Goal: Task Accomplishment & Management: Manage account settings

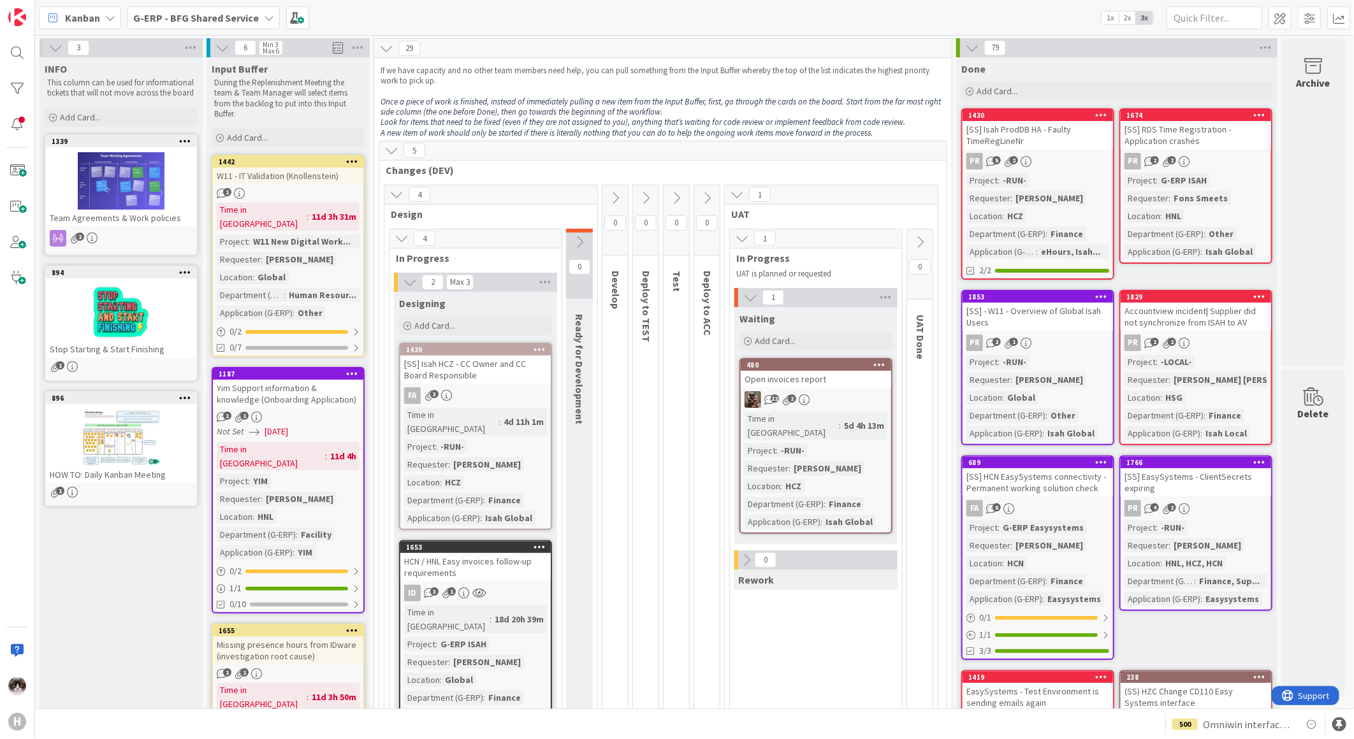
drag, startPoint x: 128, startPoint y: 20, endPoint x: 115, endPoint y: 14, distance: 14.6
click at [125, 18] on div "Kanban G-ERP - BFG Shared Service 1x 2x 3x" at bounding box center [694, 17] width 1319 height 35
click at [109, 13] on icon at bounding box center [110, 18] width 10 height 10
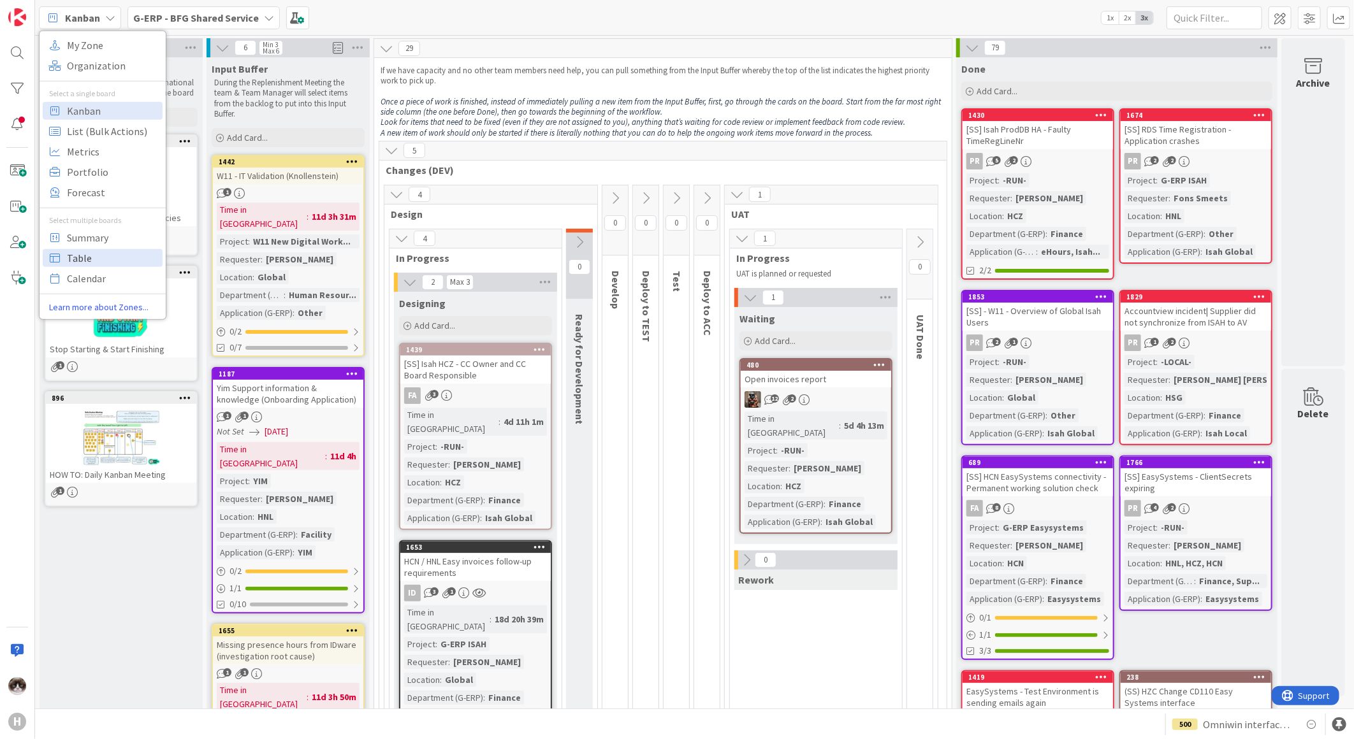
click at [98, 258] on span "Table" at bounding box center [113, 257] width 92 height 19
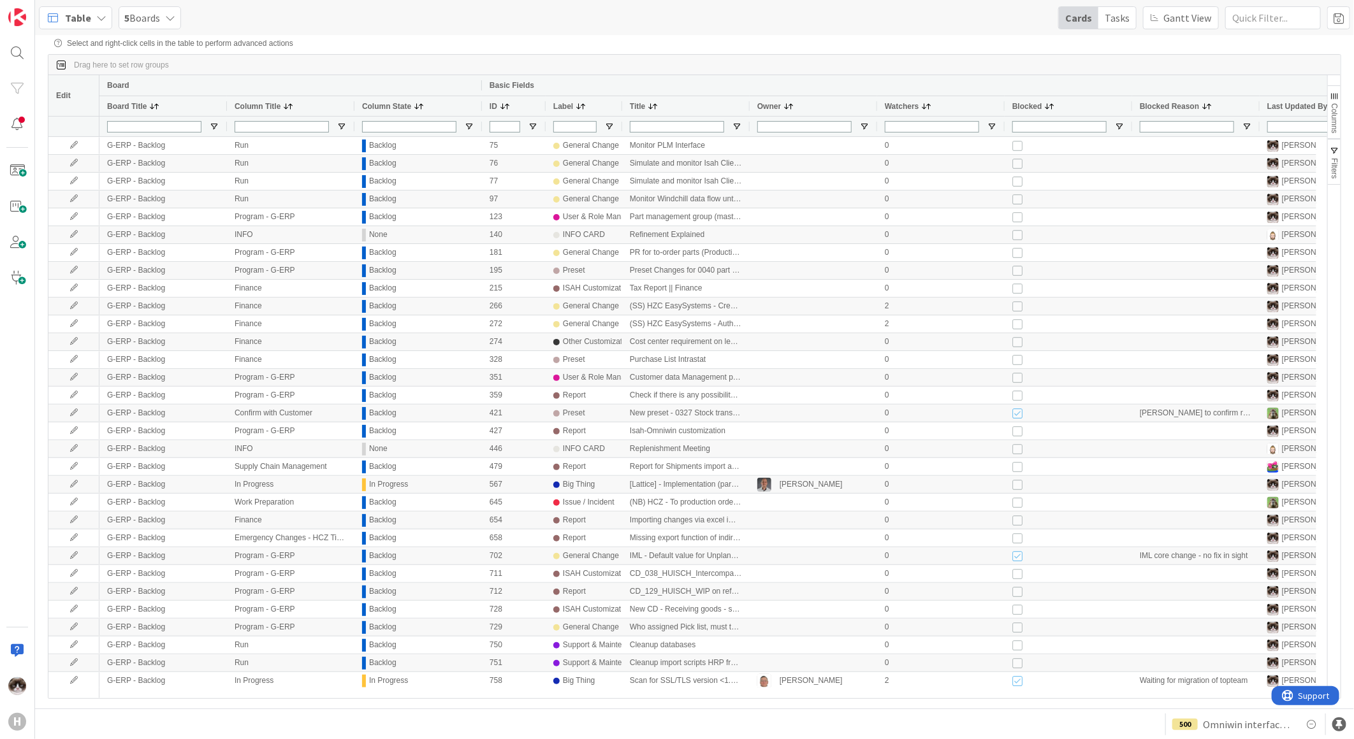
click at [1330, 105] on span "Columns" at bounding box center [1334, 118] width 9 height 30
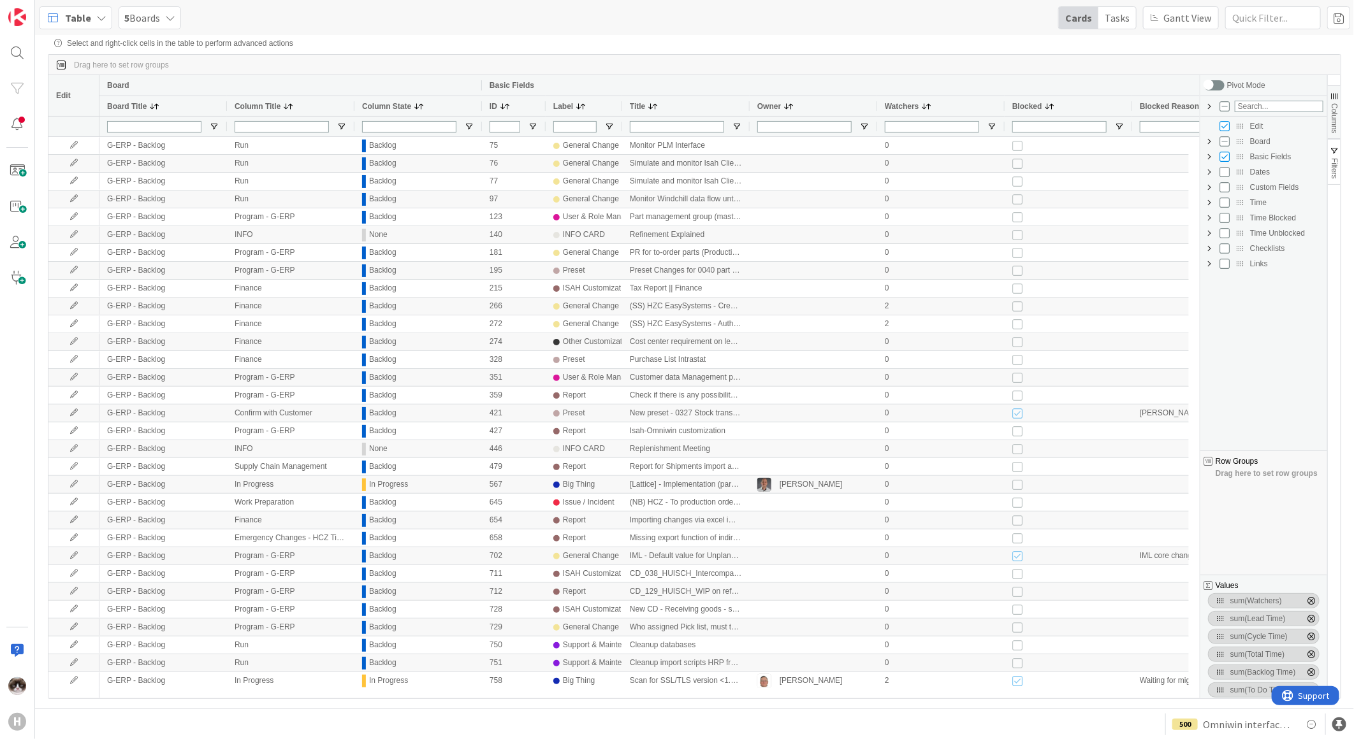
click at [1209, 158] on span "Basic Fields Column Group" at bounding box center [1209, 157] width 10 height 10
click at [1240, 262] on input "Press SPACE to toggle visibility (visible)" at bounding box center [1237, 264] width 10 height 10
checkbox input "false"
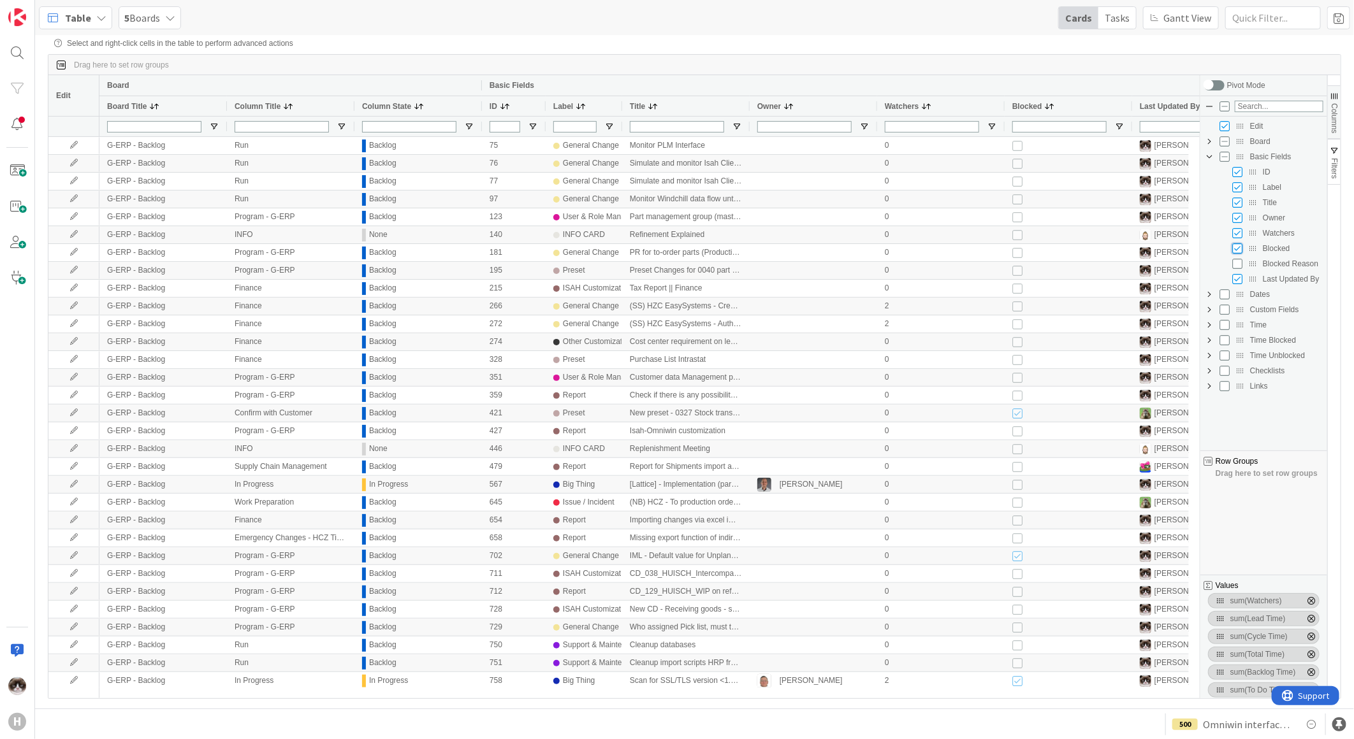
click at [1237, 247] on input "Press SPACE to toggle visibility (visible)" at bounding box center [1237, 248] width 10 height 10
checkbox input "false"
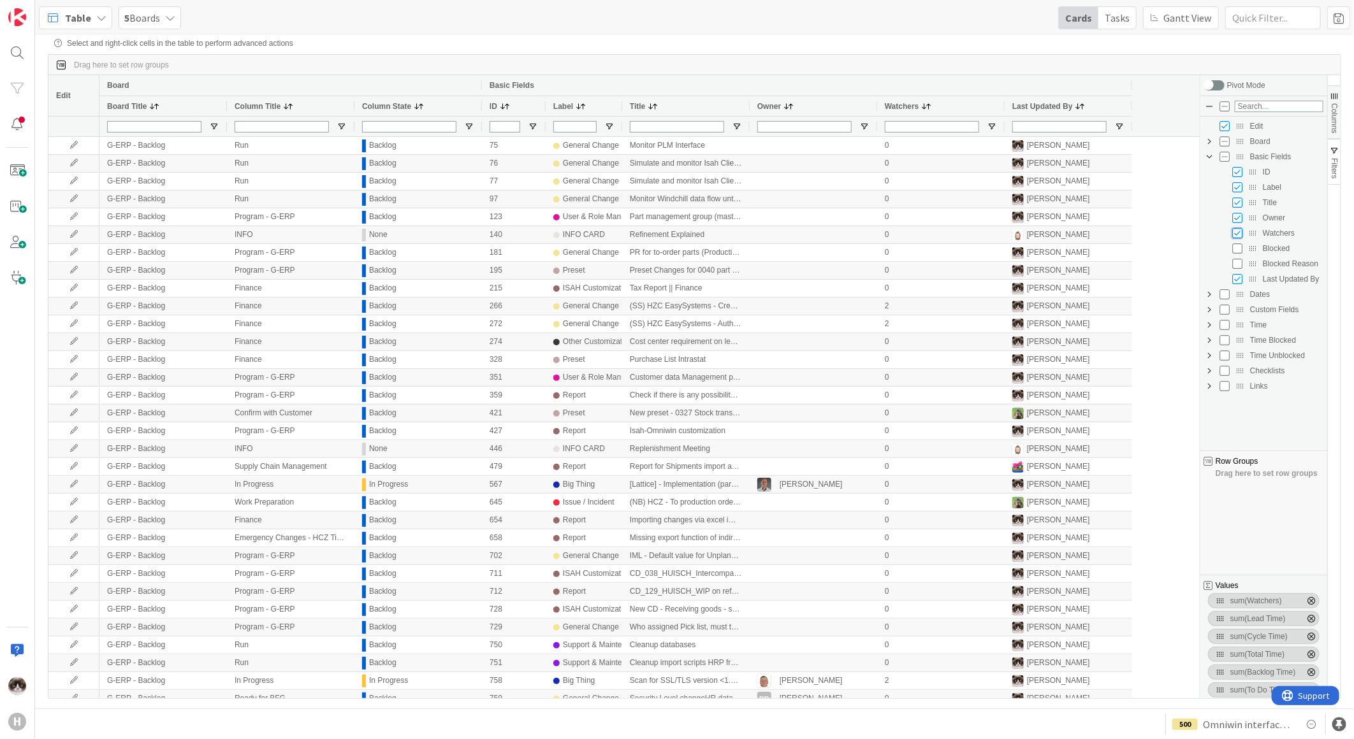
click at [1235, 236] on input "Press SPACE to toggle visibility (visible)" at bounding box center [1237, 233] width 10 height 10
checkbox input "false"
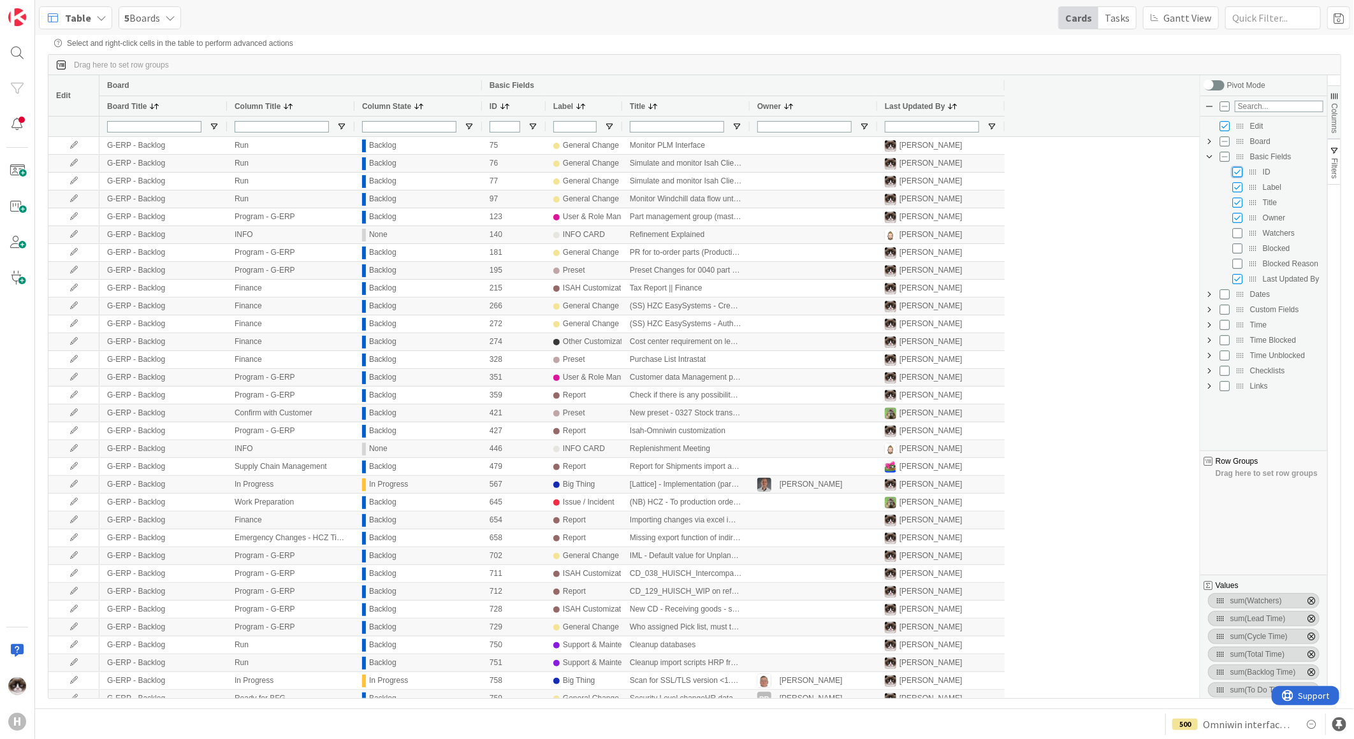
click at [1234, 176] on input "Press SPACE to toggle visibility (visible)" at bounding box center [1237, 172] width 10 height 10
checkbox input "false"
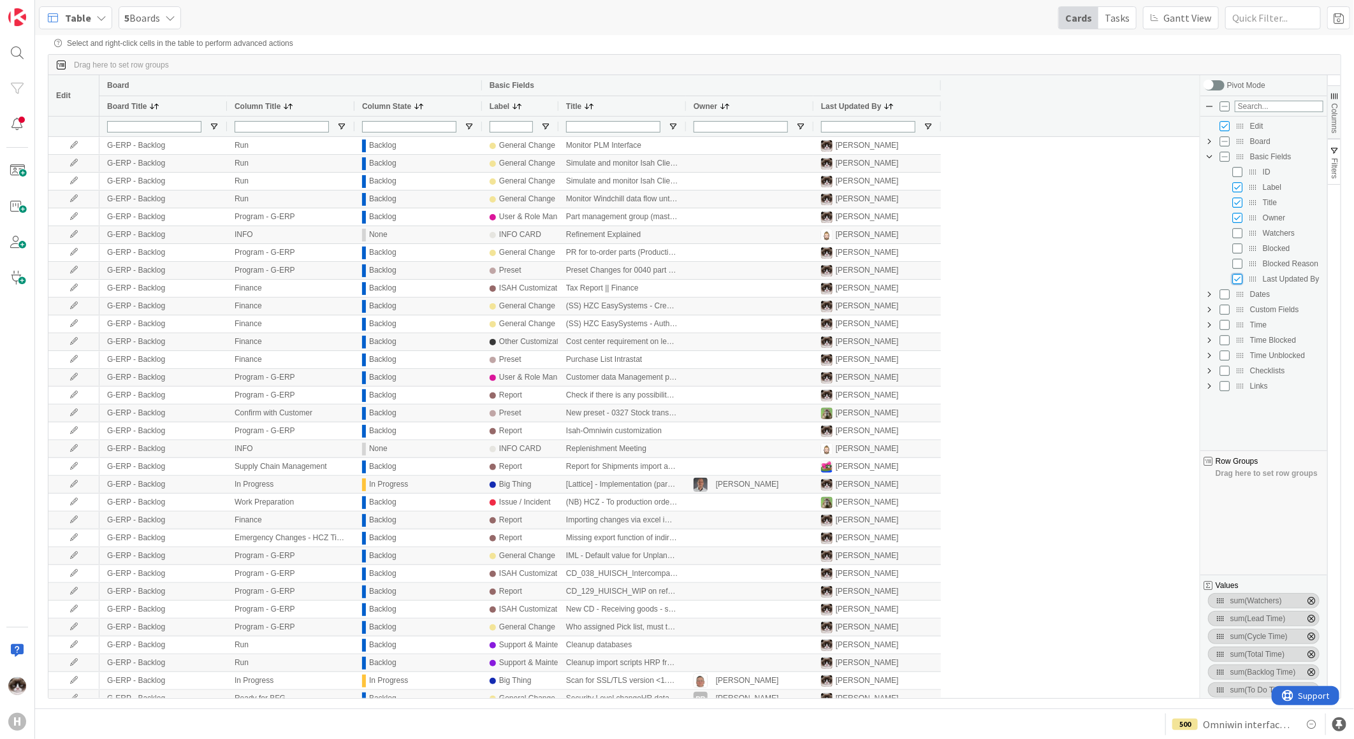
click at [1240, 280] on input "Press SPACE to toggle visibility (visible)" at bounding box center [1237, 279] width 10 height 10
checkbox input "false"
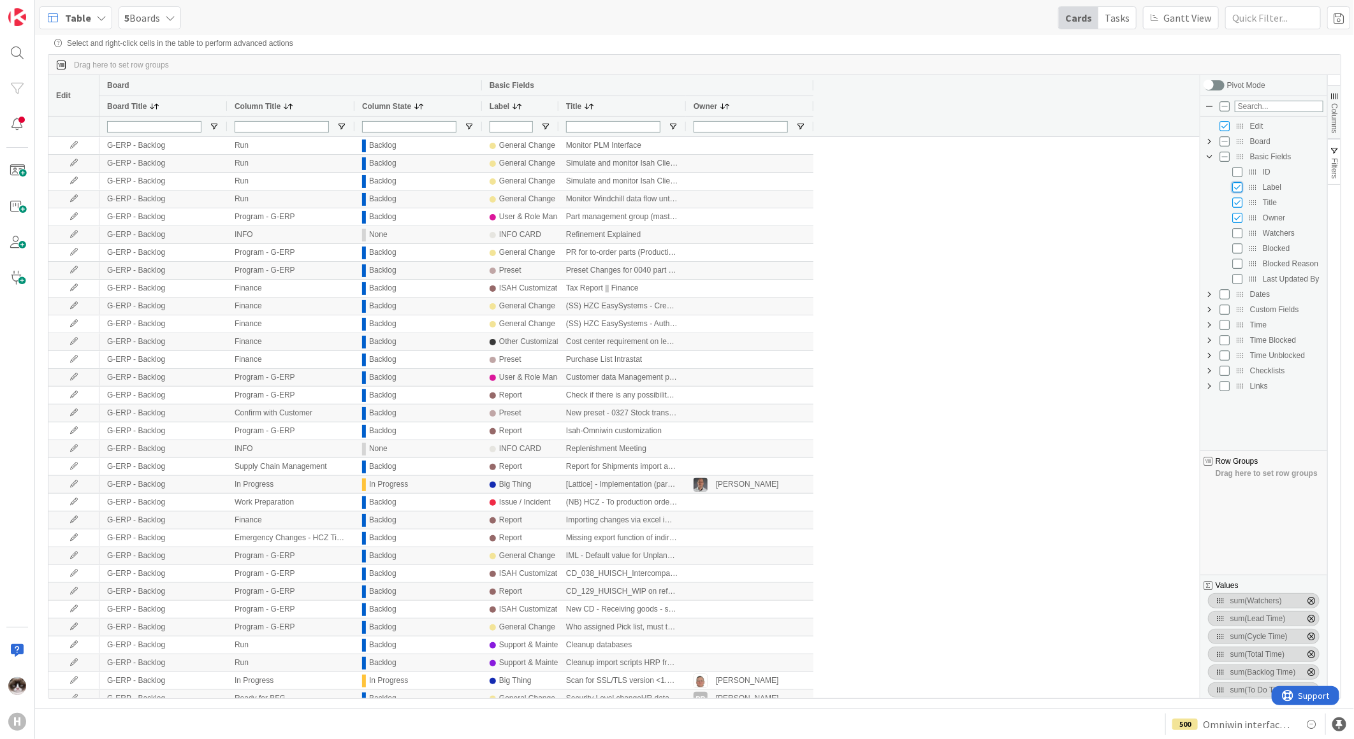
click at [1237, 189] on input "Press SPACE to toggle visibility (visible)" at bounding box center [1237, 187] width 10 height 10
checkbox input "false"
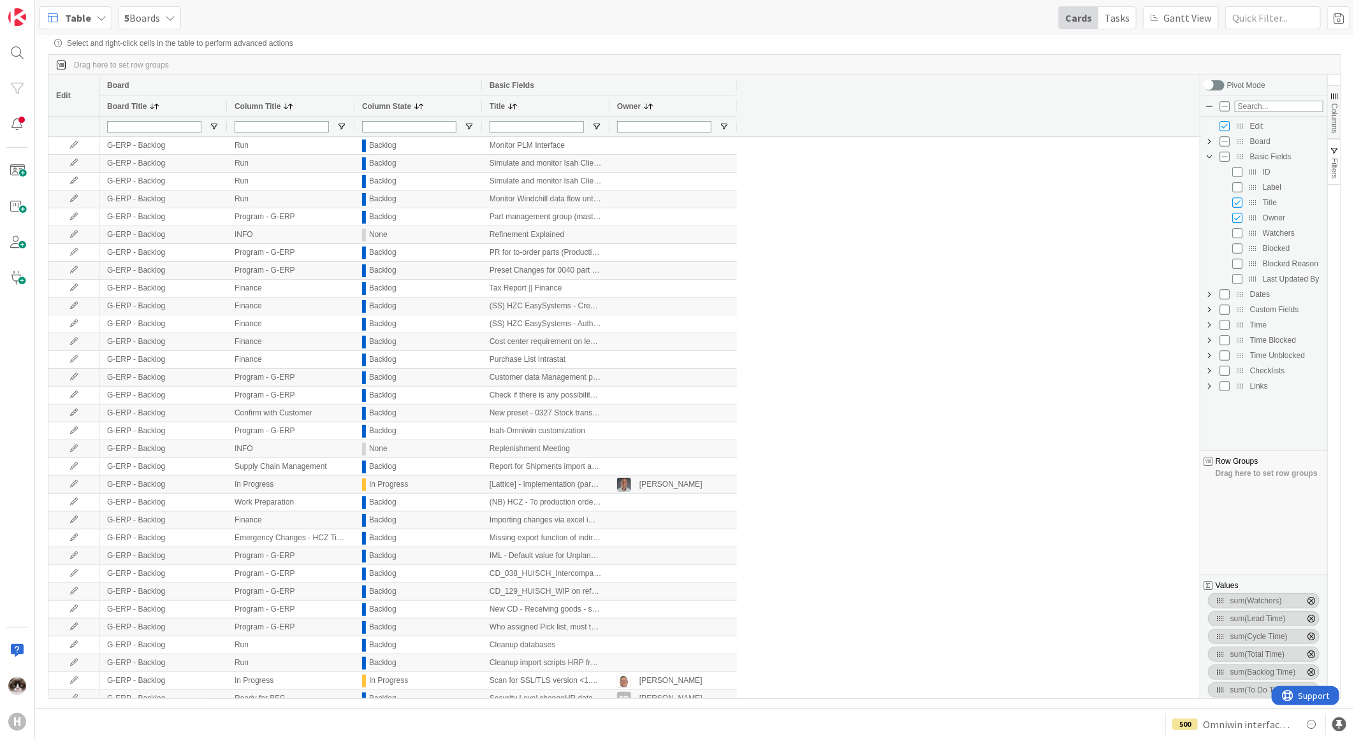
click at [1211, 312] on span "Custom Fields Column Group" at bounding box center [1209, 310] width 10 height 10
click at [1241, 326] on input "Press SPACE to toggle visibility (hidden)" at bounding box center [1237, 325] width 10 height 10
checkbox input "true"
checkbox input "false"
click at [1235, 326] on input "Press SPACE to toggle visibility (visible)" at bounding box center [1237, 325] width 10 height 10
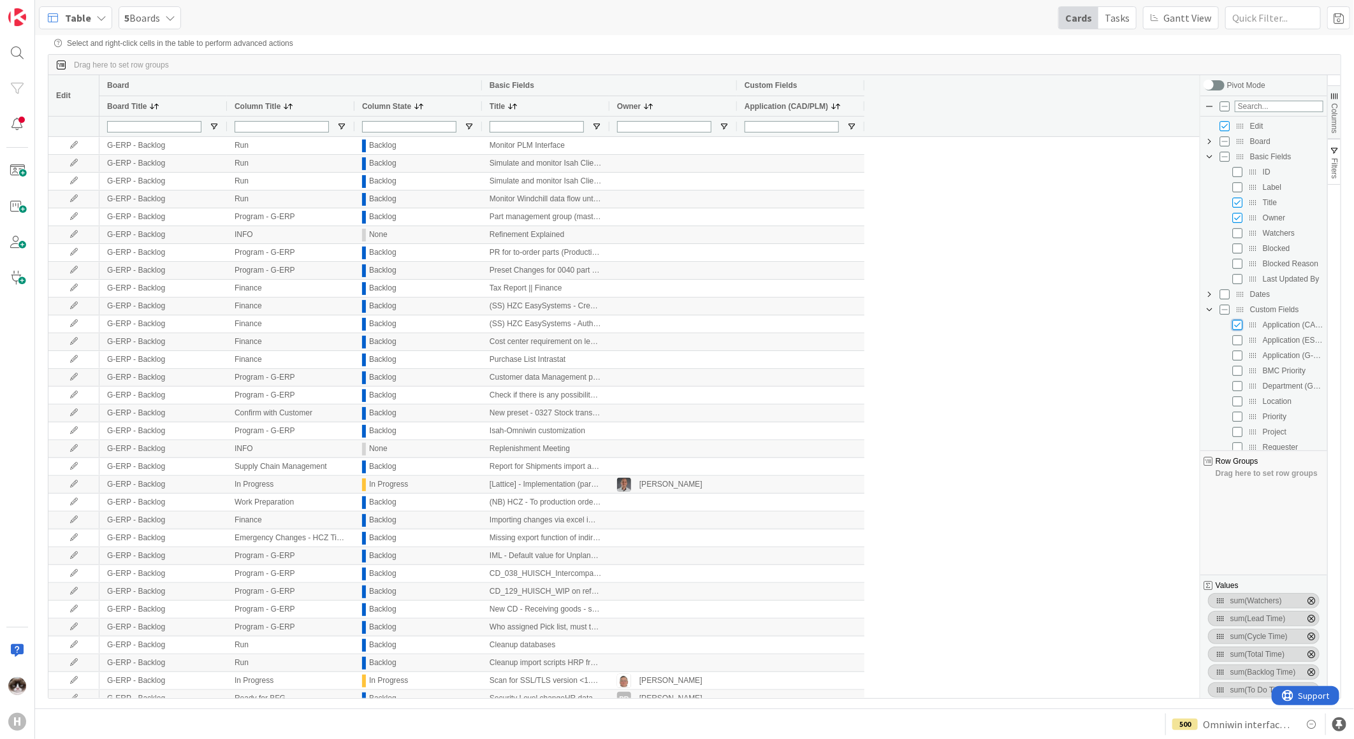
checkbox input "false"
click at [1240, 339] on input "Press SPACE to toggle visibility (hidden)" at bounding box center [1237, 340] width 10 height 10
checkbox input "true"
checkbox input "false"
click at [1240, 339] on input "Press SPACE to toggle visibility (visible)" at bounding box center [1237, 340] width 10 height 10
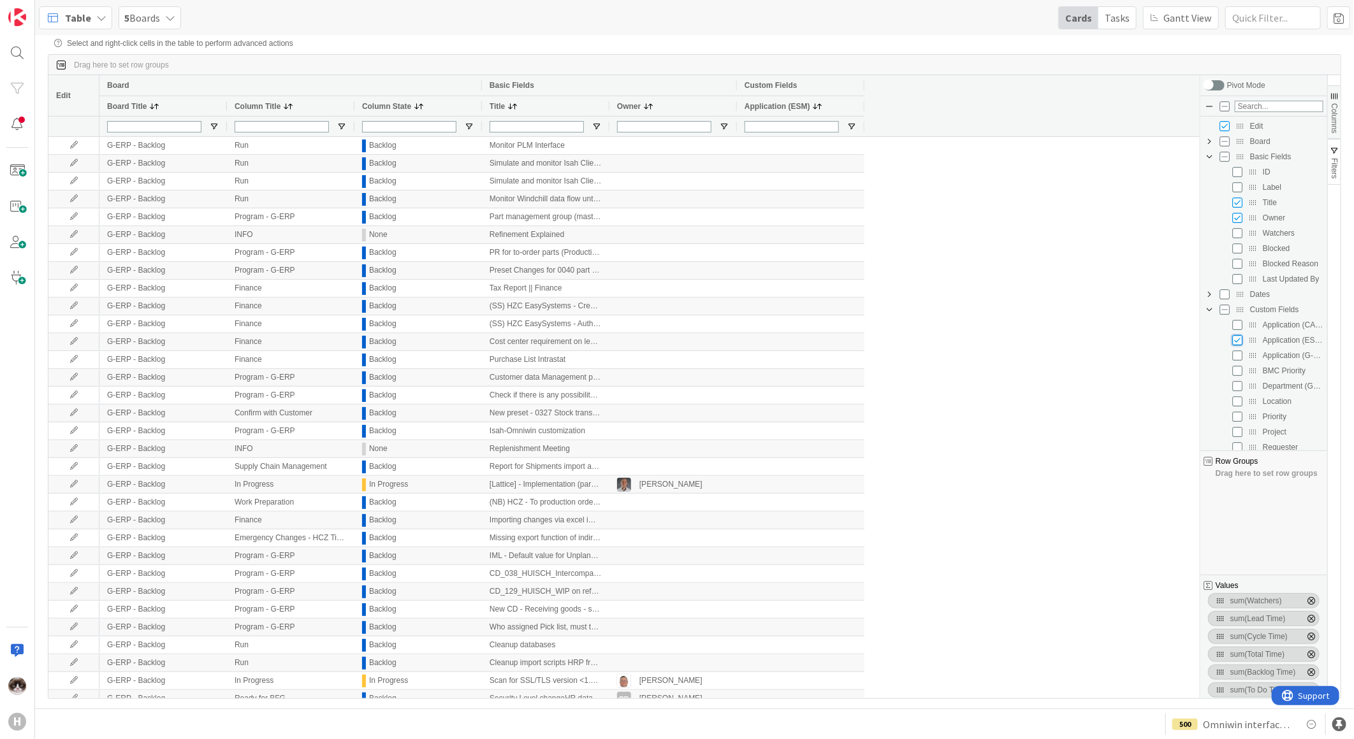
checkbox input "false"
click at [1240, 358] on input "Press SPACE to toggle visibility (hidden)" at bounding box center [1237, 356] width 10 height 10
checkbox input "true"
checkbox input "false"
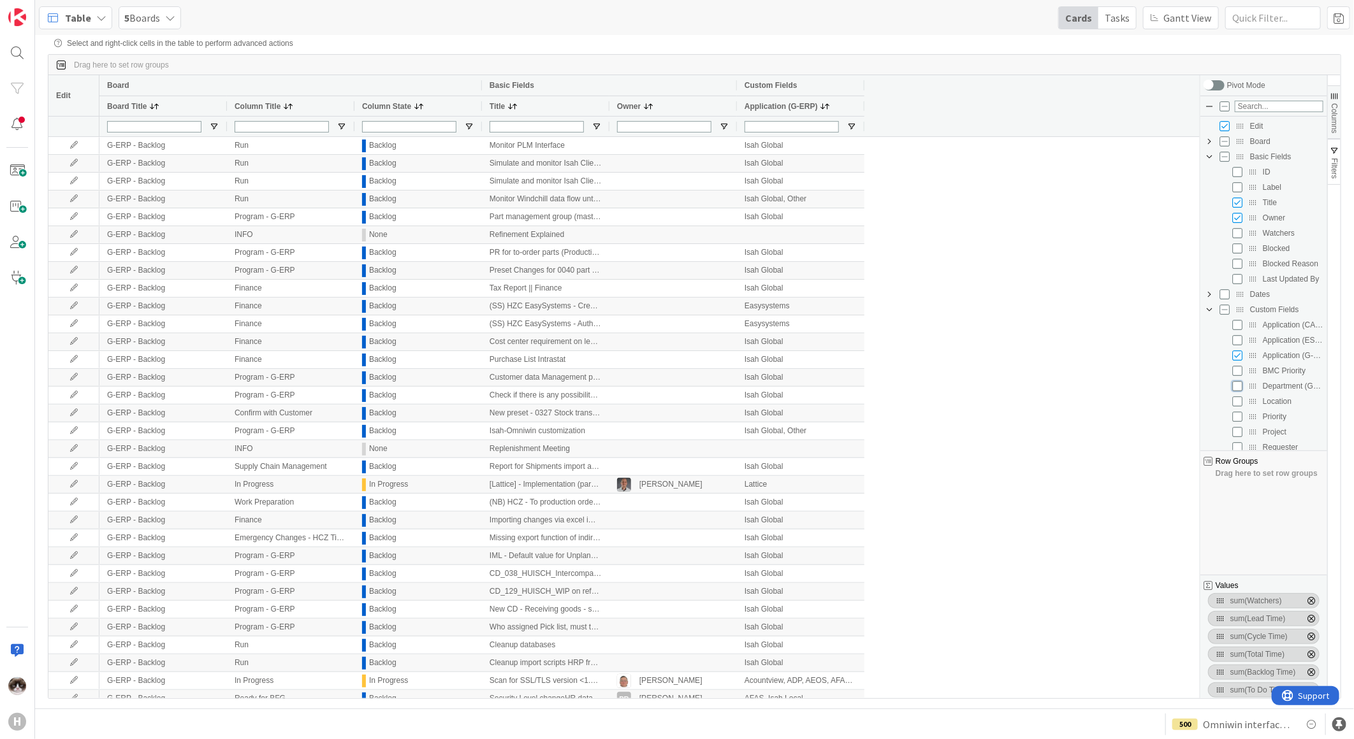
click at [1240, 389] on input "Press SPACE to toggle visibility (hidden)" at bounding box center [1237, 386] width 10 height 10
checkbox input "true"
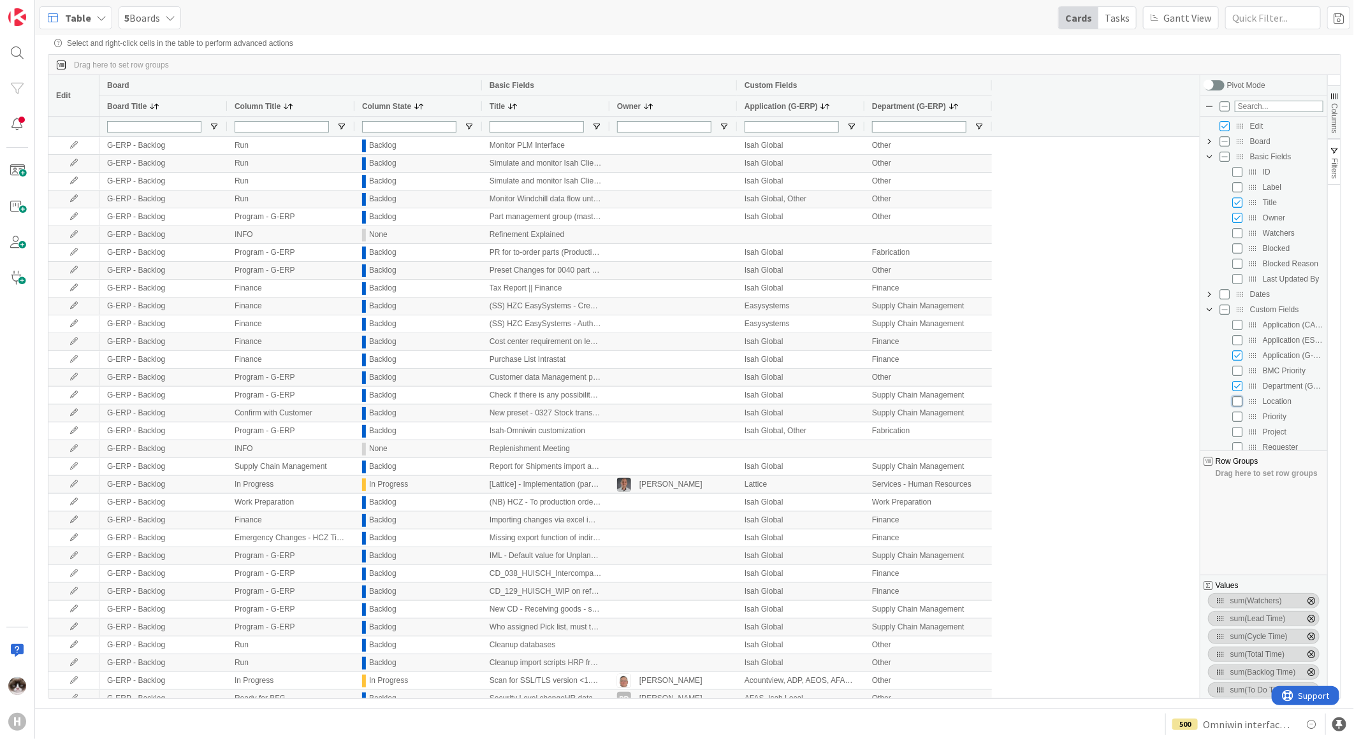
click at [1235, 405] on input "Press SPACE to toggle visibility (hidden)" at bounding box center [1237, 401] width 10 height 10
checkbox input "true"
click at [1239, 436] on input "Press SPACE to toggle visibility (hidden)" at bounding box center [1237, 432] width 10 height 10
checkbox input "true"
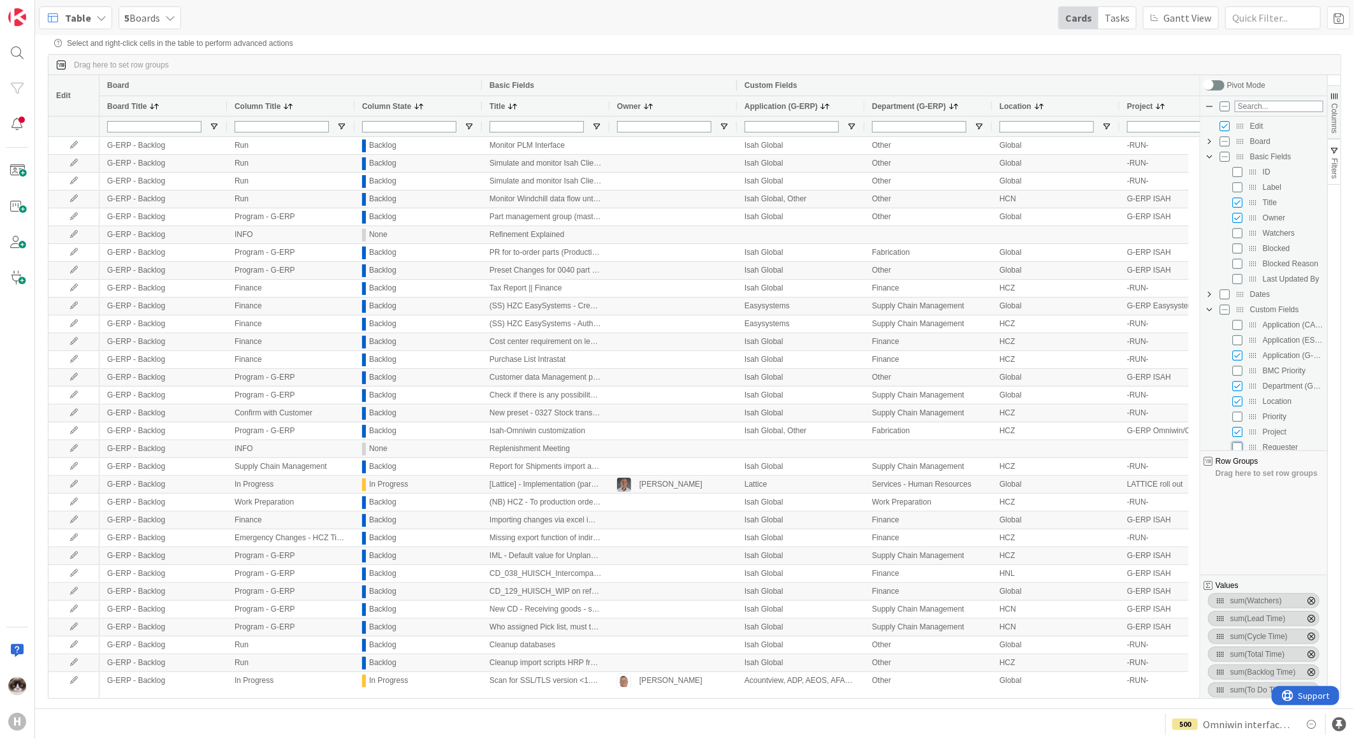
click at [1240, 447] on input "Press SPACE to toggle visibility (hidden)" at bounding box center [1237, 447] width 10 height 10
checkbox input "true"
click at [1335, 119] on span "Columns" at bounding box center [1334, 118] width 9 height 30
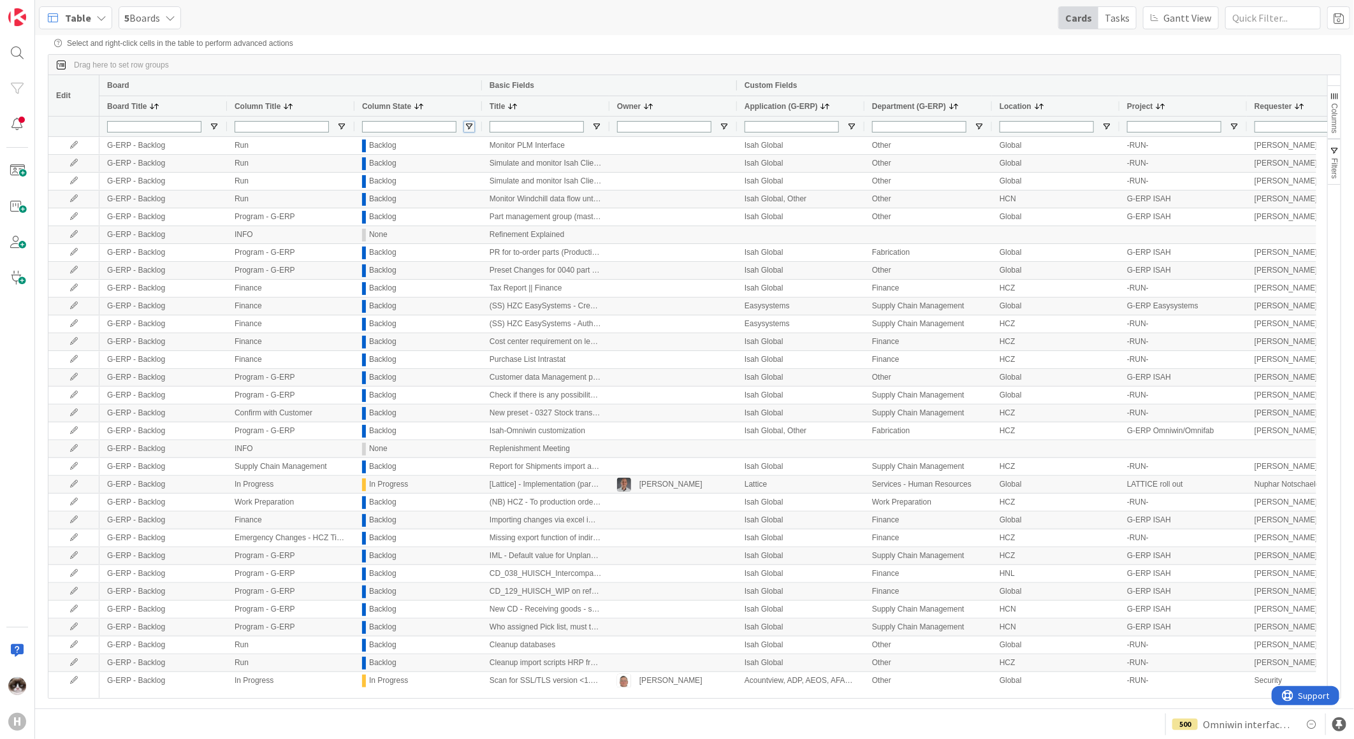
click at [467, 125] on span "Open Filter Menu" at bounding box center [469, 127] width 10 height 10
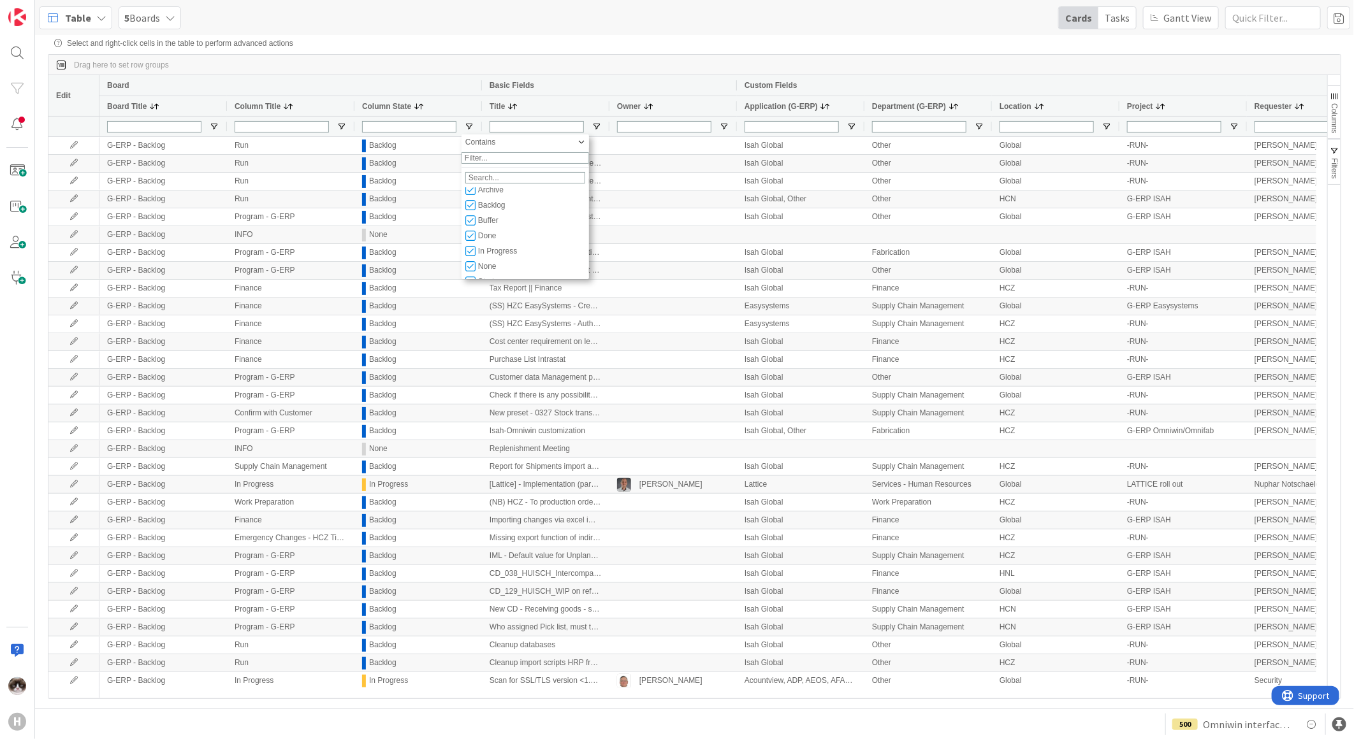
scroll to position [30, 0]
click at [473, 262] on input "Filter List" at bounding box center [470, 257] width 10 height 10
checkbox input "false"
type input "(6) Archive,Backlog,Buffer,Done,In Progress,Start"
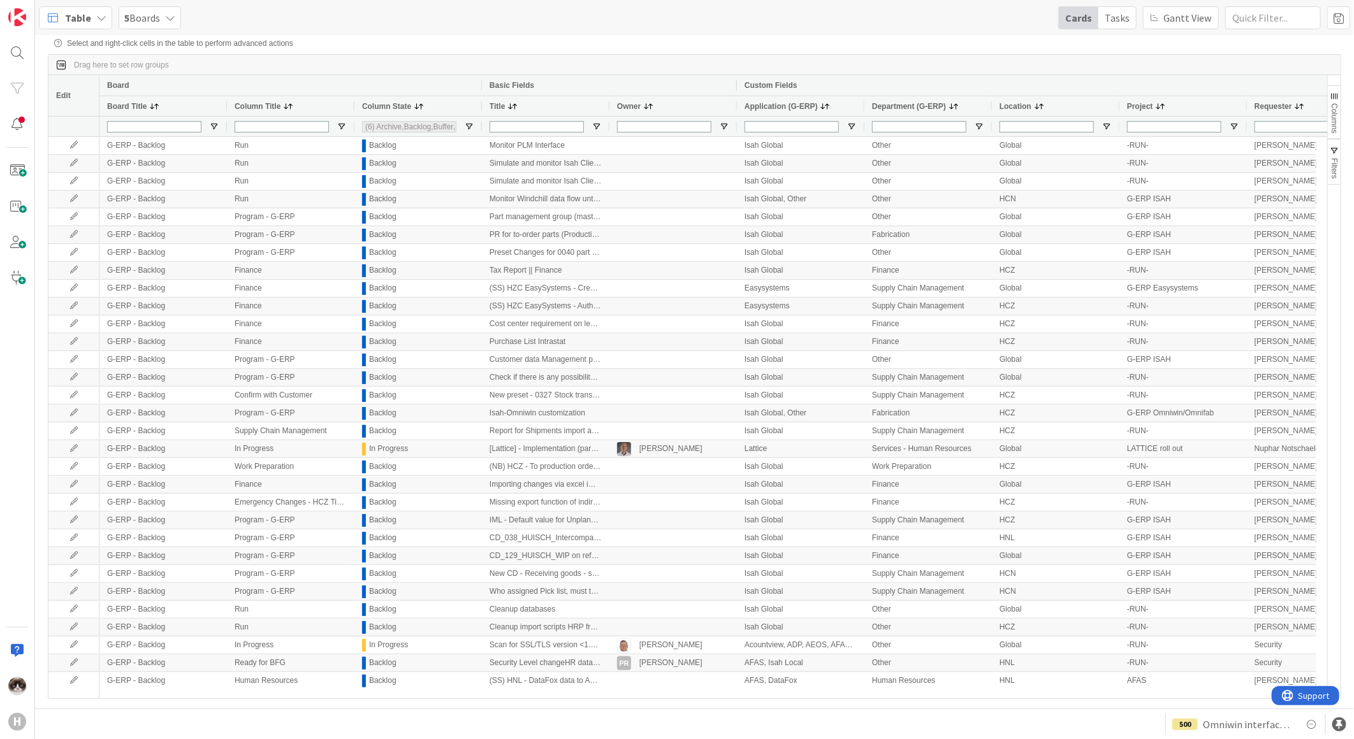
click at [642, 66] on div "Drag here to set row groups" at bounding box center [694, 65] width 1292 height 20
click at [768, 109] on span "Application (G-ERP)" at bounding box center [781, 106] width 73 height 9
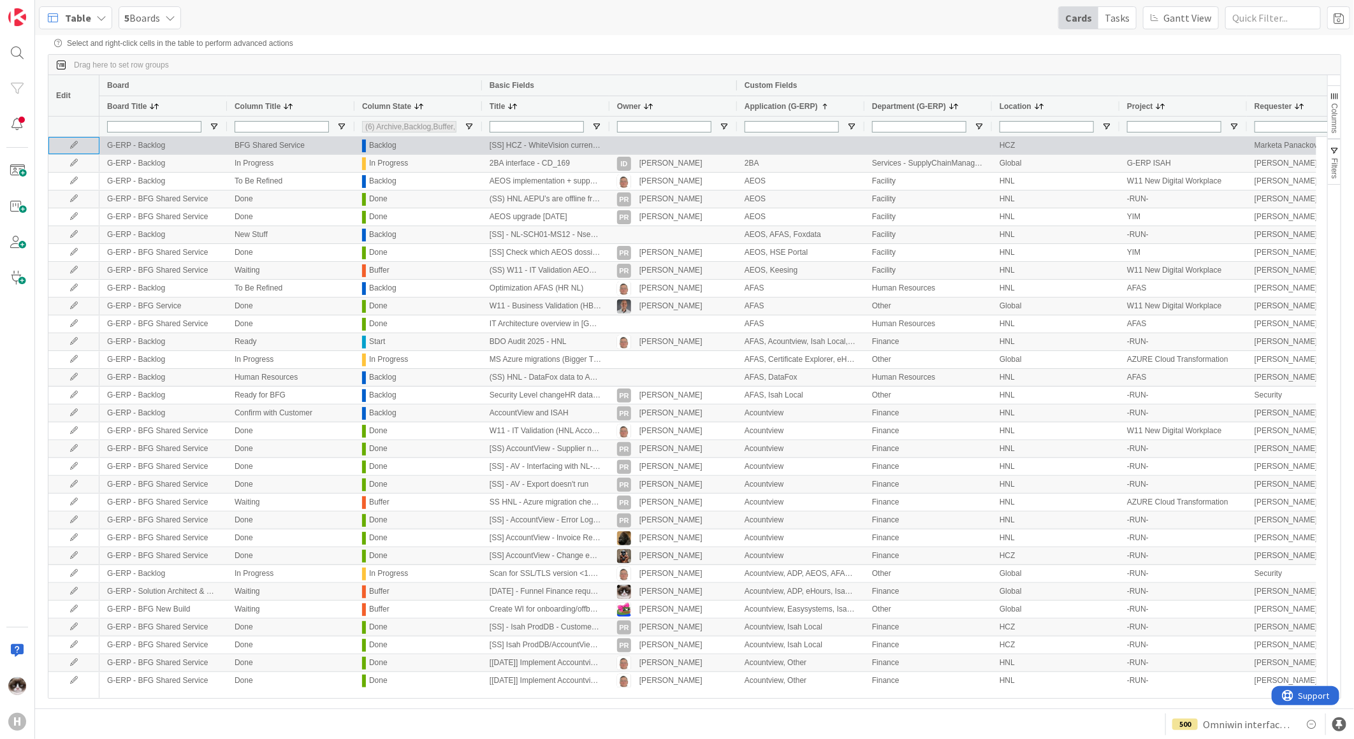
click at [75, 147] on icon at bounding box center [73, 146] width 19 height 8
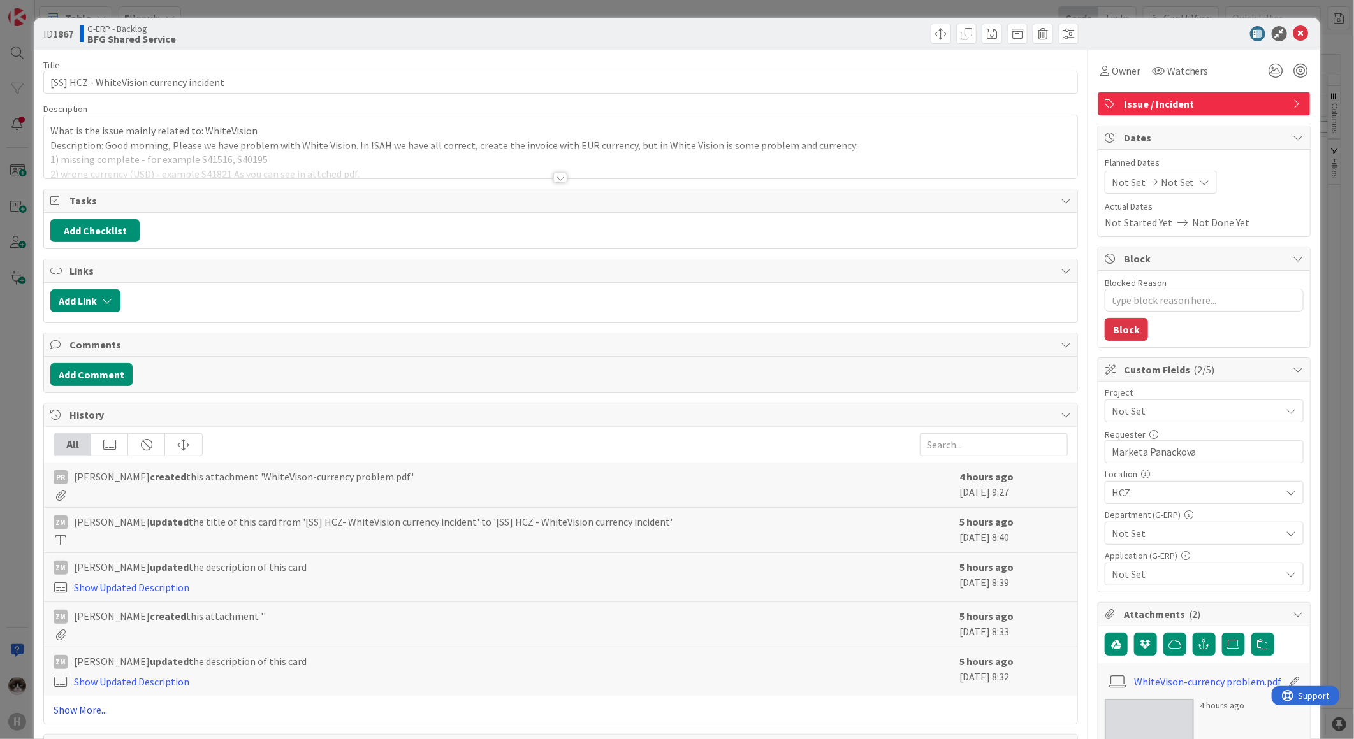
click at [86, 711] on link "Show More..." at bounding box center [561, 709] width 1014 height 15
click at [1293, 33] on icon at bounding box center [1300, 33] width 15 height 15
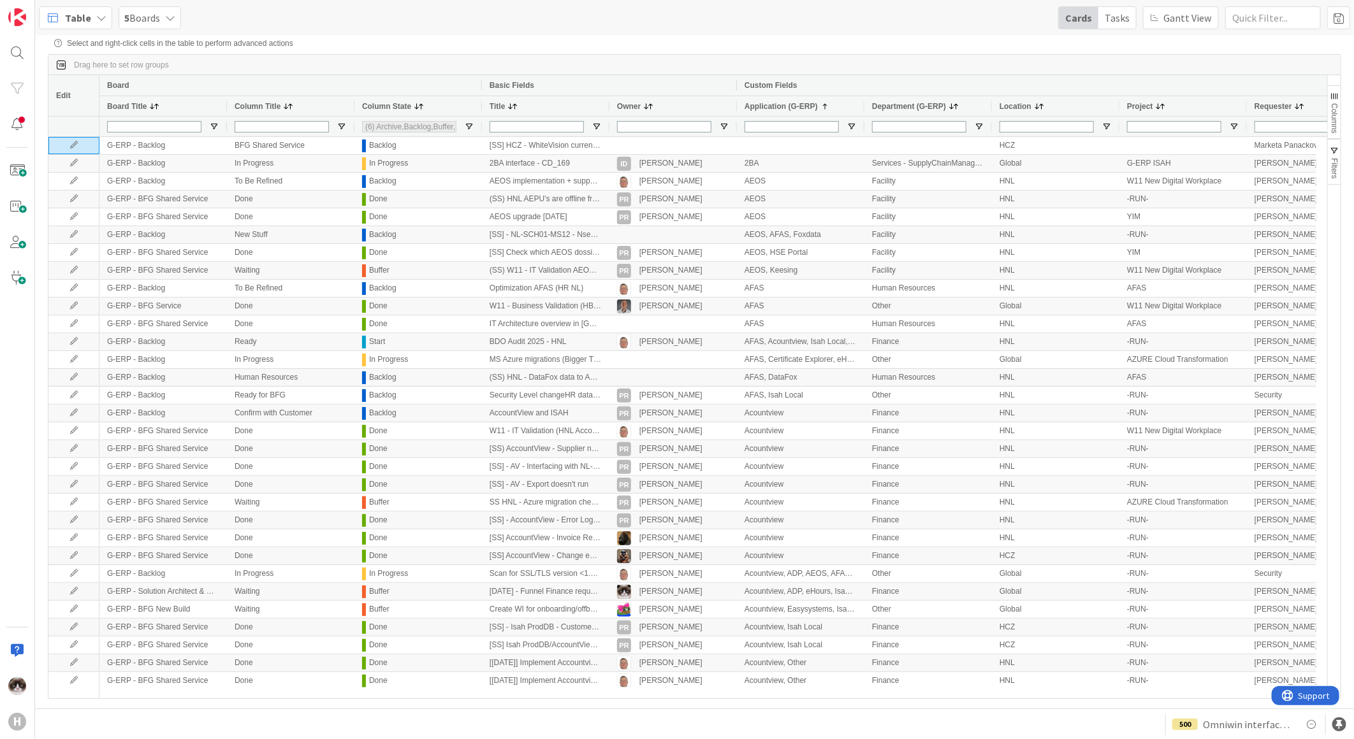
click at [907, 106] on span "Department (G-ERP)" at bounding box center [909, 106] width 74 height 9
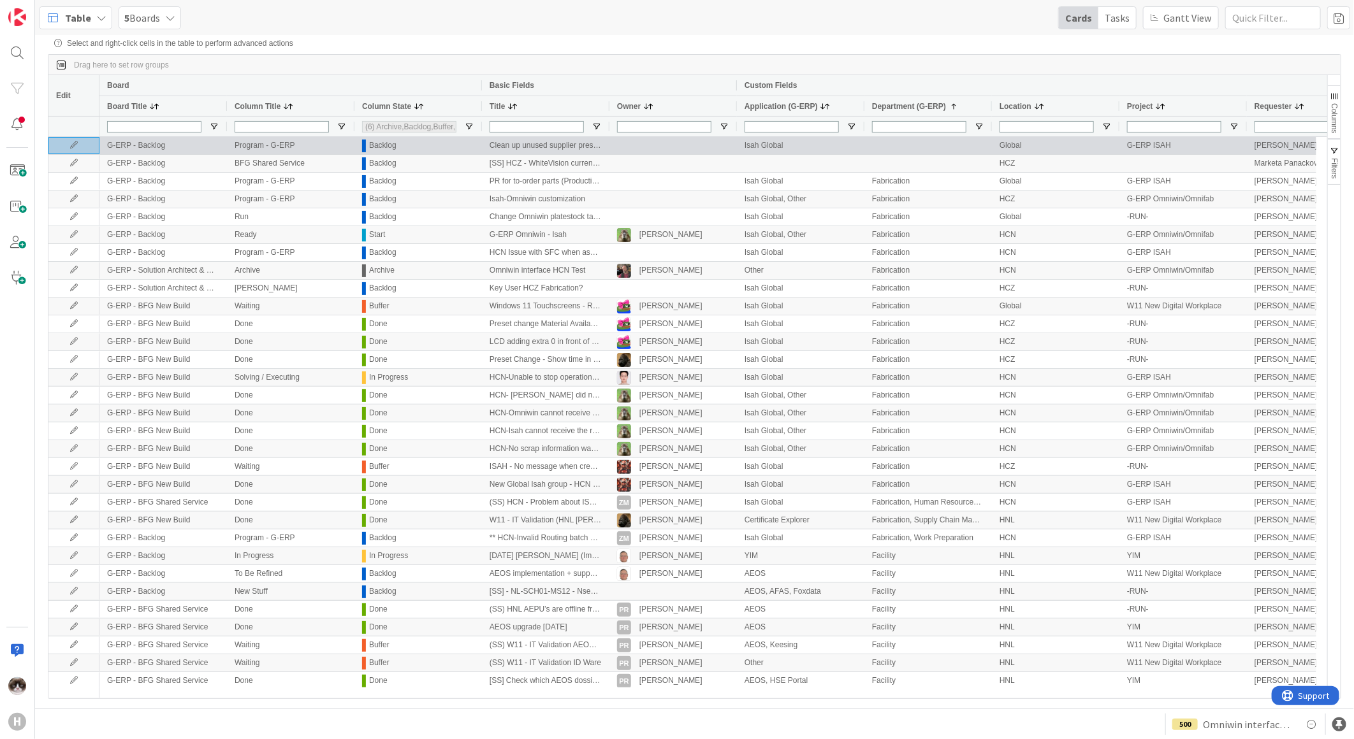
click at [75, 147] on icon at bounding box center [73, 146] width 19 height 8
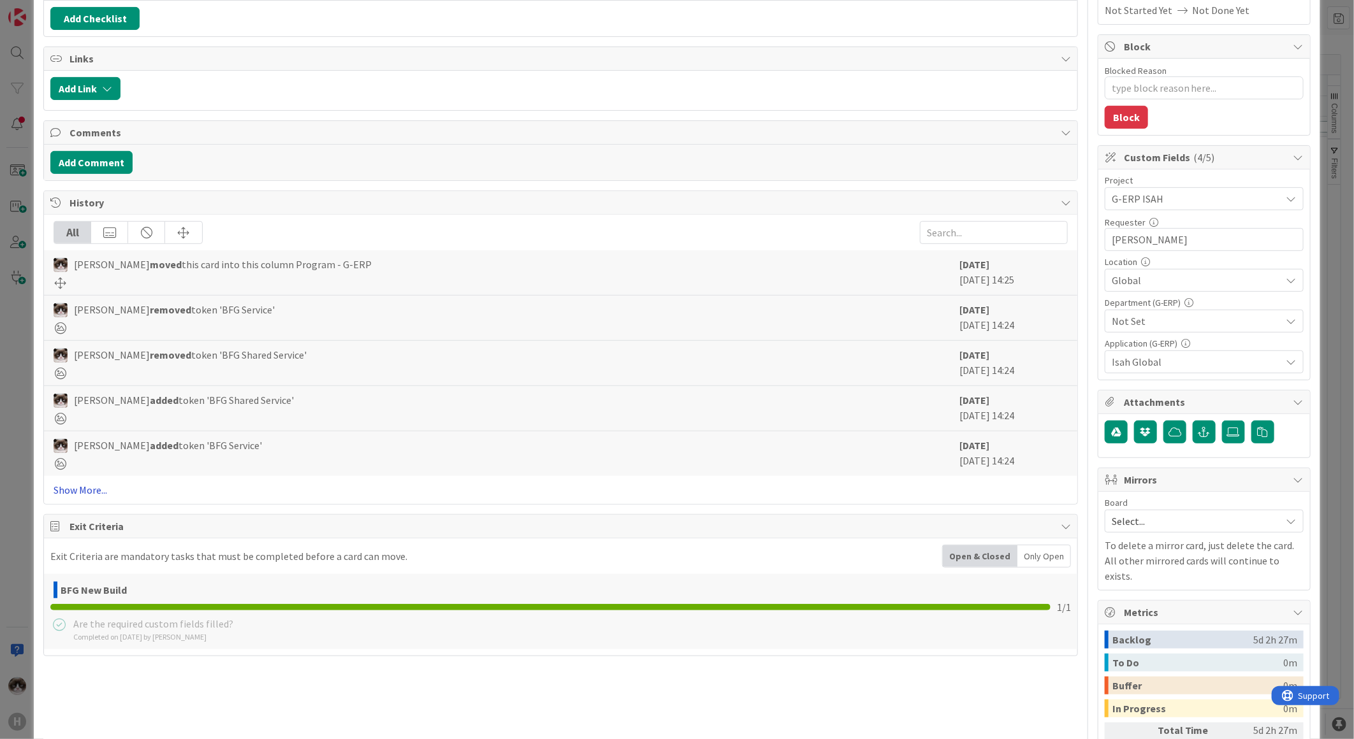
click at [75, 491] on link "Show More..." at bounding box center [561, 490] width 1014 height 15
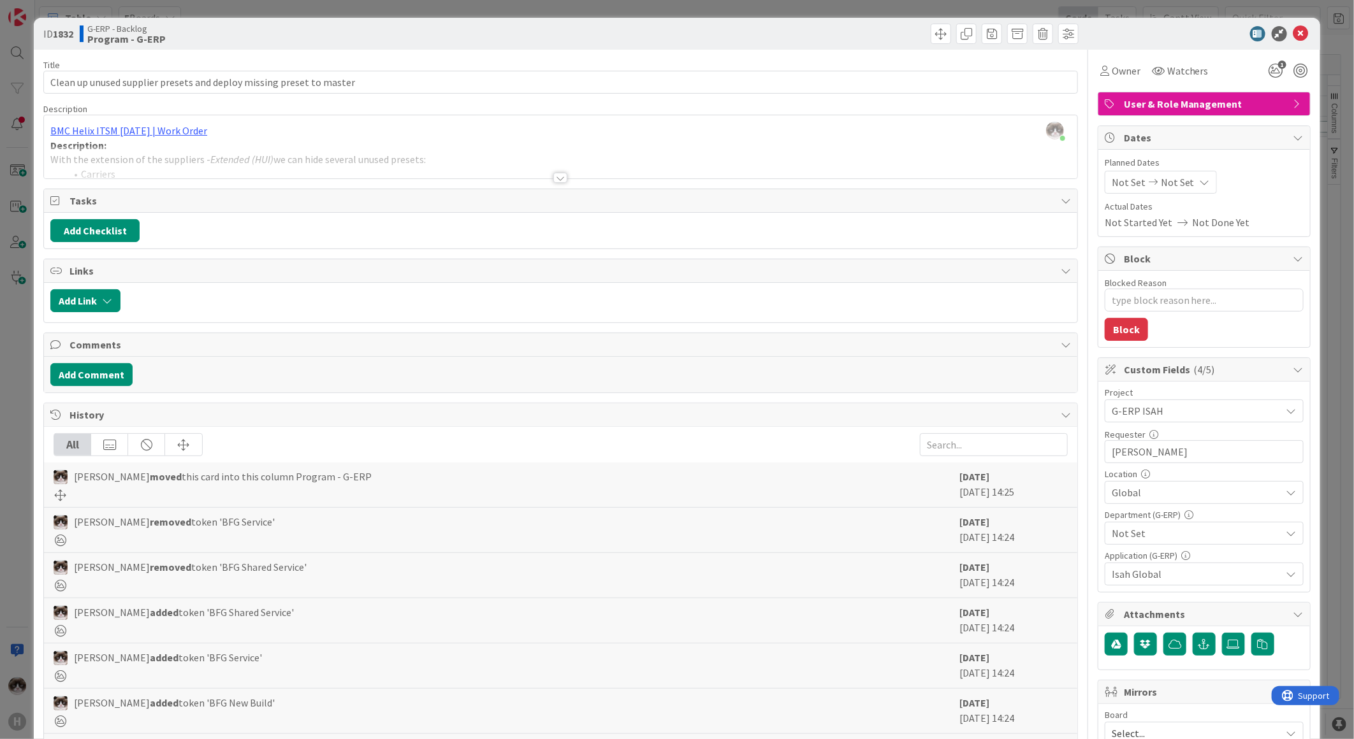
click at [1166, 527] on span "Not Set" at bounding box center [1197, 533] width 170 height 15
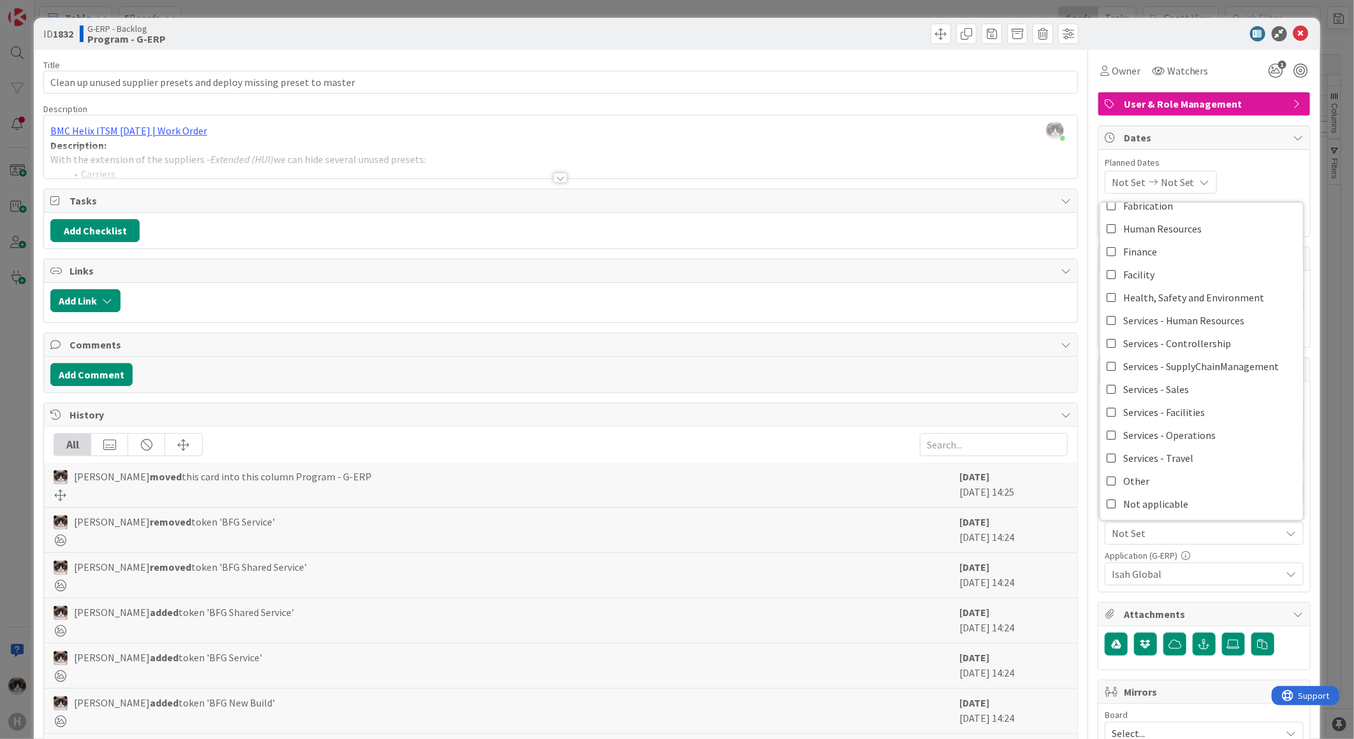
click at [1130, 530] on span "Not Set" at bounding box center [1197, 533] width 170 height 15
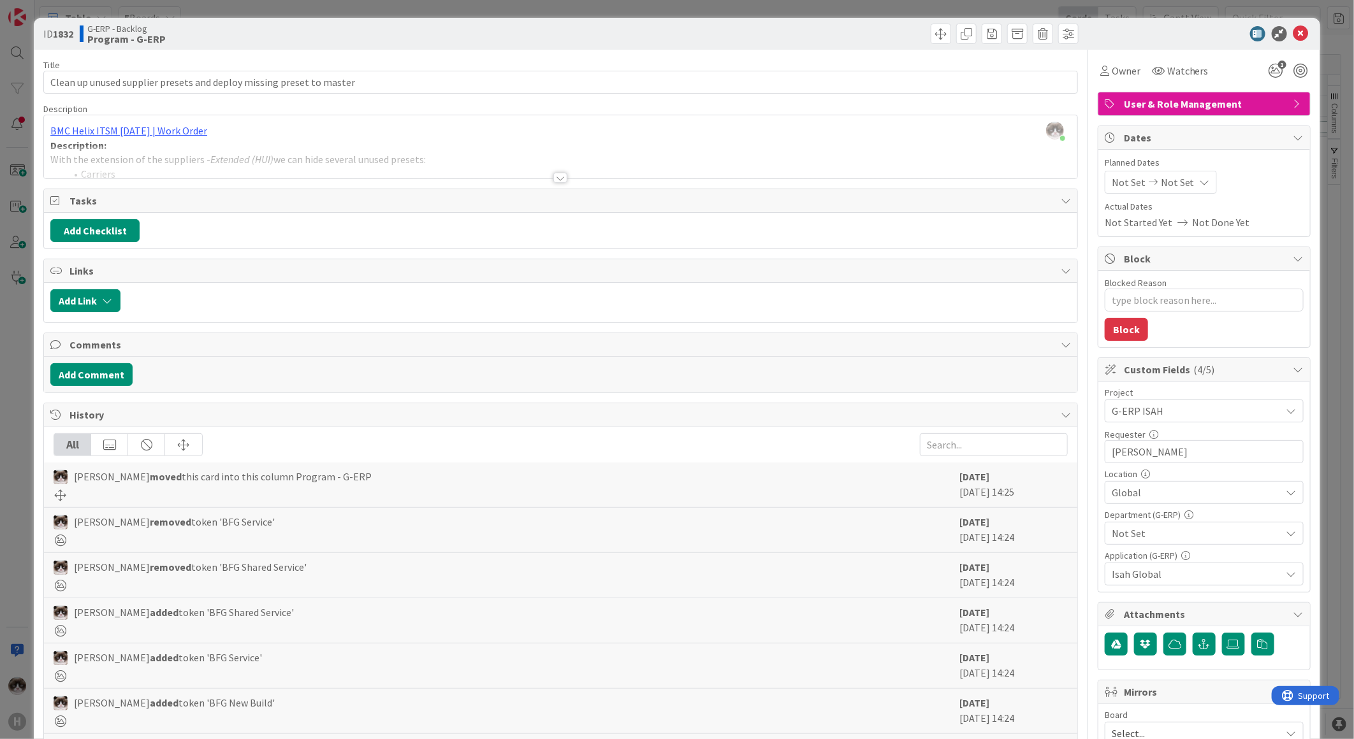
click at [1157, 534] on span "Not Set" at bounding box center [1197, 533] width 170 height 15
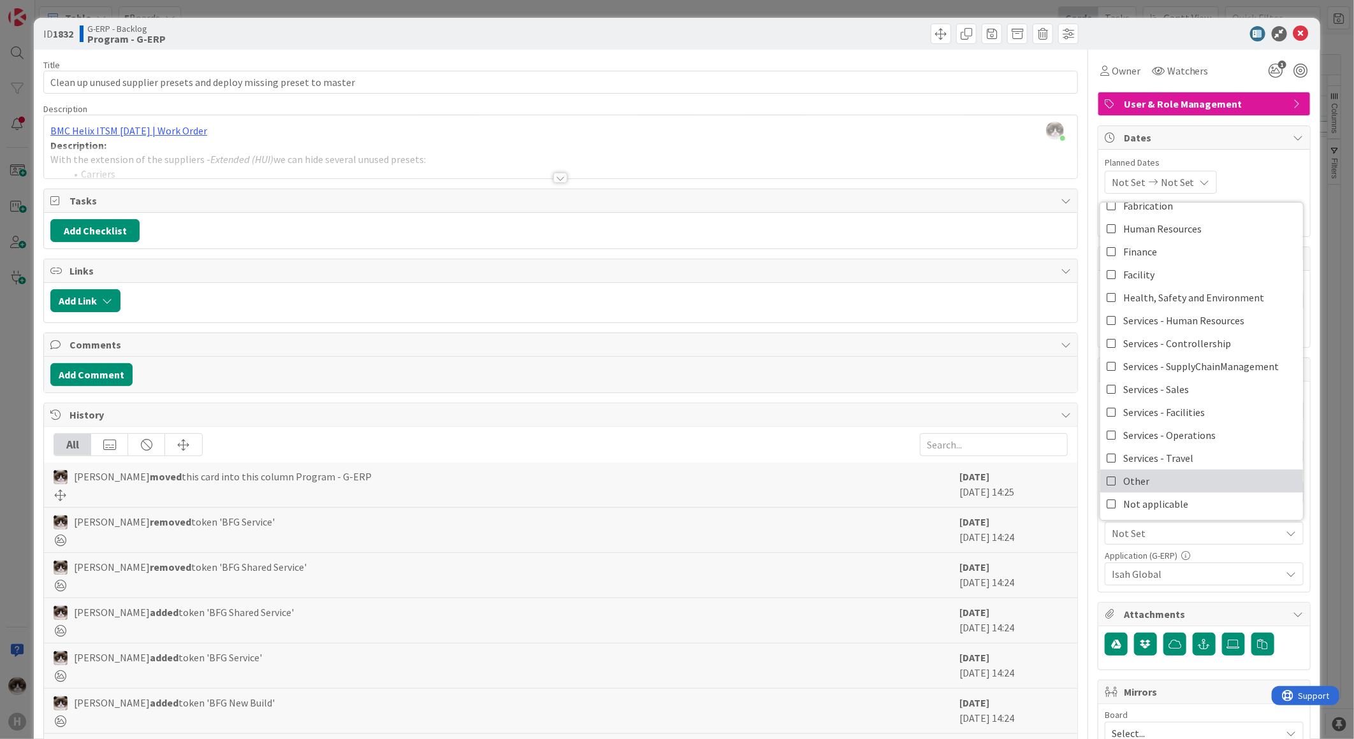
click at [1163, 486] on link "Other" at bounding box center [1201, 481] width 203 height 23
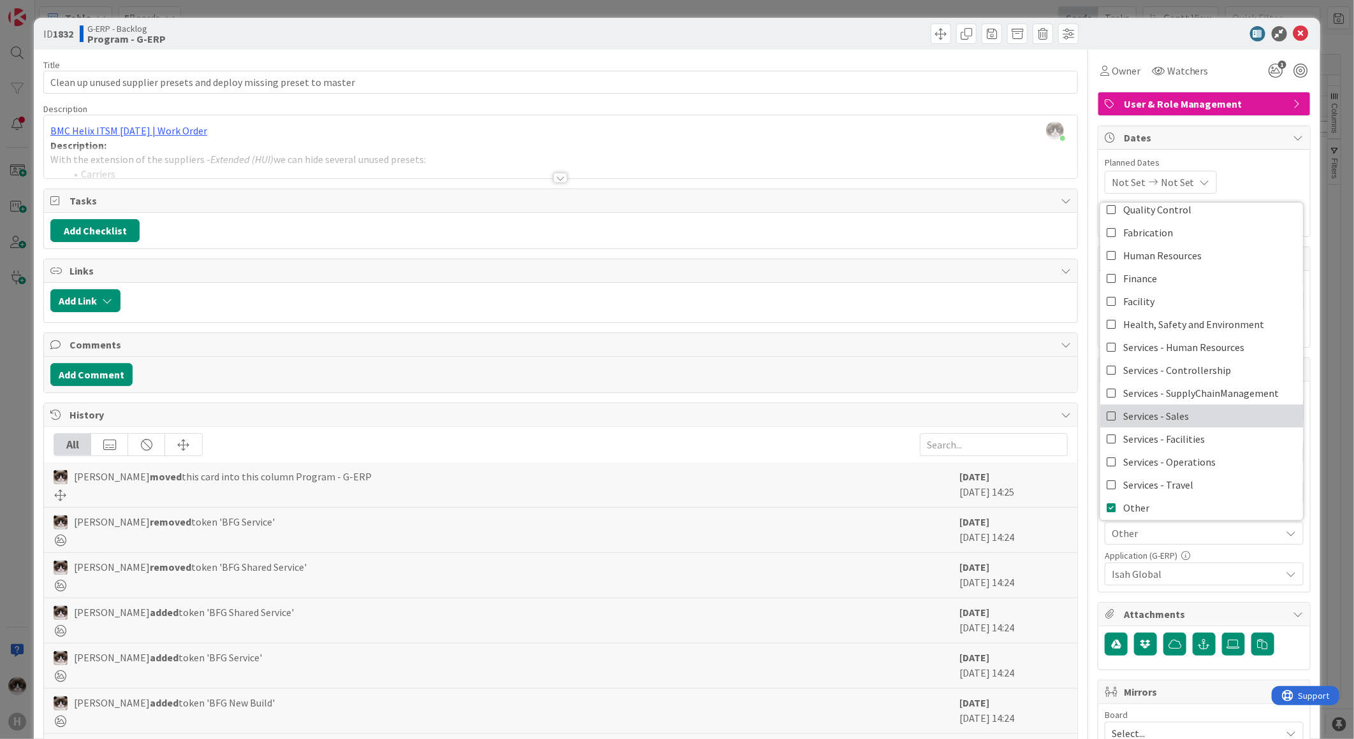
scroll to position [105, 0]
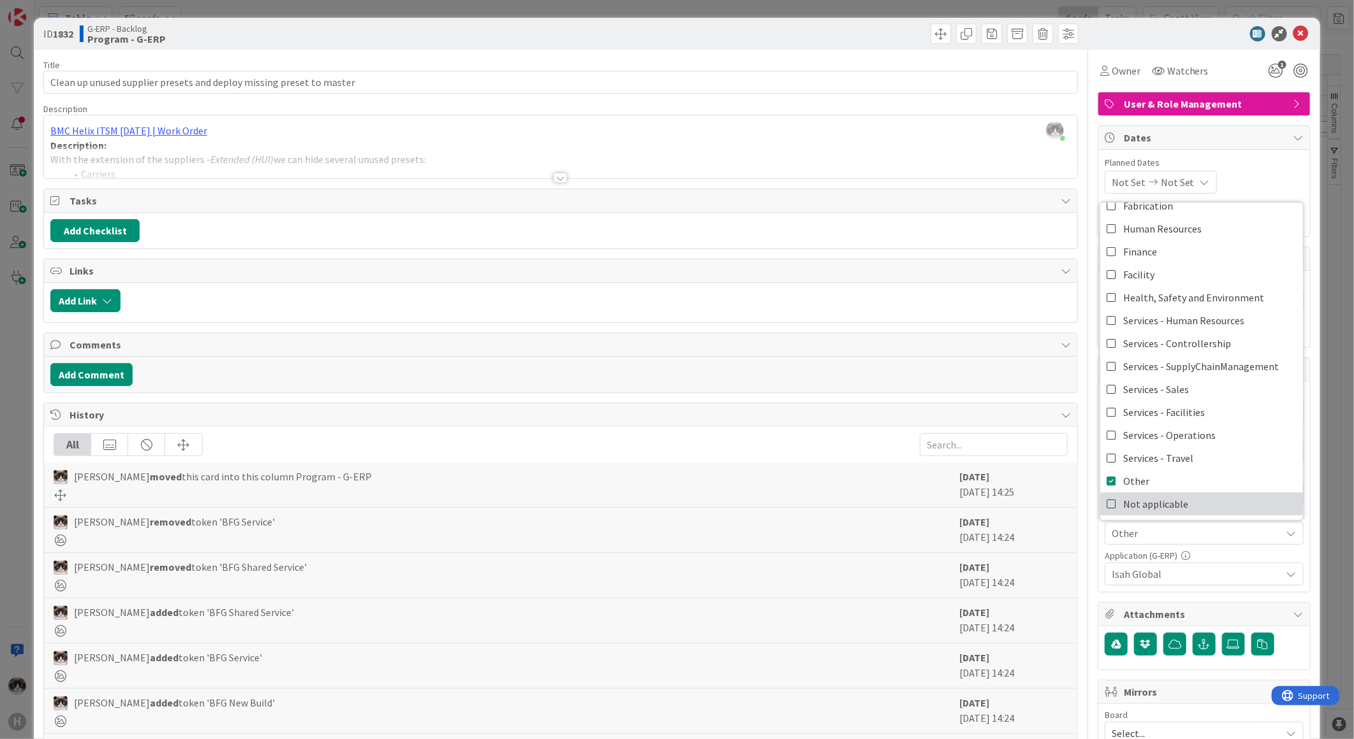
click at [1163, 507] on span "Not applicable" at bounding box center [1155, 504] width 65 height 19
click at [1165, 483] on link "Other" at bounding box center [1201, 481] width 203 height 23
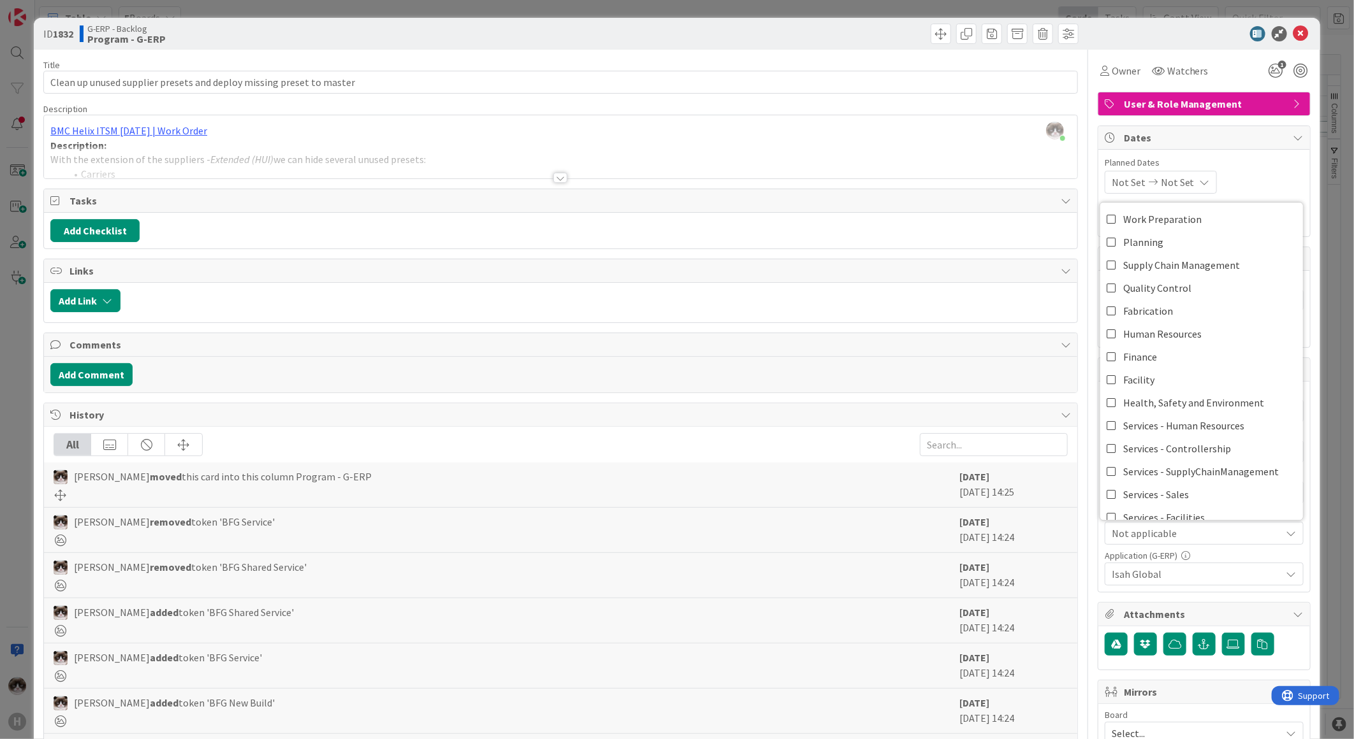
type textarea "x"
click at [1298, 28] on div at bounding box center [1198, 33] width 226 height 15
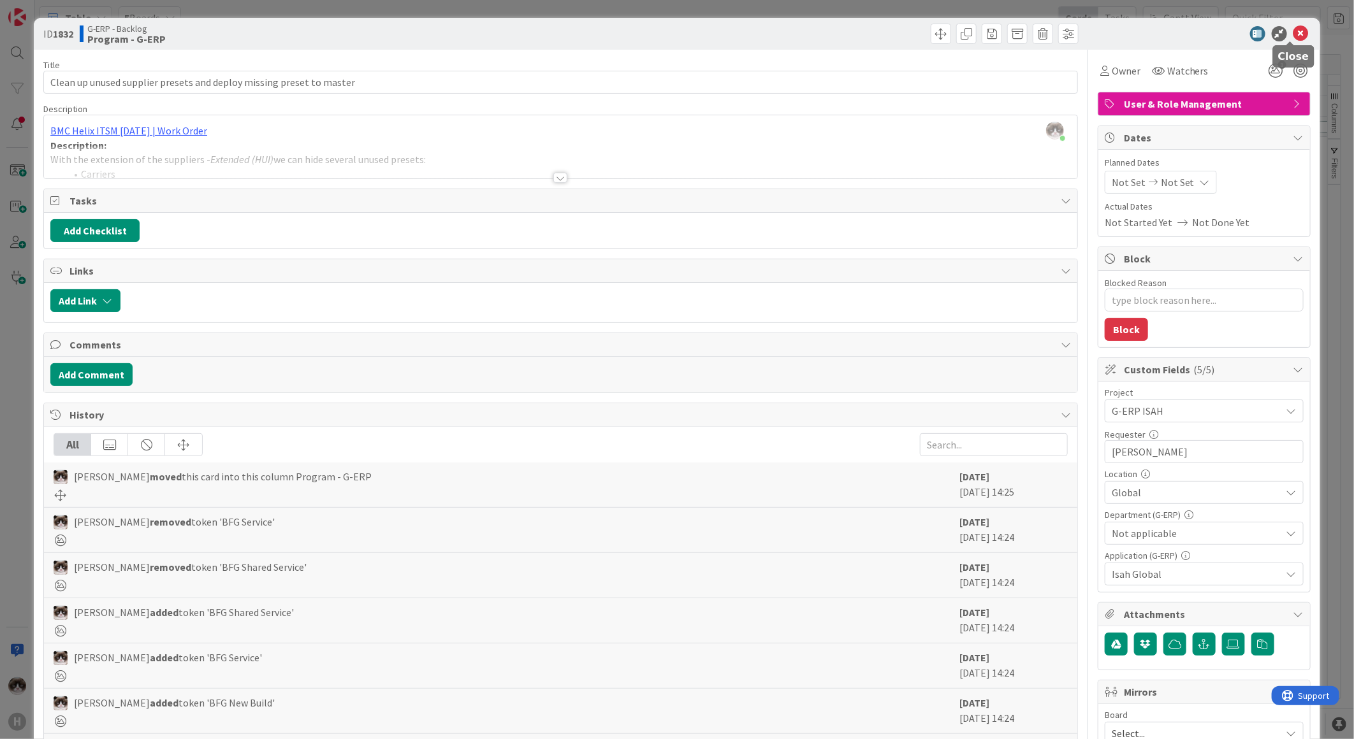
click at [1293, 34] on icon at bounding box center [1300, 33] width 15 height 15
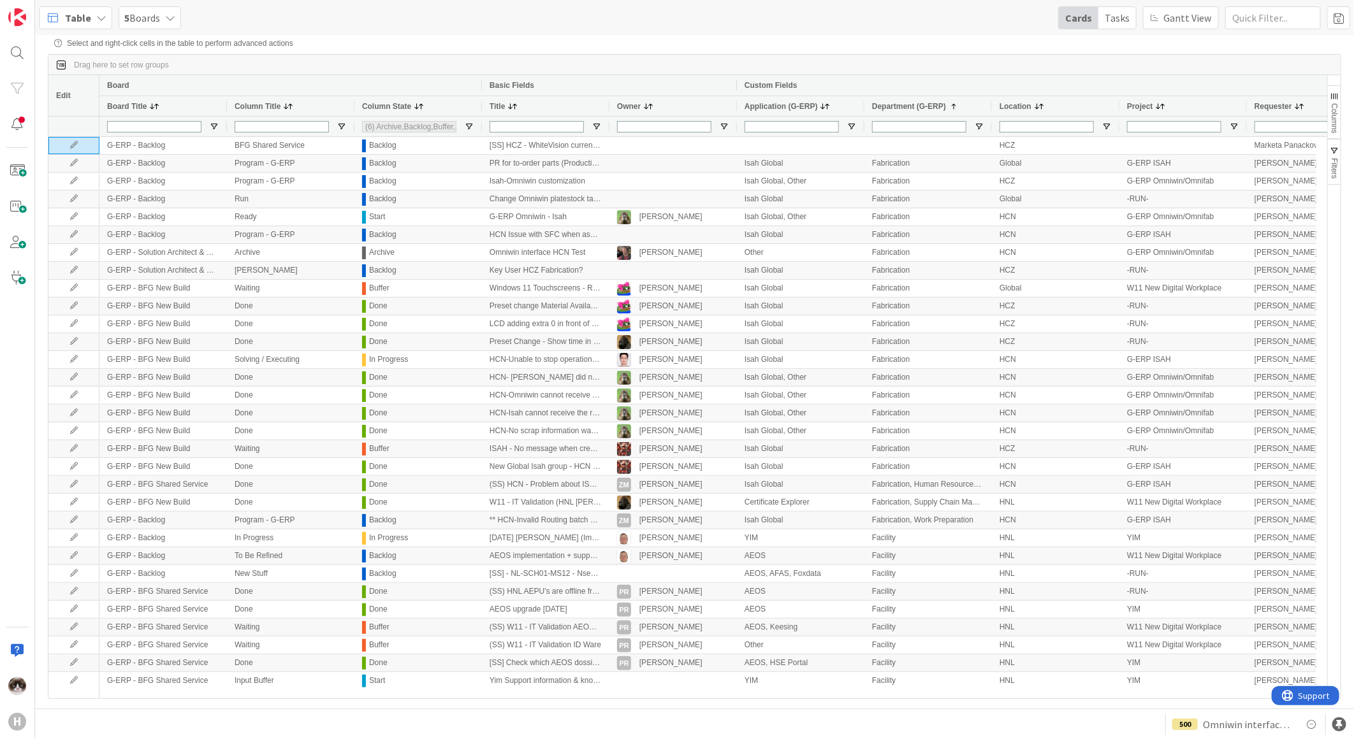
click at [1021, 105] on span "Location" at bounding box center [1015, 106] width 32 height 9
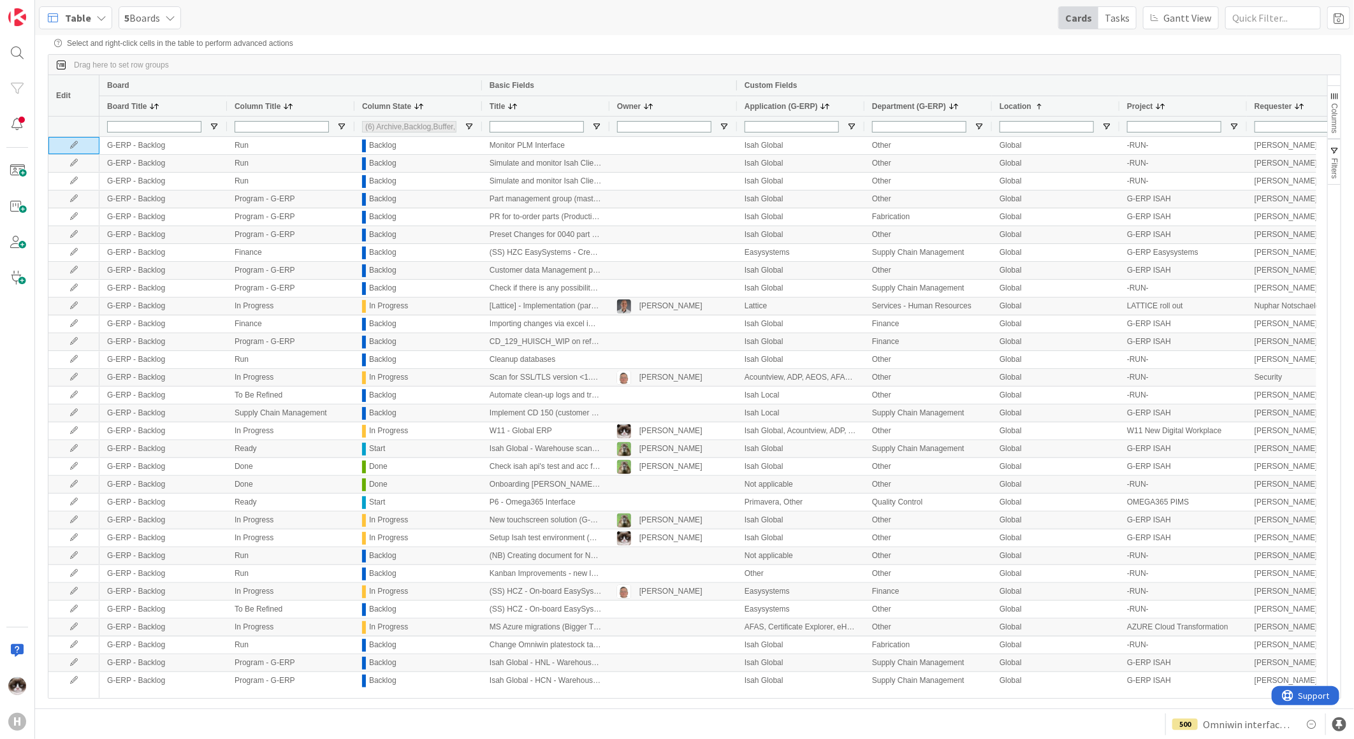
click at [1031, 110] on span at bounding box center [1037, 106] width 13 height 10
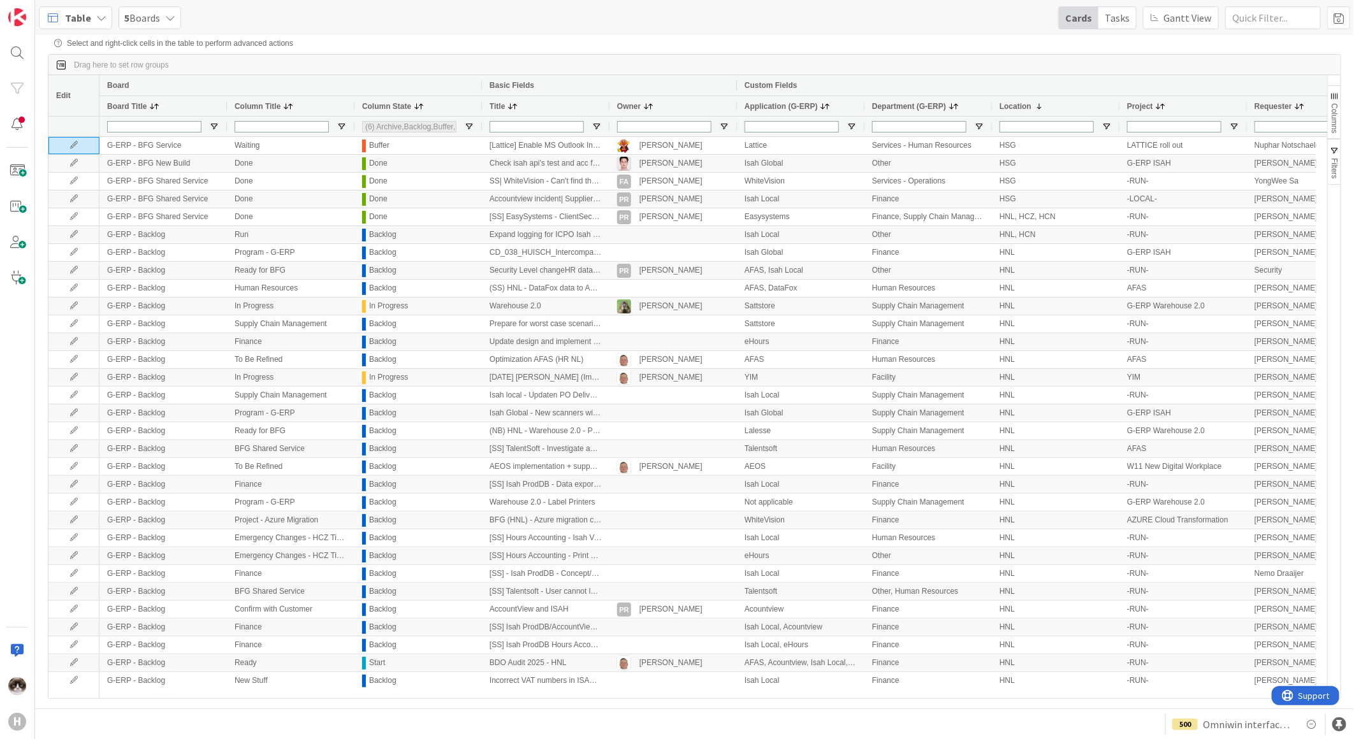
click at [1145, 105] on span "Project" at bounding box center [1140, 106] width 26 height 9
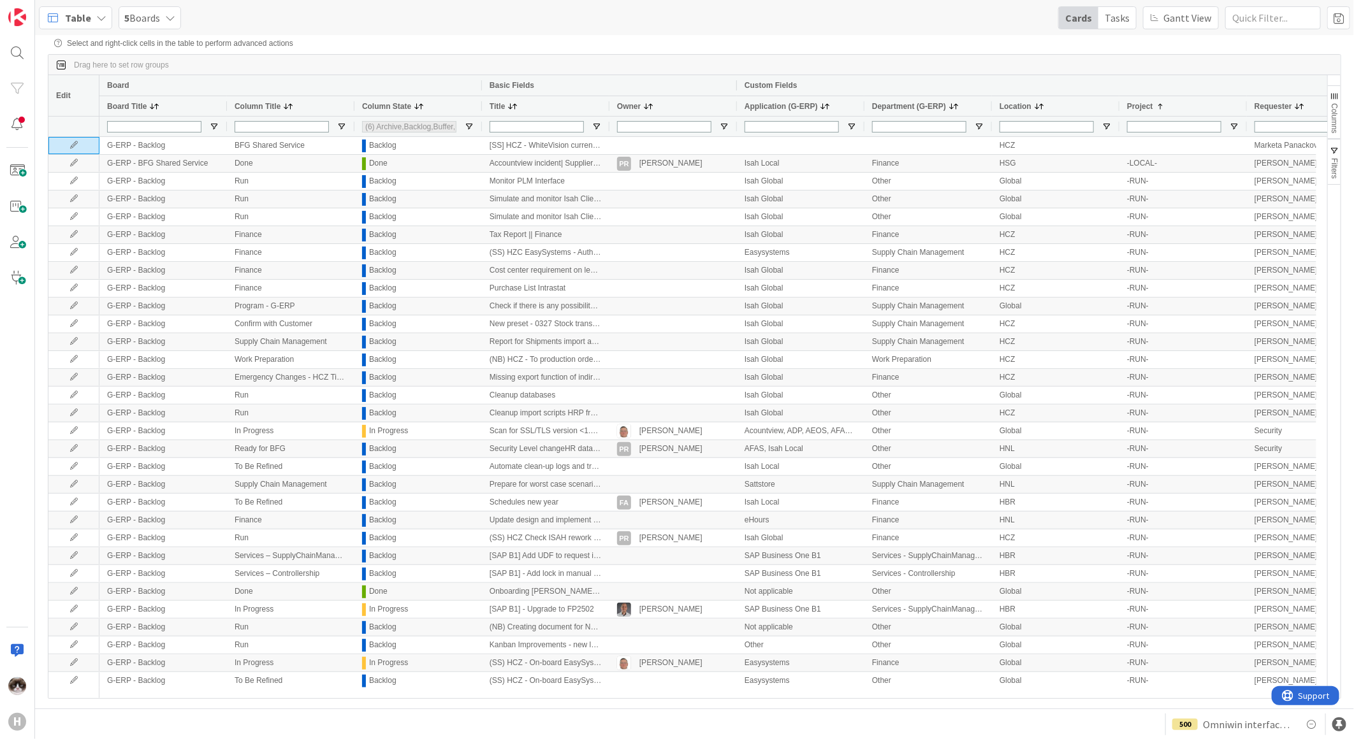
click at [1279, 106] on span "Requester" at bounding box center [1273, 106] width 38 height 9
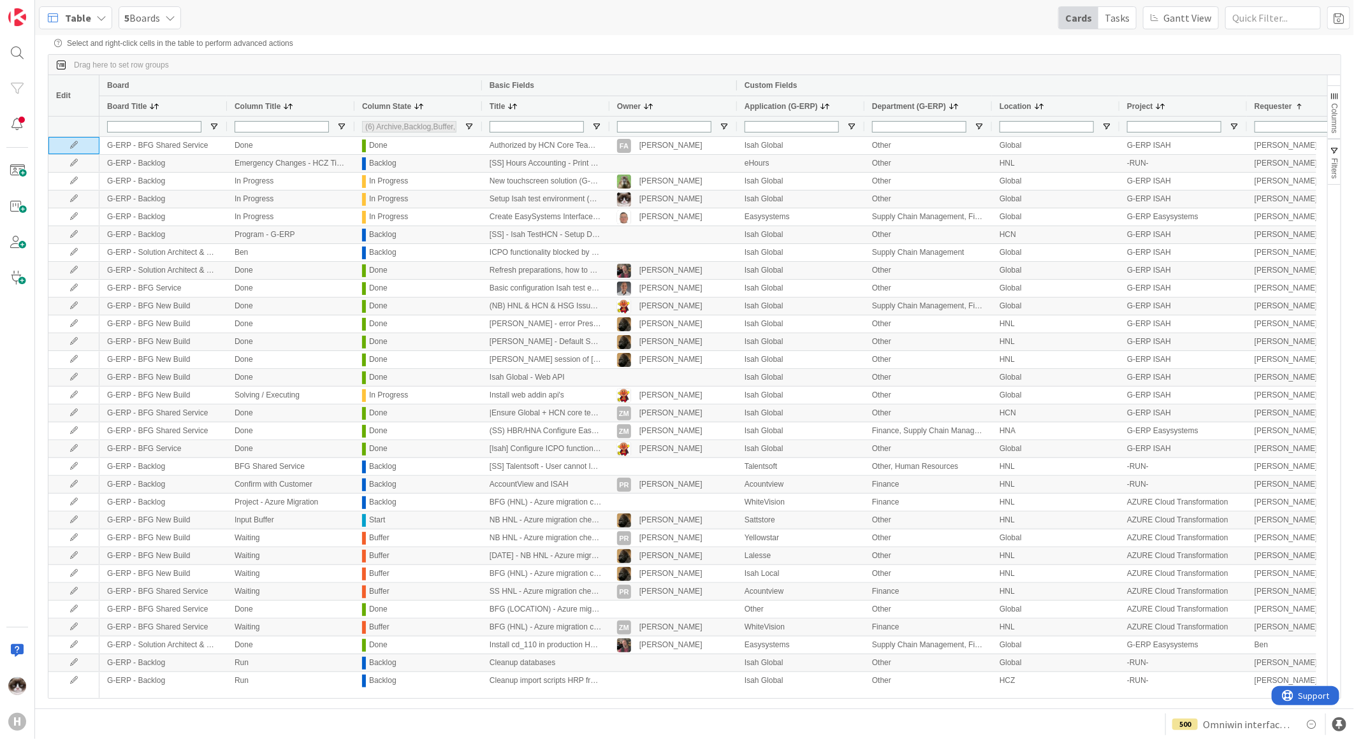
click at [1279, 106] on span "Requester" at bounding box center [1273, 106] width 38 height 9
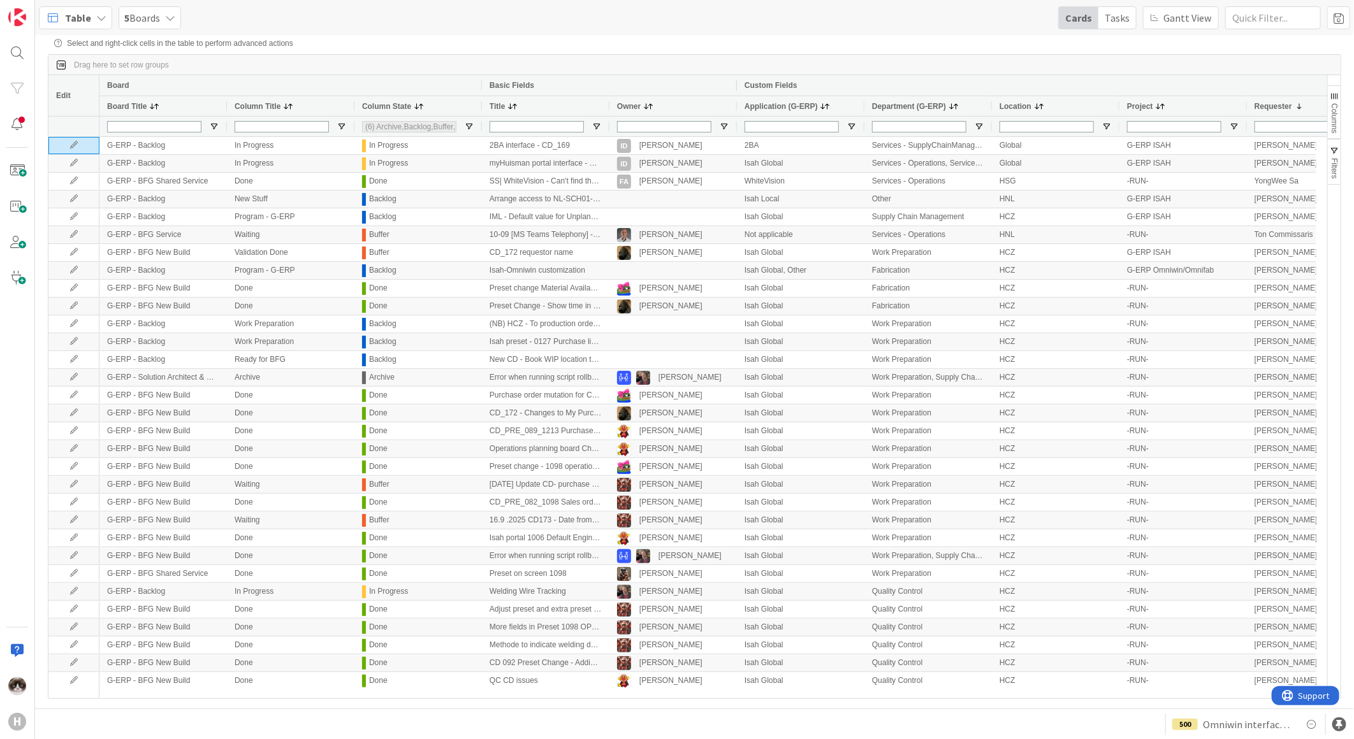
scroll to position [0, 58]
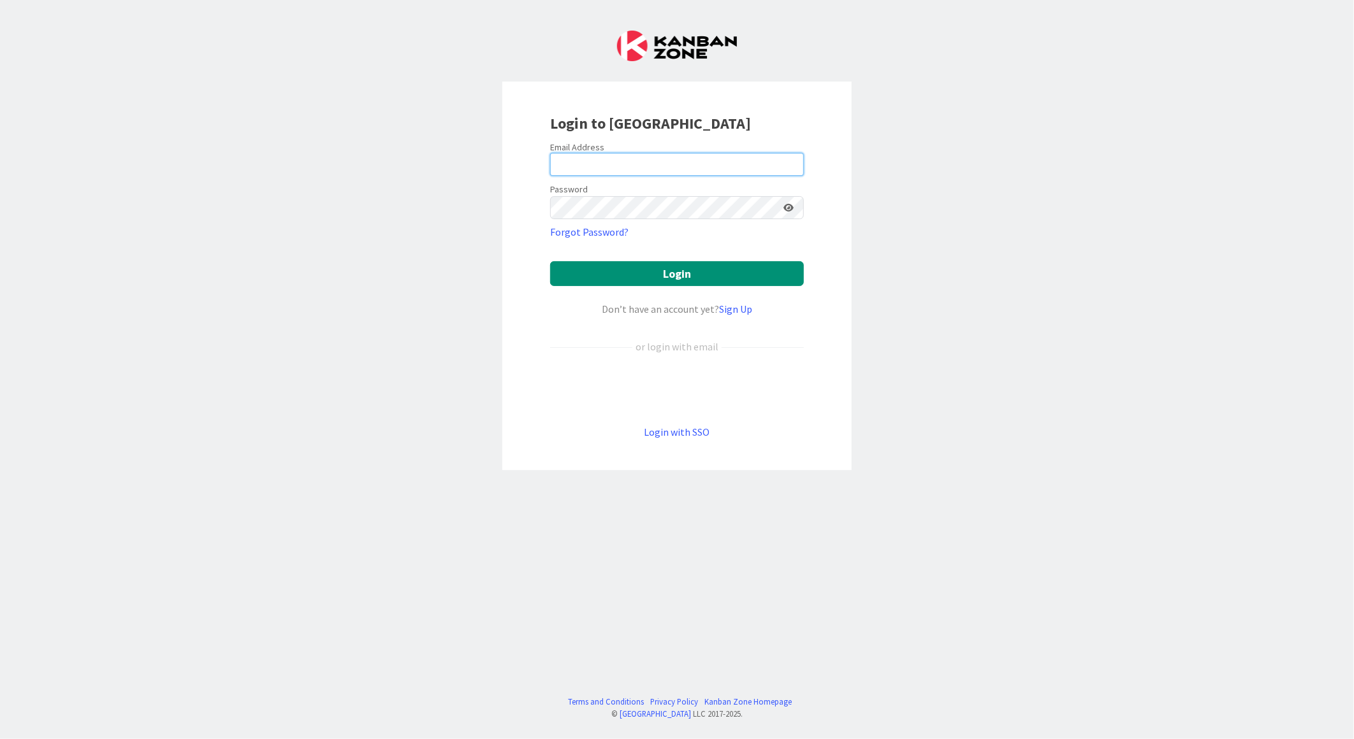
click at [583, 160] on input "email" at bounding box center [677, 164] width 254 height 23
type input "[EMAIL_ADDRESS][PERSON_NAME][DOMAIN_NAME]"
click at [550, 261] on button "Login" at bounding box center [677, 273] width 254 height 25
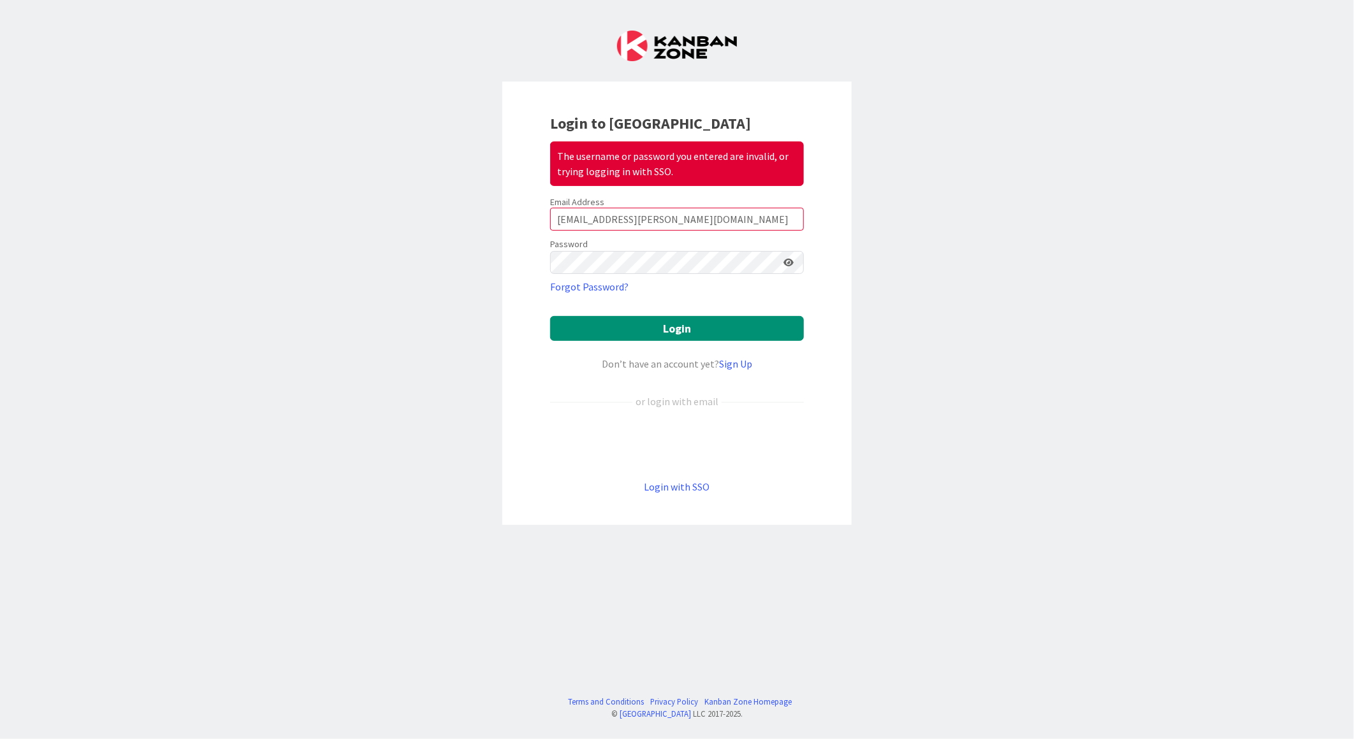
click at [787, 259] on icon at bounding box center [788, 262] width 10 height 9
click at [639, 322] on button "Login" at bounding box center [677, 328] width 254 height 25
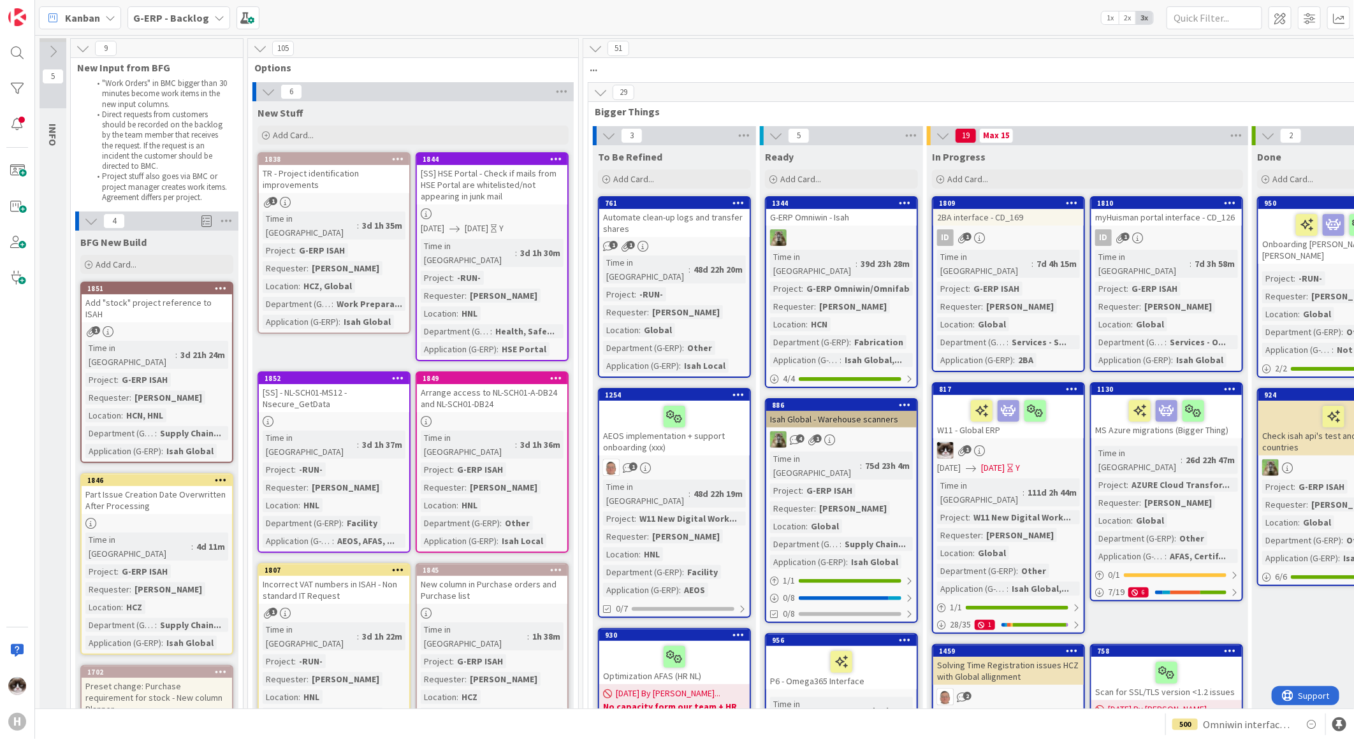
drag, startPoint x: 195, startPoint y: 17, endPoint x: 193, endPoint y: 29, distance: 12.3
click at [195, 17] on b "G-ERP - Backlog" at bounding box center [171, 17] width 76 height 13
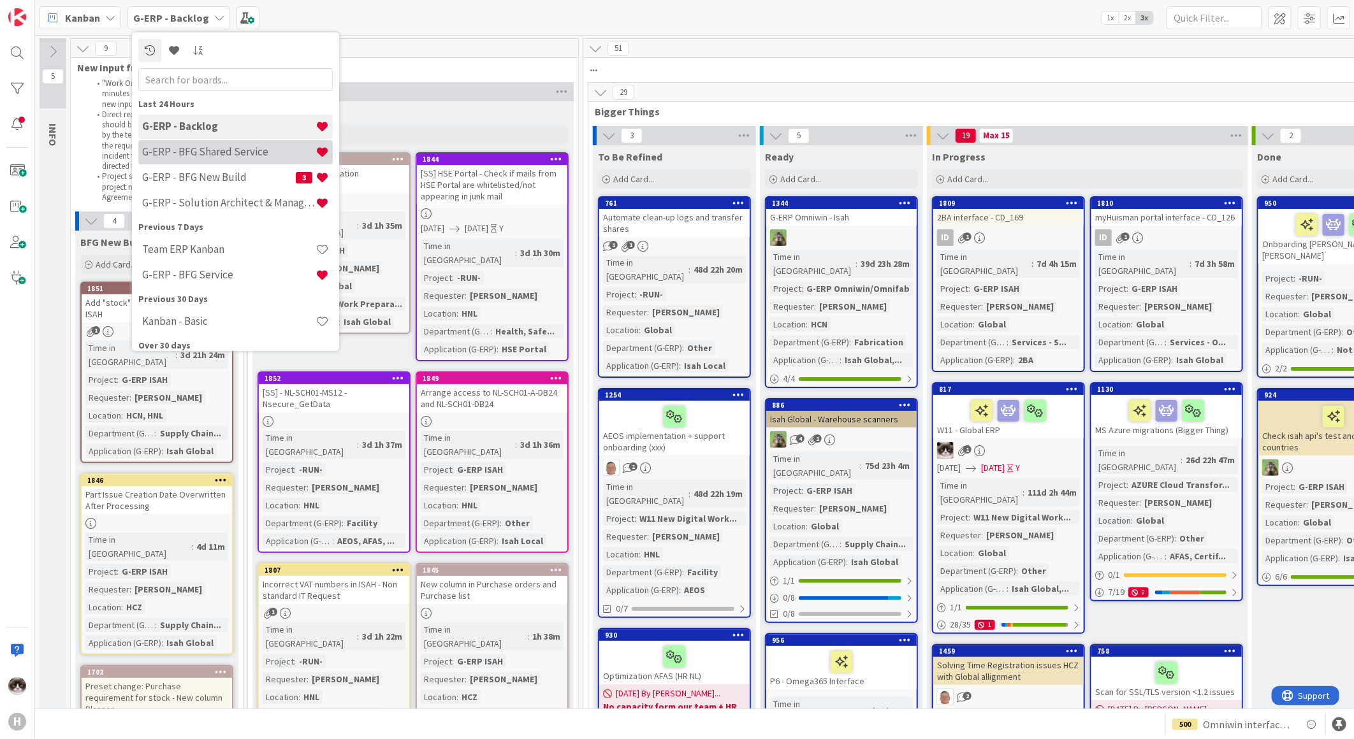
click at [228, 154] on h4 "G-ERP - BFG Shared Service" at bounding box center [228, 151] width 173 height 13
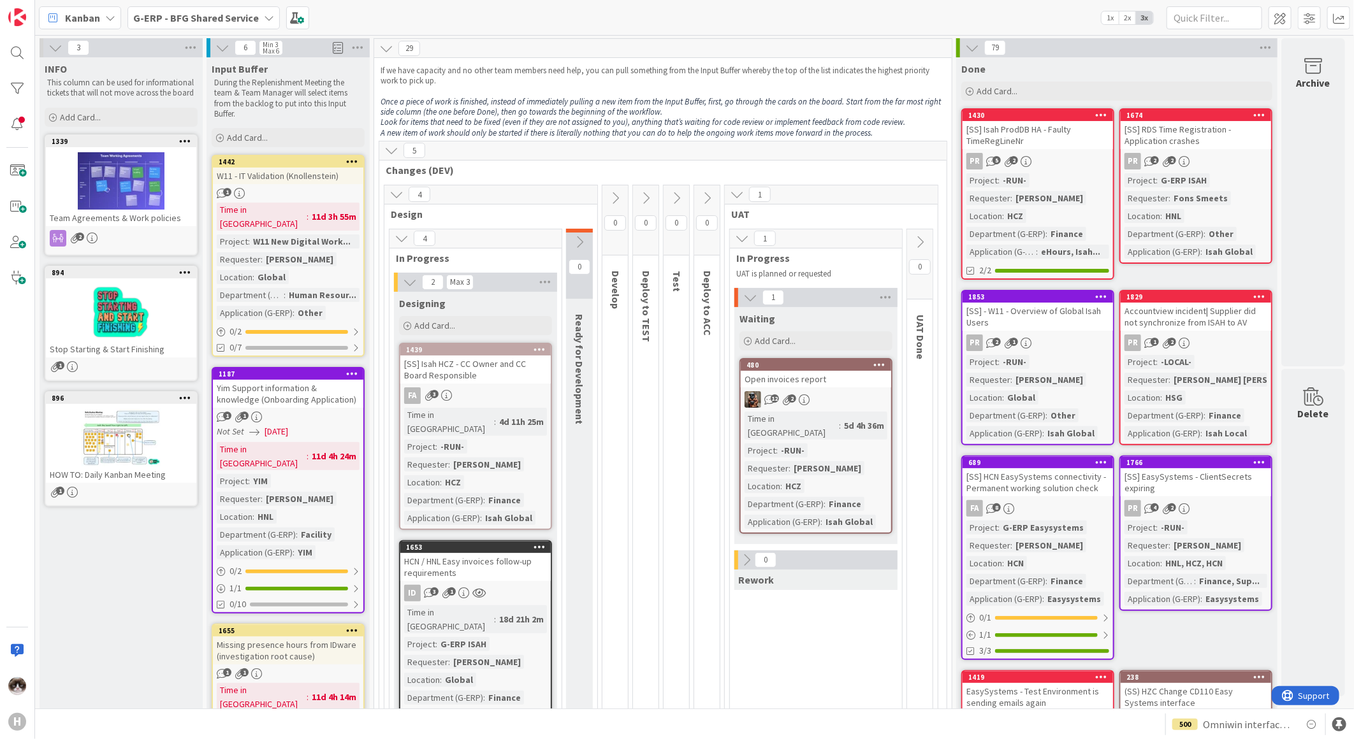
click at [177, 13] on b "G-ERP - BFG Shared Service" at bounding box center [196, 17] width 126 height 13
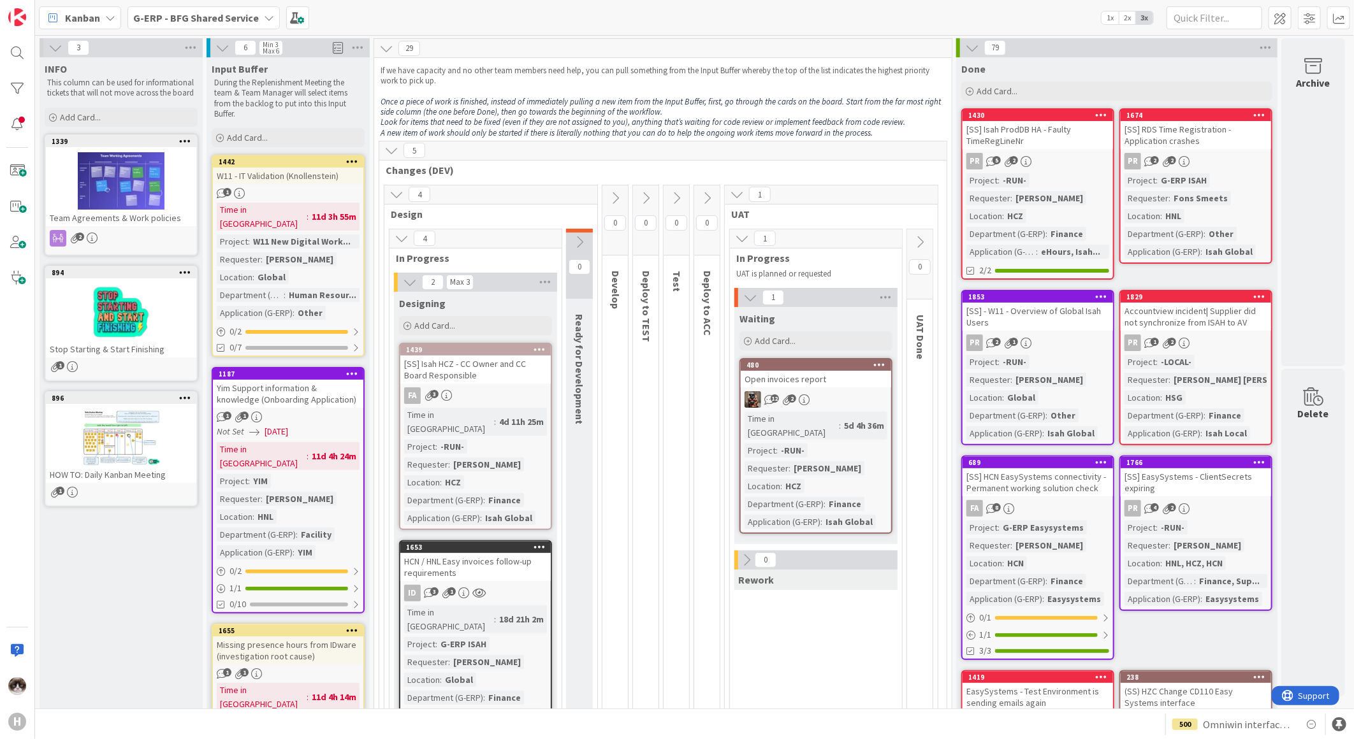
click at [351, 188] on div "1" at bounding box center [288, 193] width 150 height 11
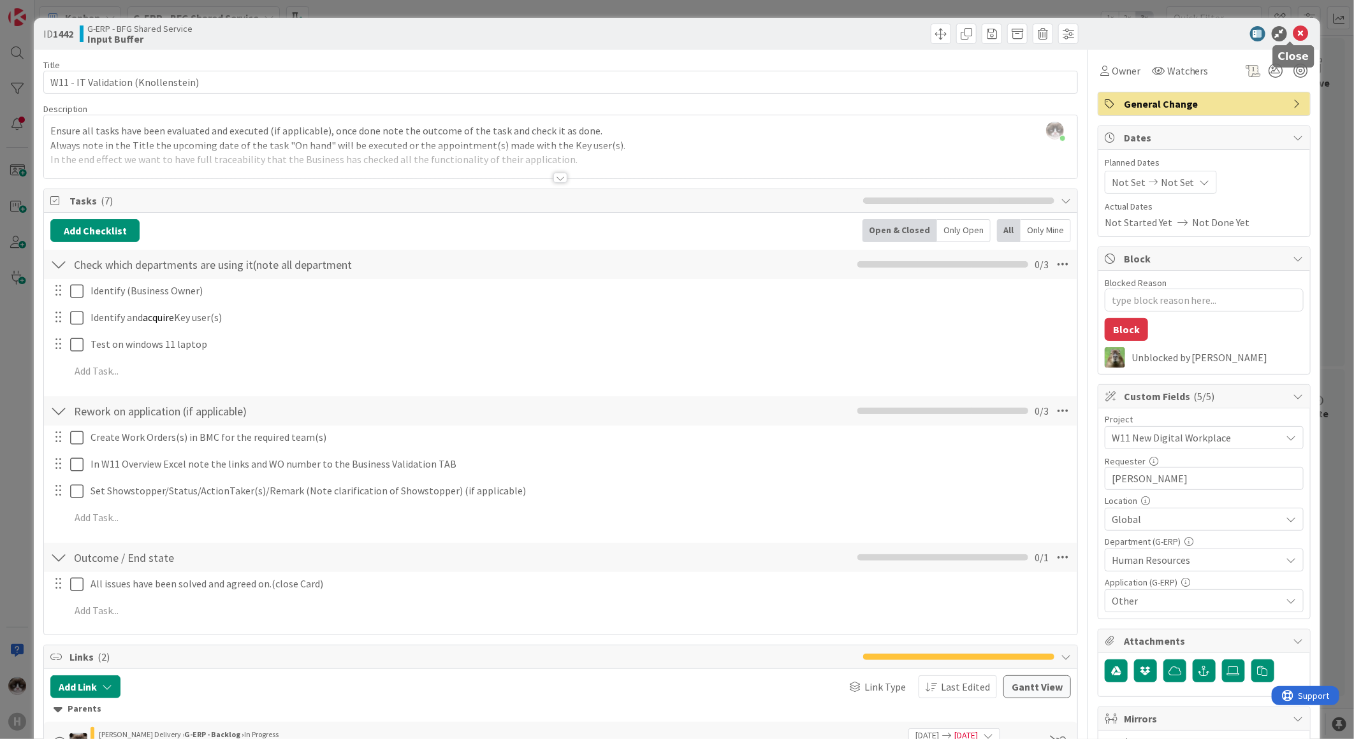
click at [1293, 32] on icon at bounding box center [1300, 33] width 15 height 15
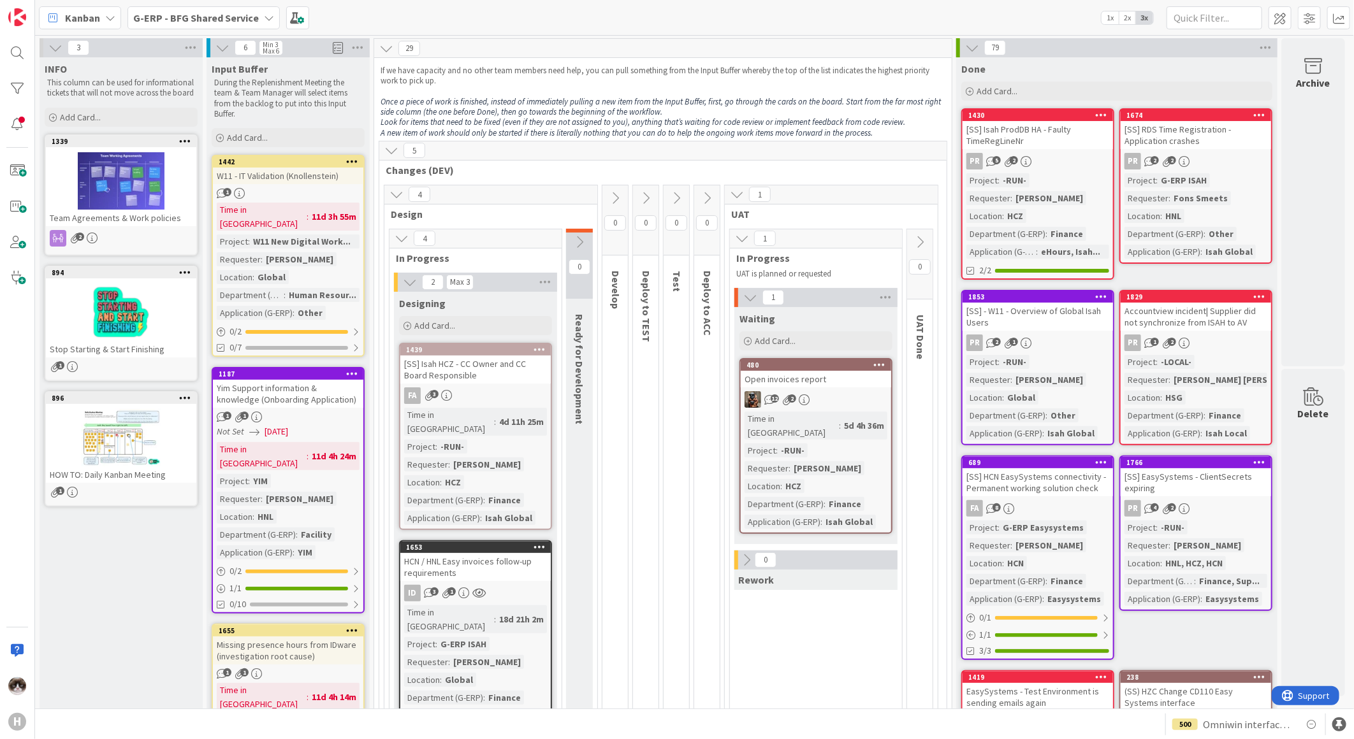
click at [192, 13] on b "G-ERP - BFG Shared Service" at bounding box center [196, 17] width 126 height 13
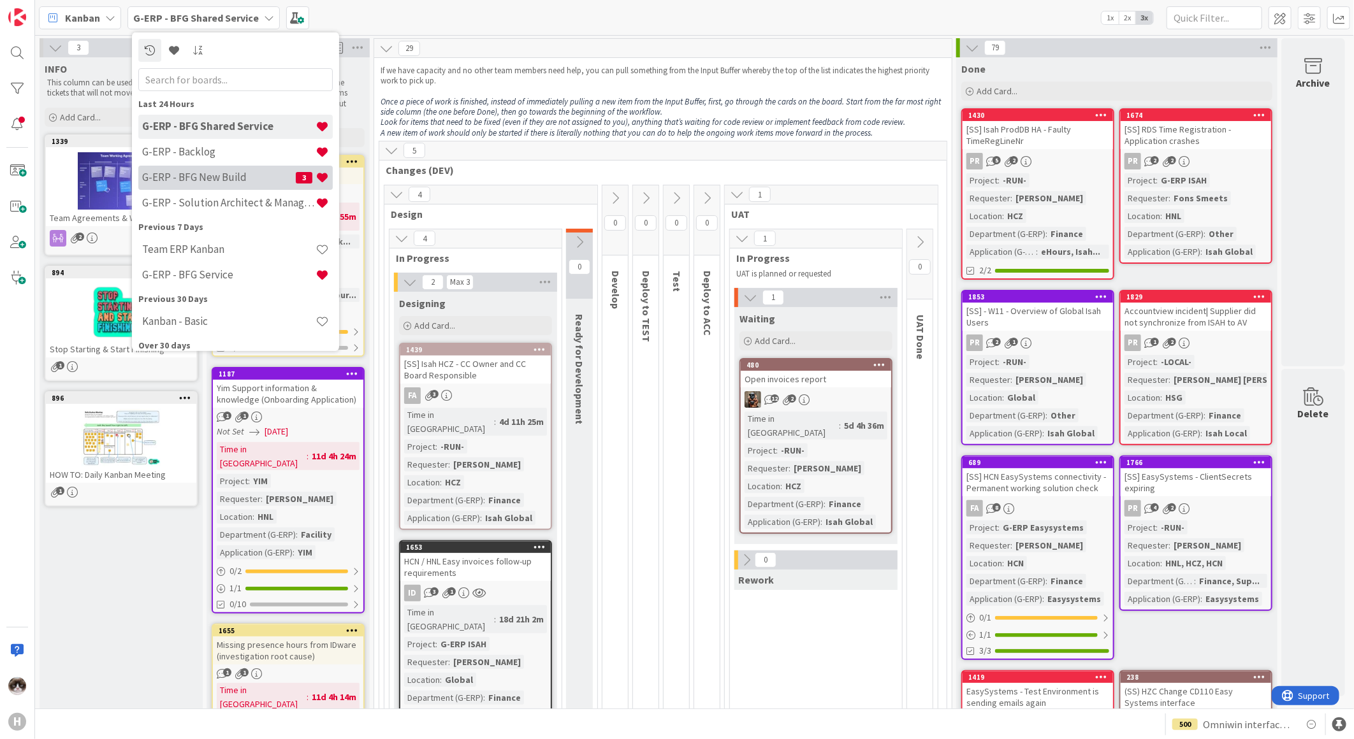
click at [215, 181] on h4 "G-ERP - BFG New Build" at bounding box center [219, 177] width 154 height 13
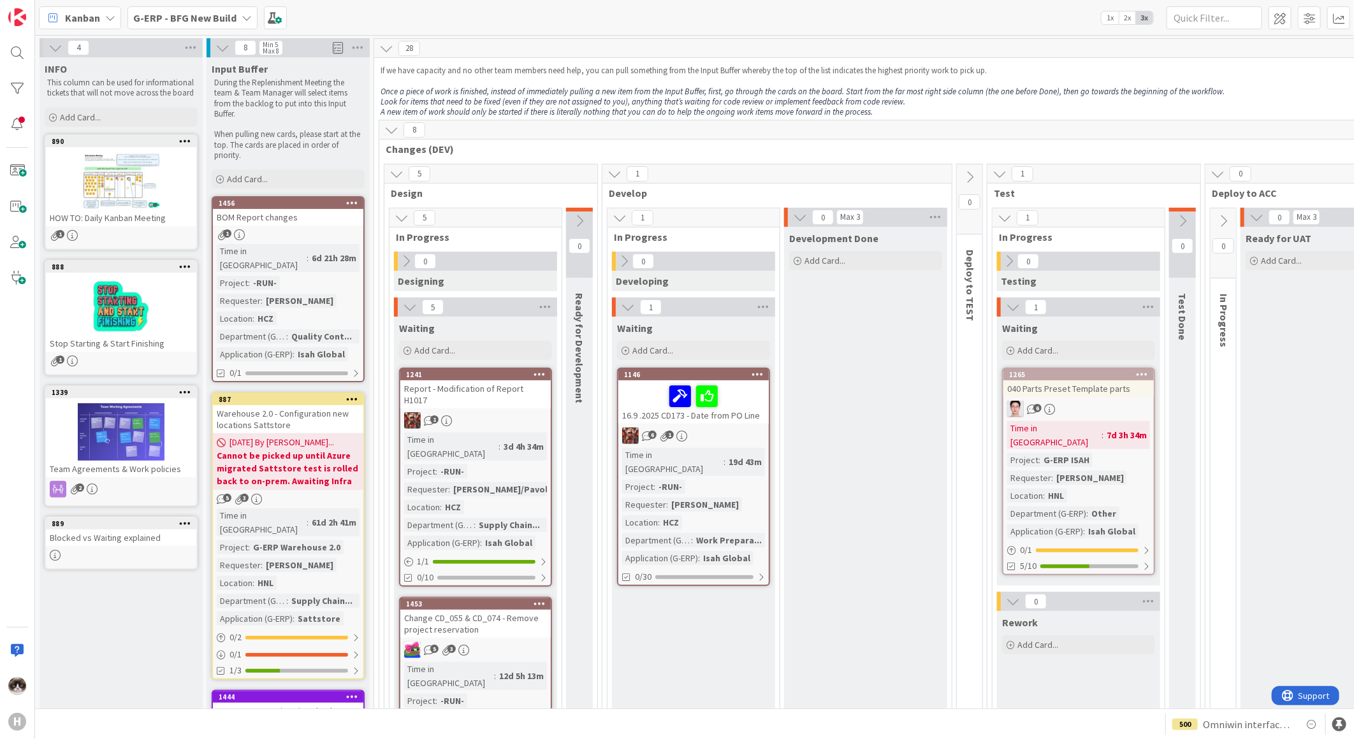
click at [193, 20] on b "G-ERP - BFG New Build" at bounding box center [184, 17] width 103 height 13
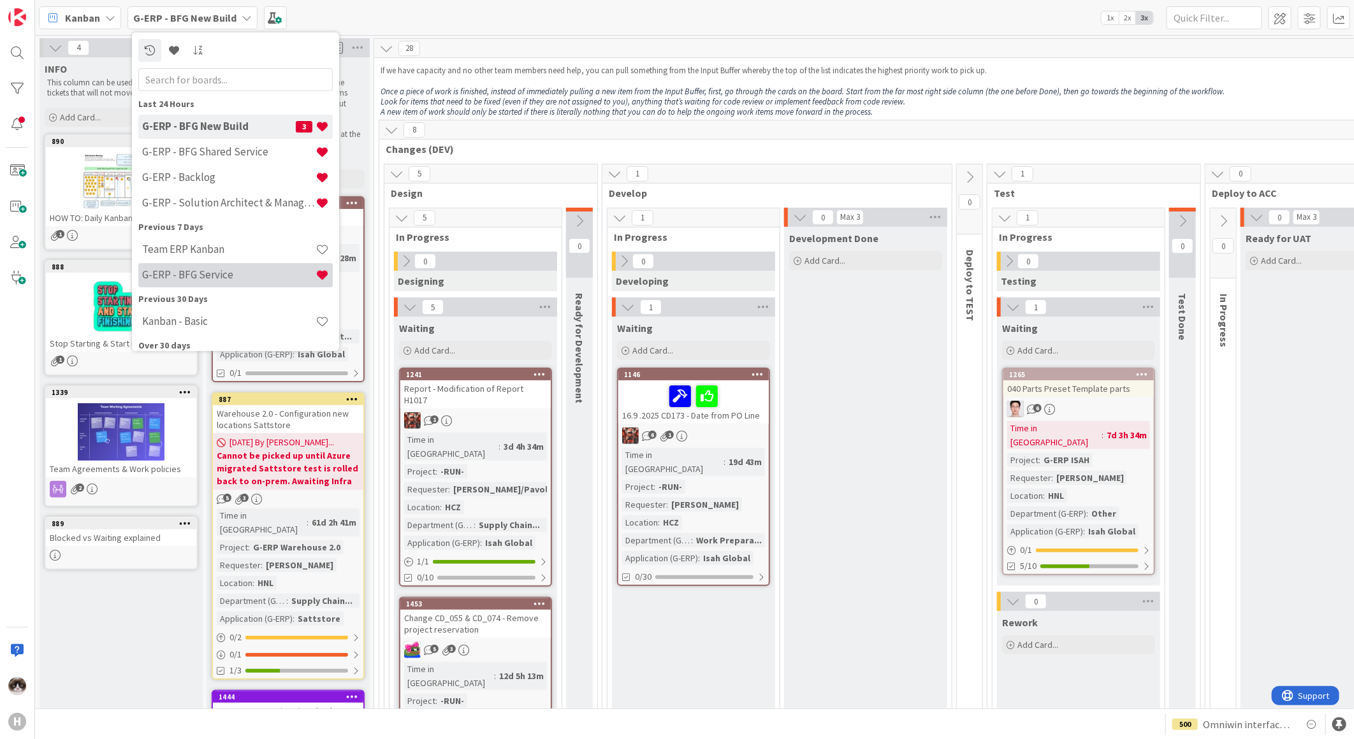
click at [210, 270] on h4 "G-ERP - BFG Service" at bounding box center [228, 274] width 173 height 13
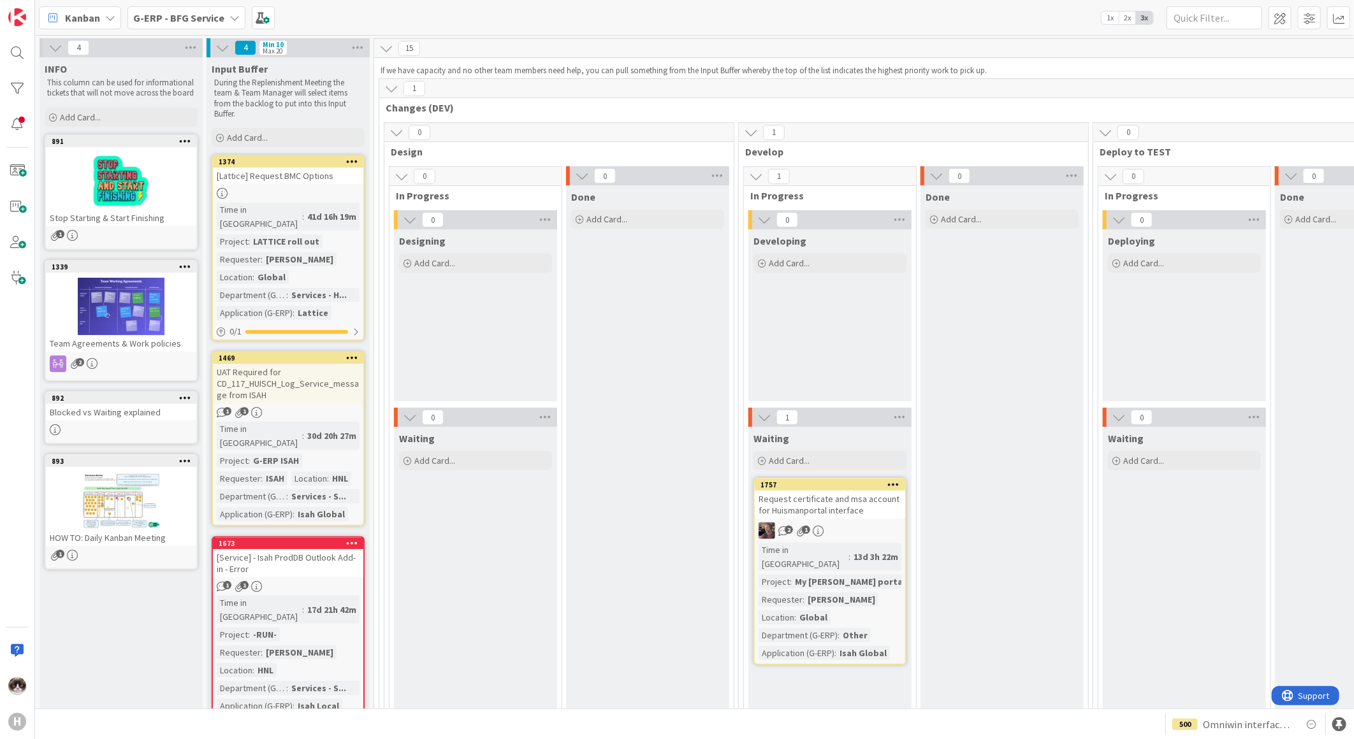
click at [337, 188] on div at bounding box center [288, 193] width 150 height 11
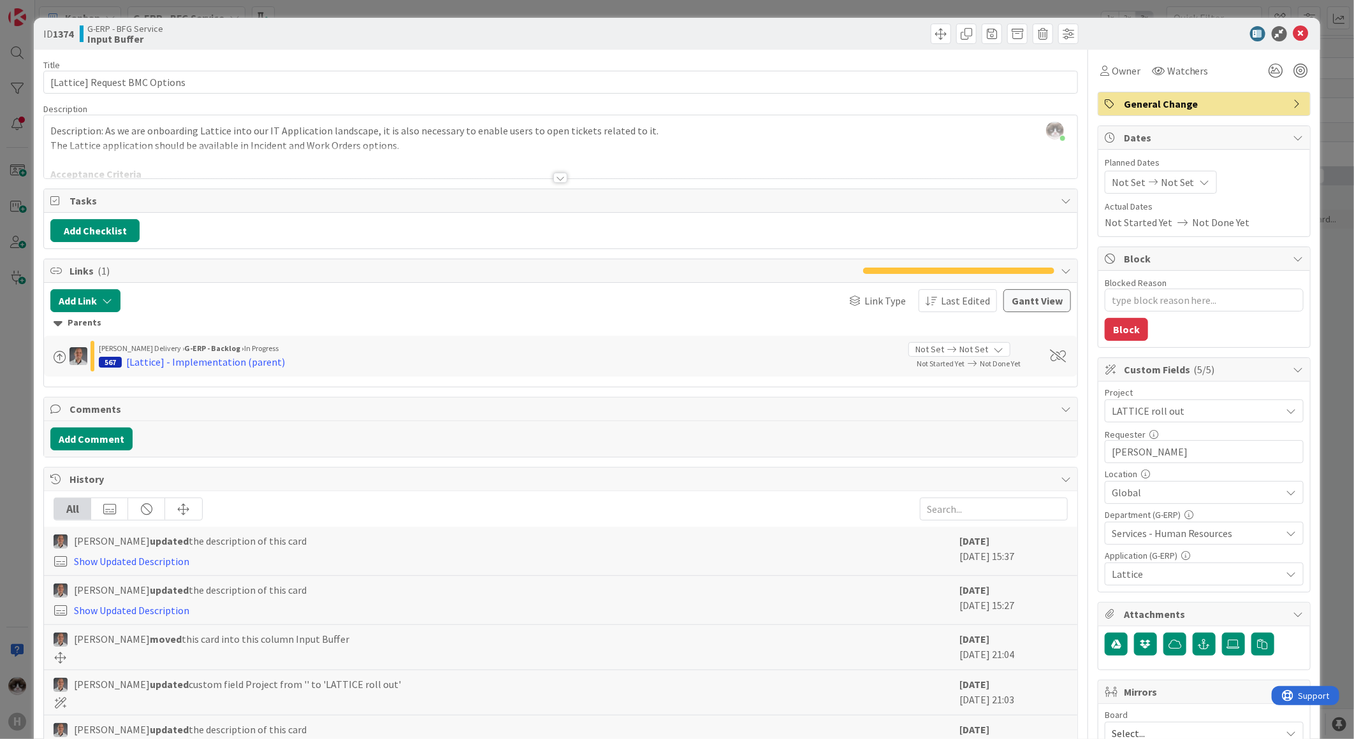
click at [559, 177] on div at bounding box center [560, 178] width 14 height 10
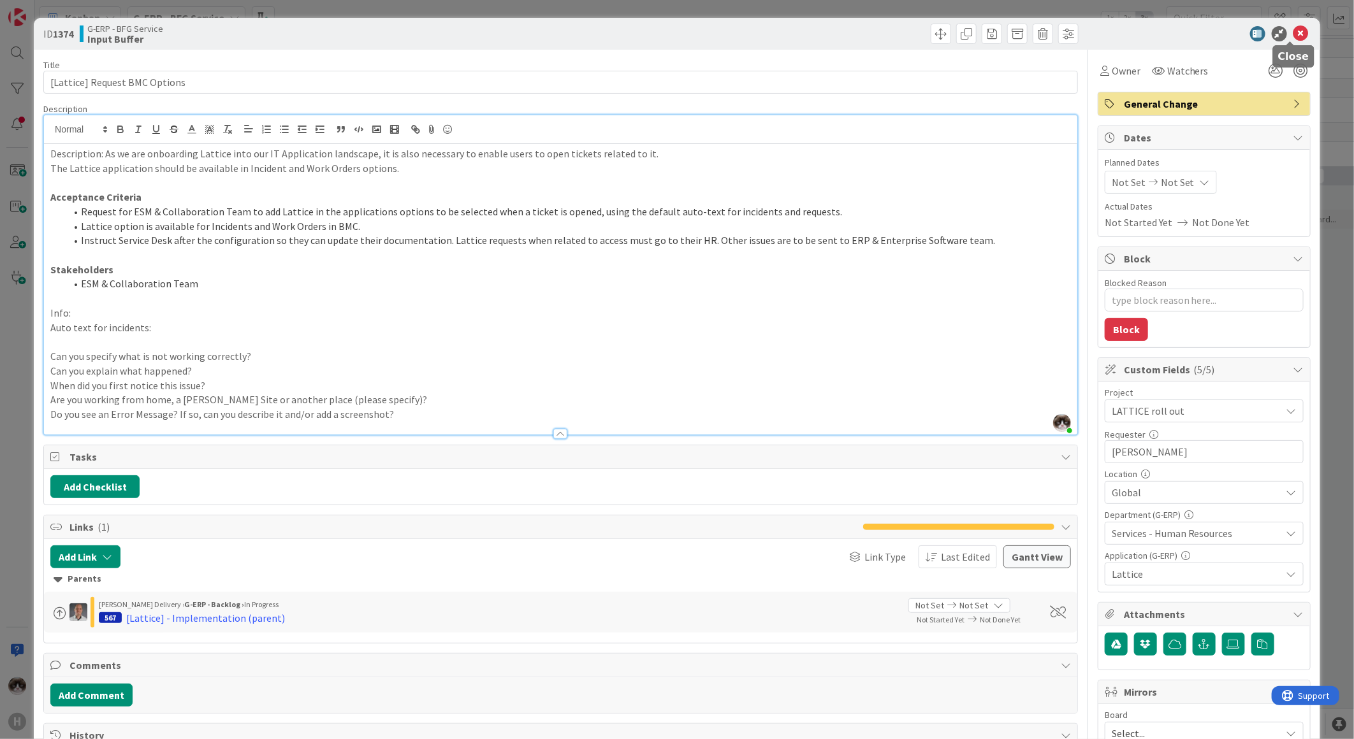
click at [1293, 33] on icon at bounding box center [1300, 33] width 15 height 15
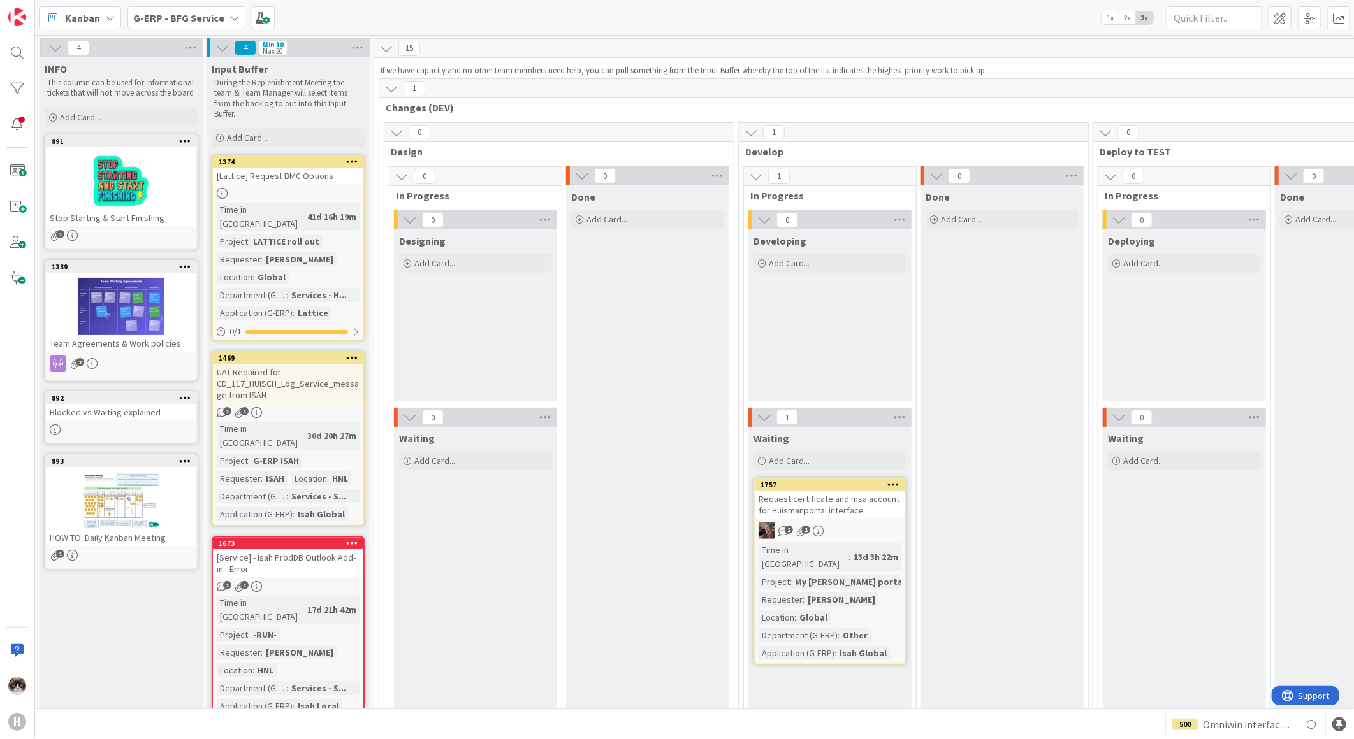
click at [321, 379] on div "UAT Required for CD_117_HUISCH_Log_Service_message from ISAH" at bounding box center [288, 384] width 150 height 40
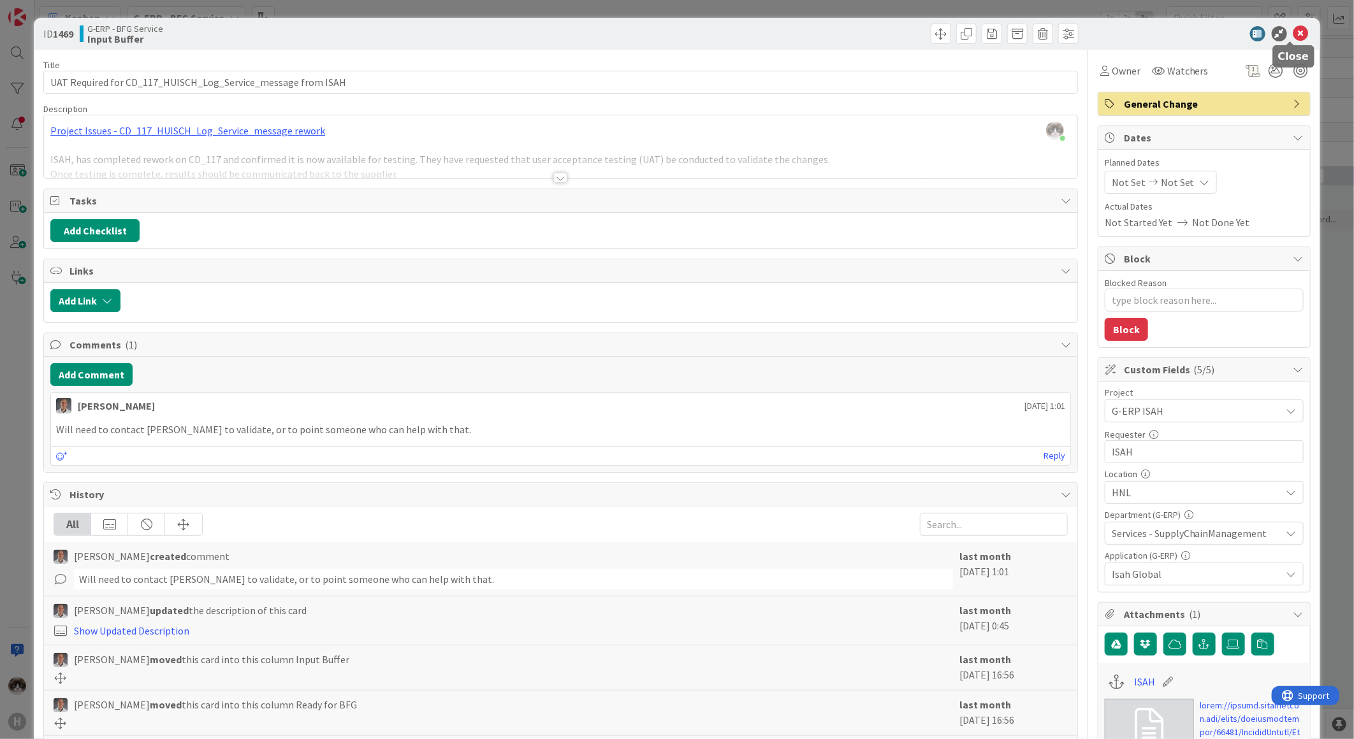
click at [1296, 28] on icon at bounding box center [1300, 33] width 15 height 15
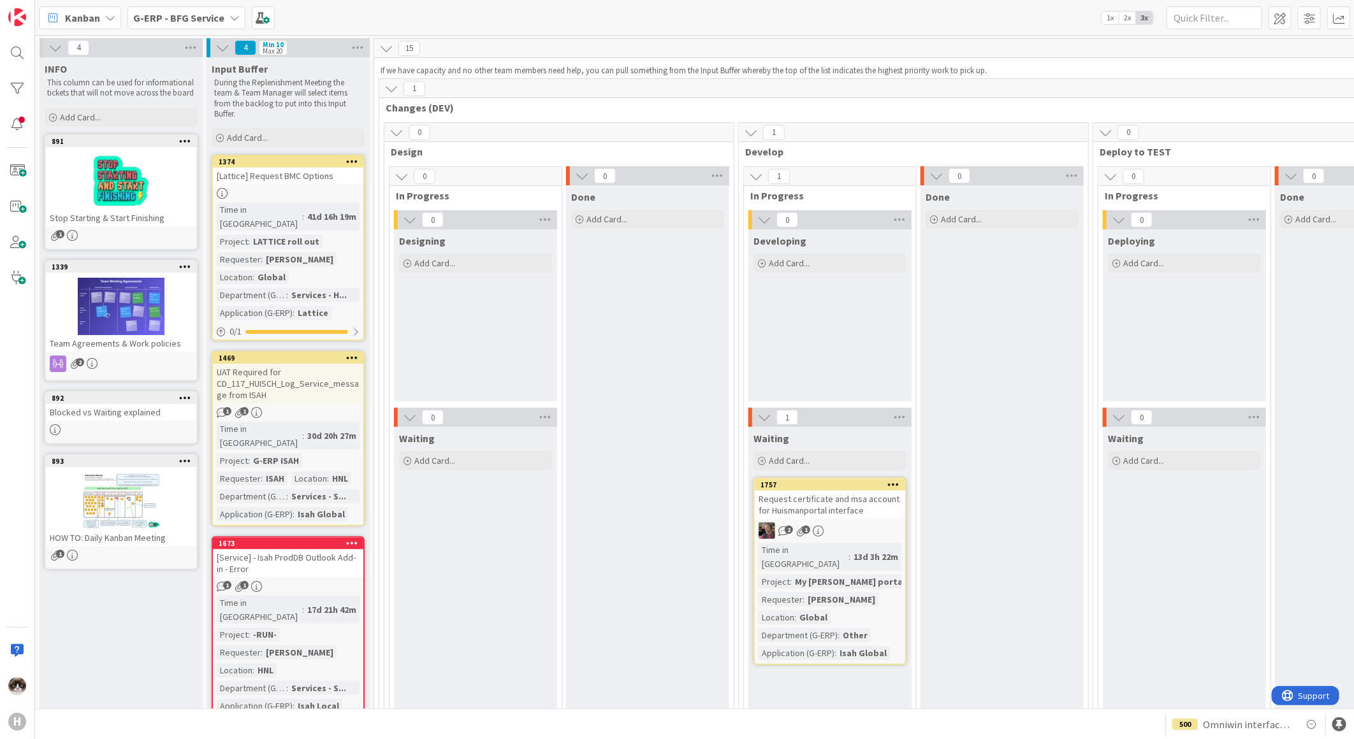
click at [188, 14] on b "G-ERP - BFG Service" at bounding box center [178, 17] width 91 height 13
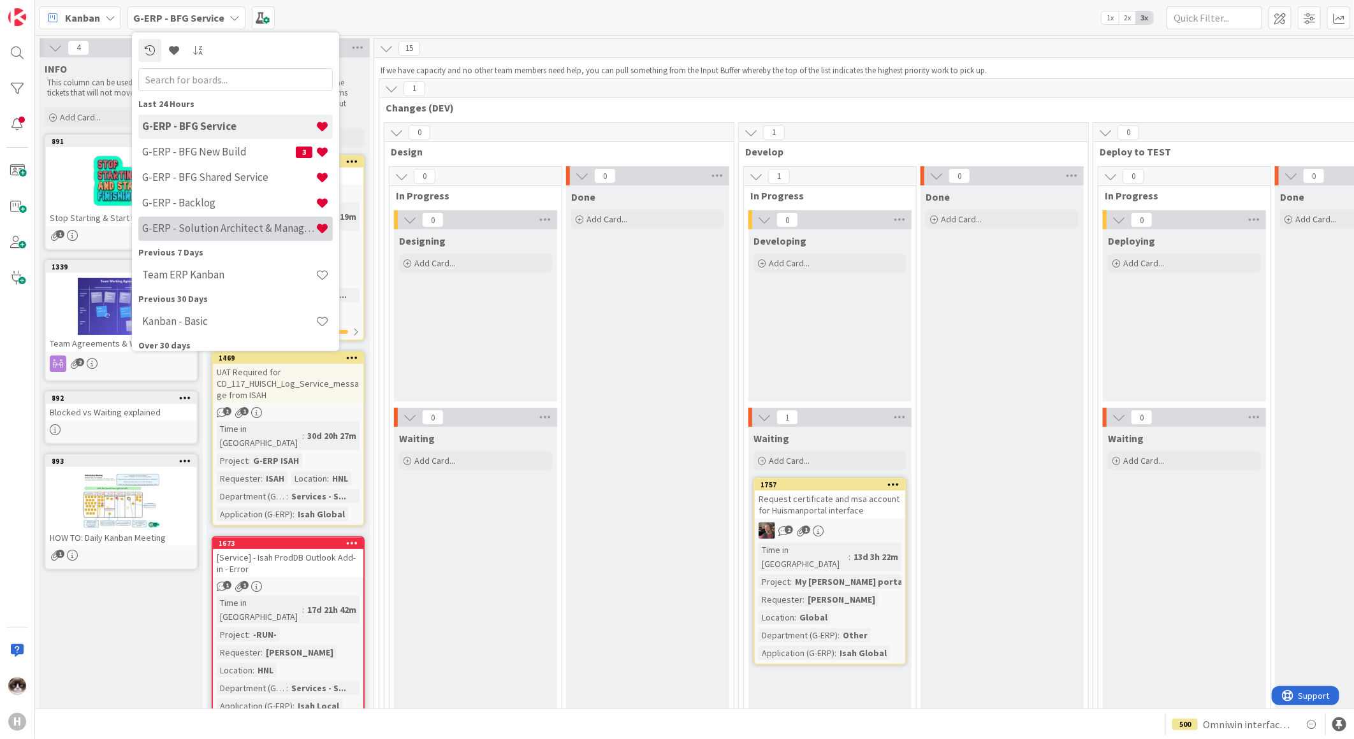
click at [208, 226] on h4 "G-ERP - Solution Architect & Management" at bounding box center [228, 228] width 173 height 13
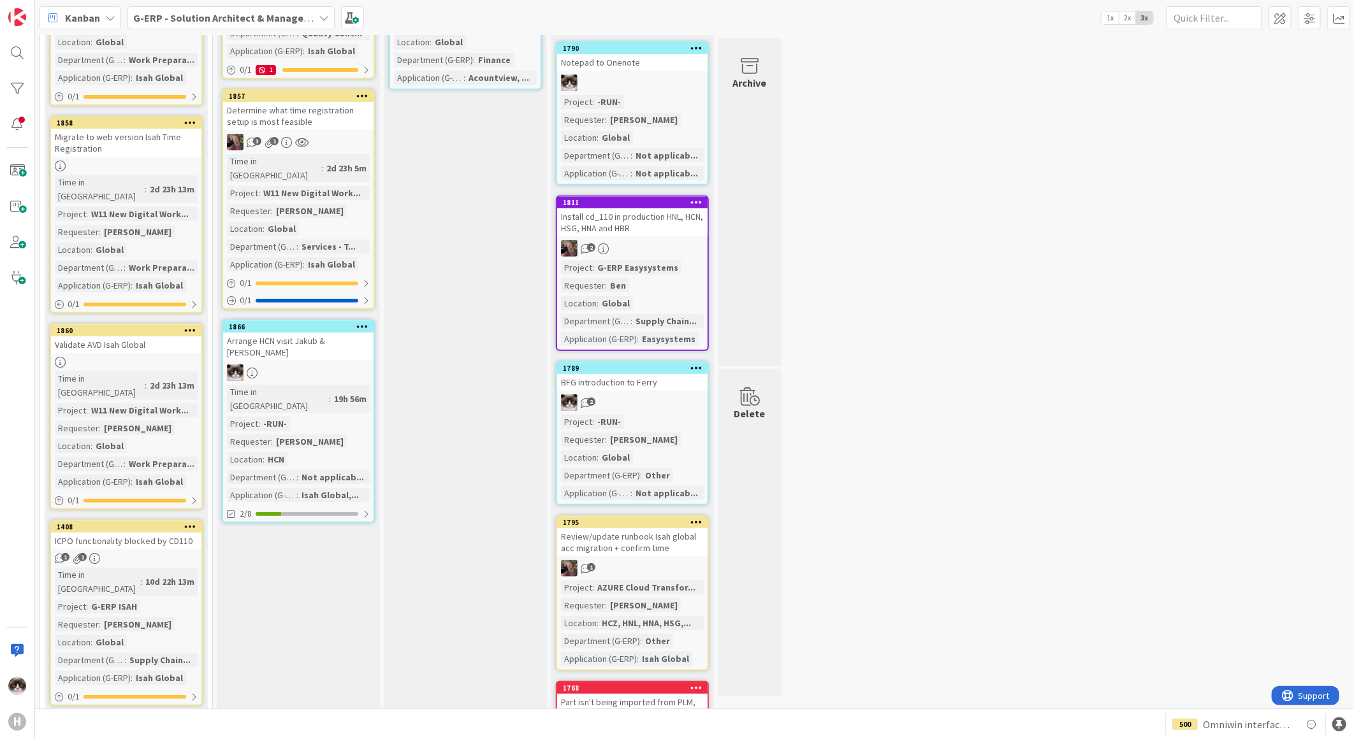
scroll to position [212, 0]
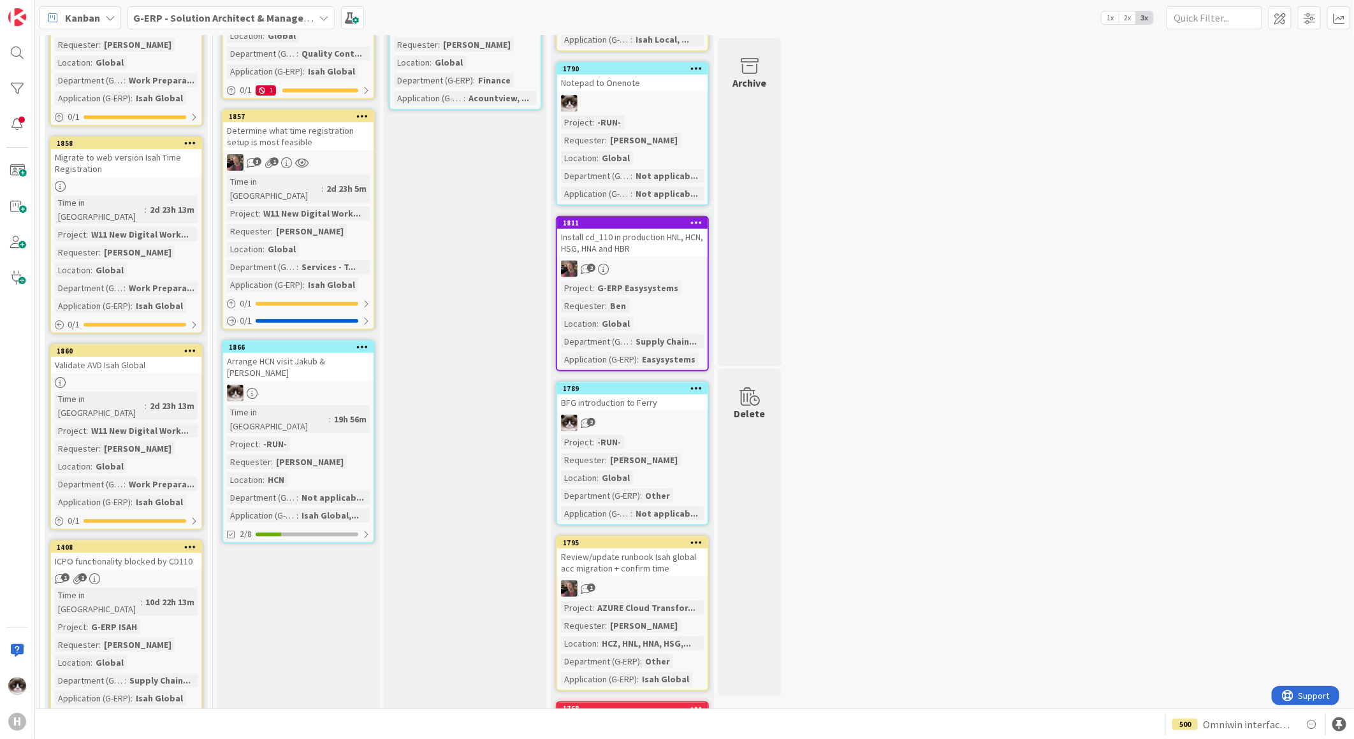
click at [354, 385] on div at bounding box center [298, 393] width 150 height 17
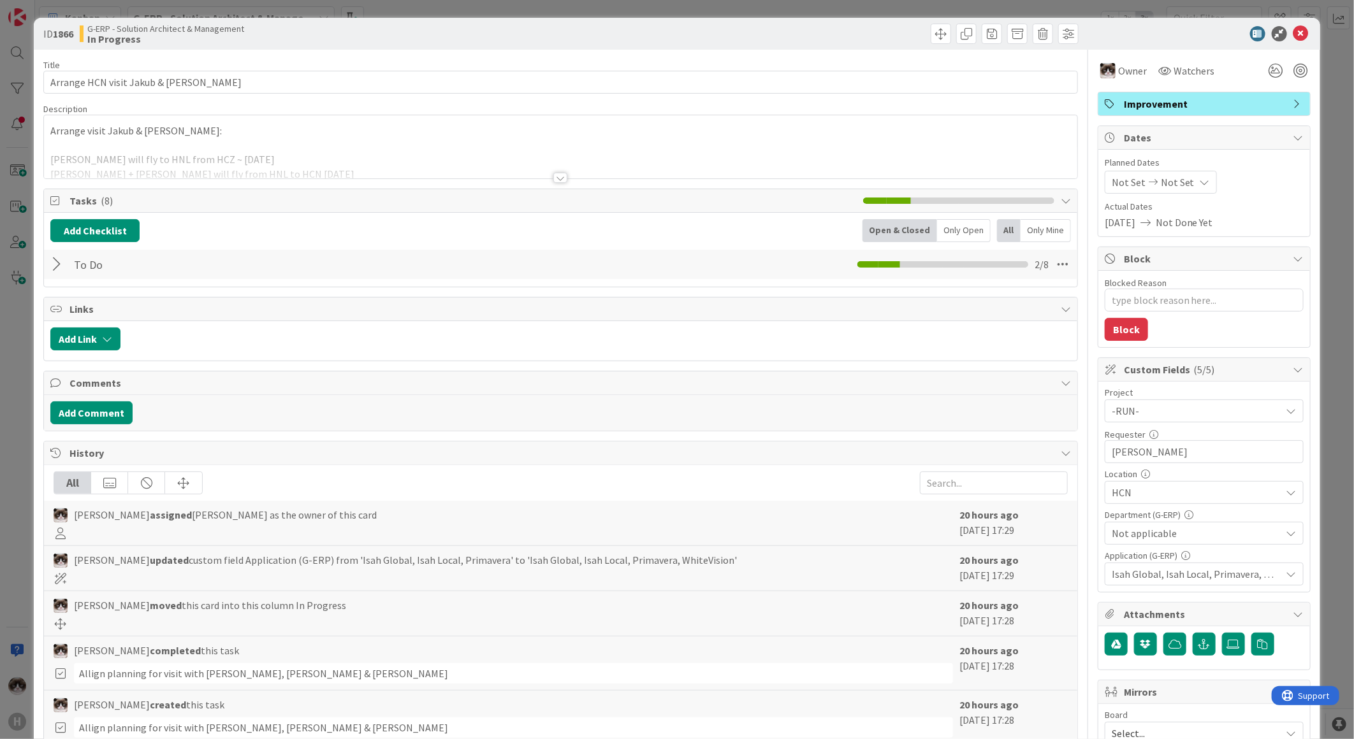
click at [55, 270] on div at bounding box center [58, 264] width 17 height 23
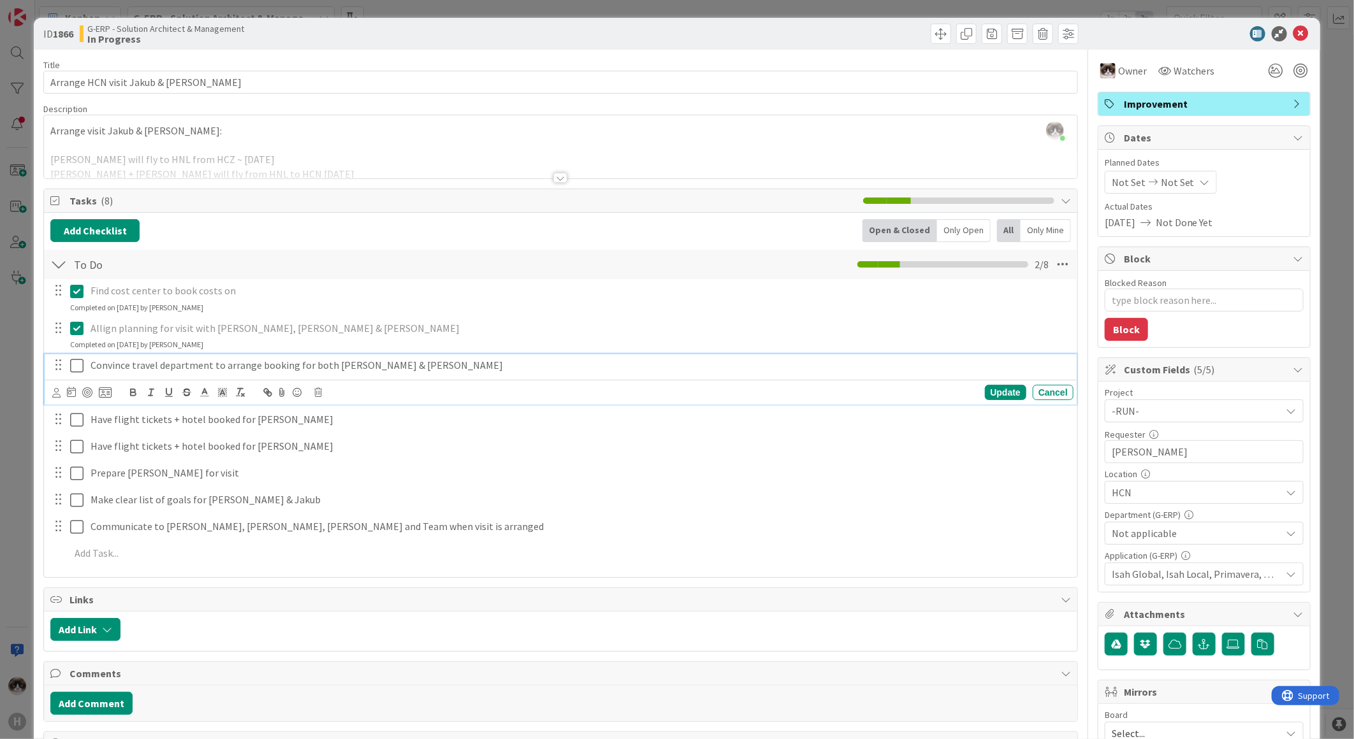
click at [75, 370] on icon at bounding box center [76, 365] width 13 height 15
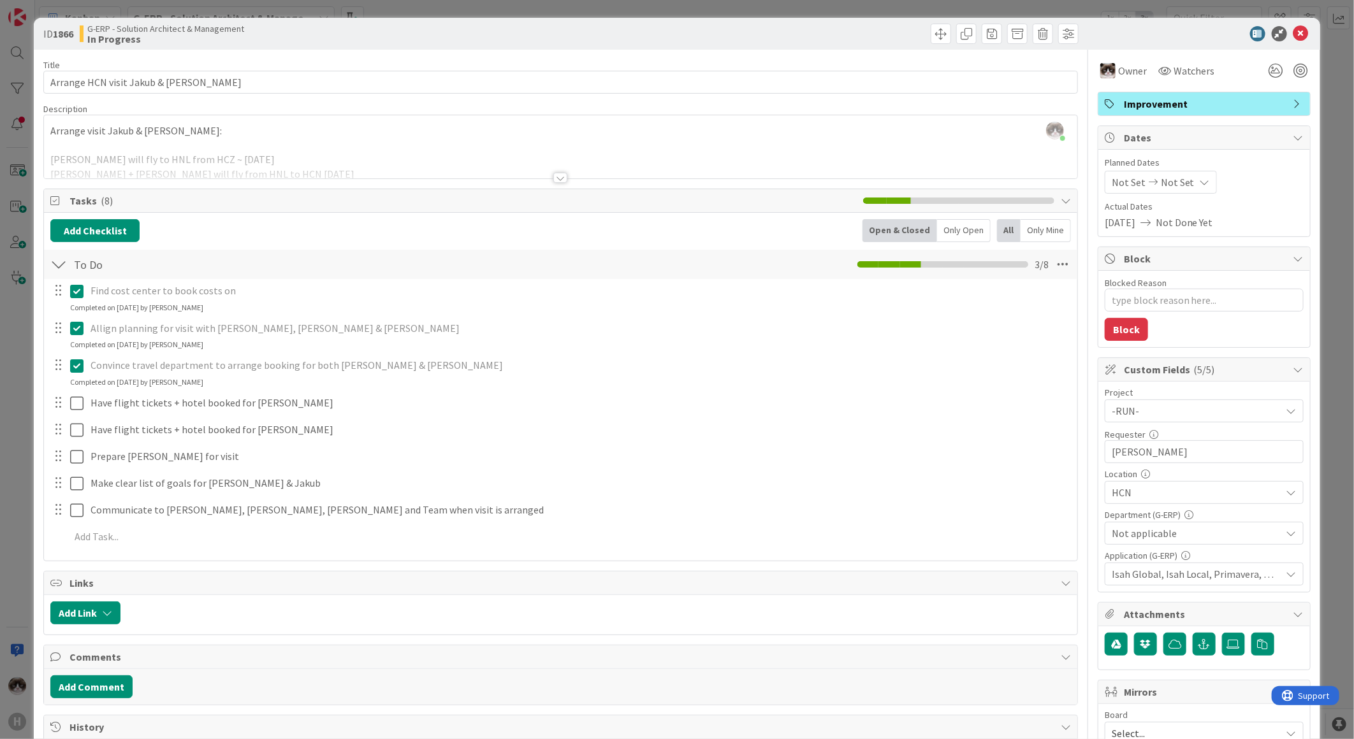
type textarea "x"
click at [1293, 27] on icon at bounding box center [1300, 33] width 15 height 15
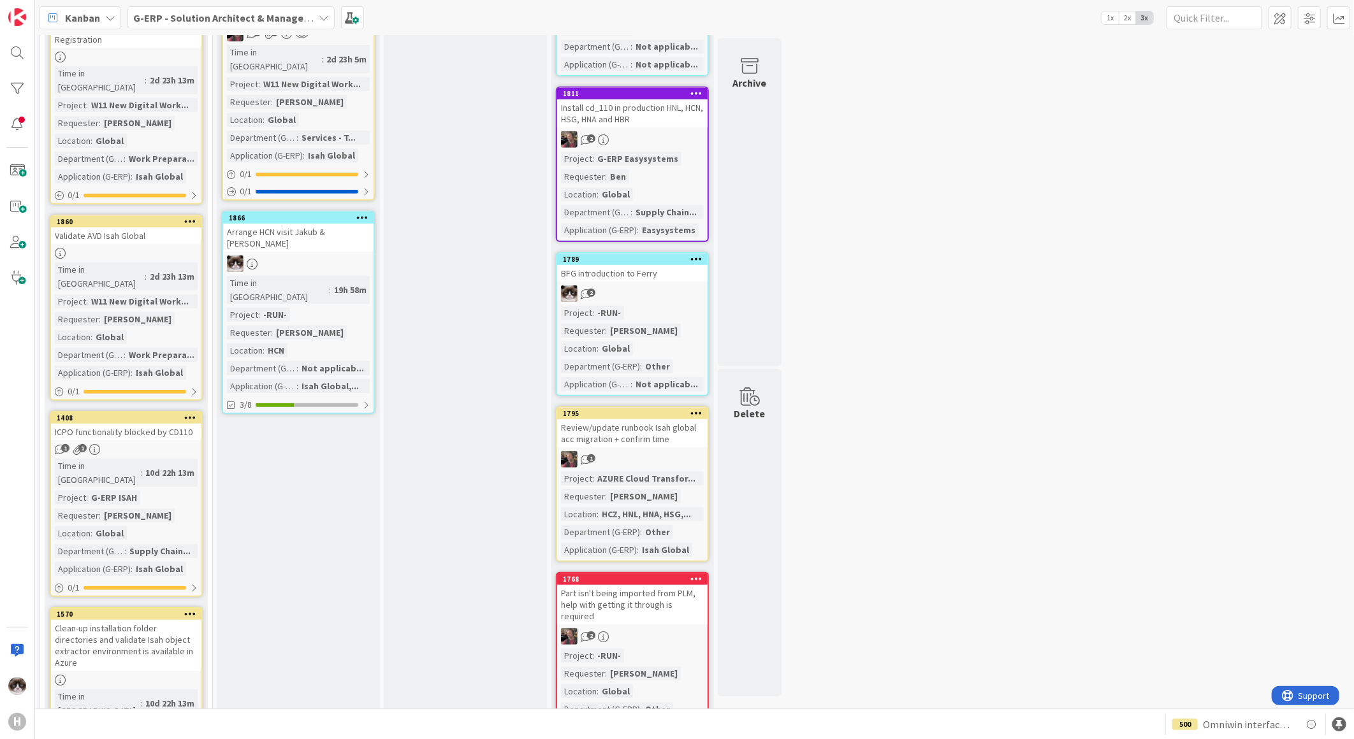
scroll to position [425, 0]
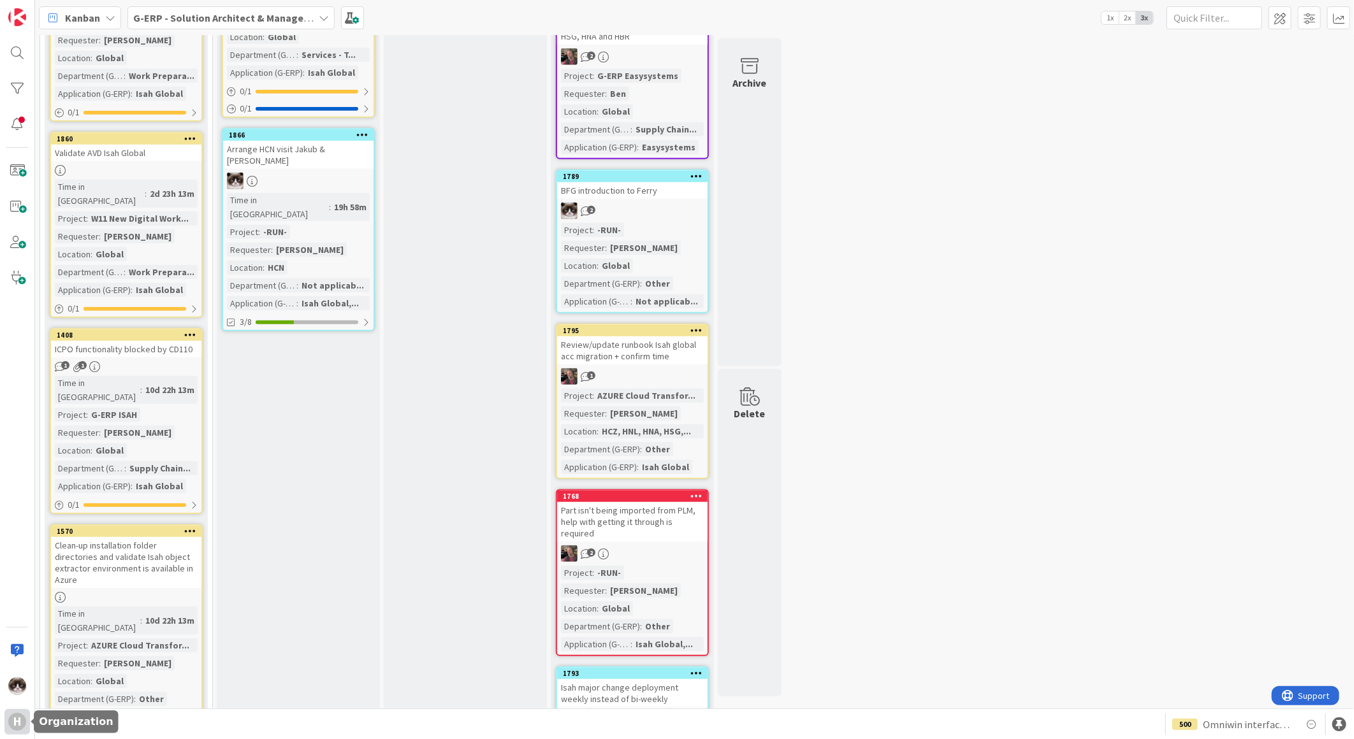
click at [22, 716] on div "H" at bounding box center [17, 722] width 18 height 18
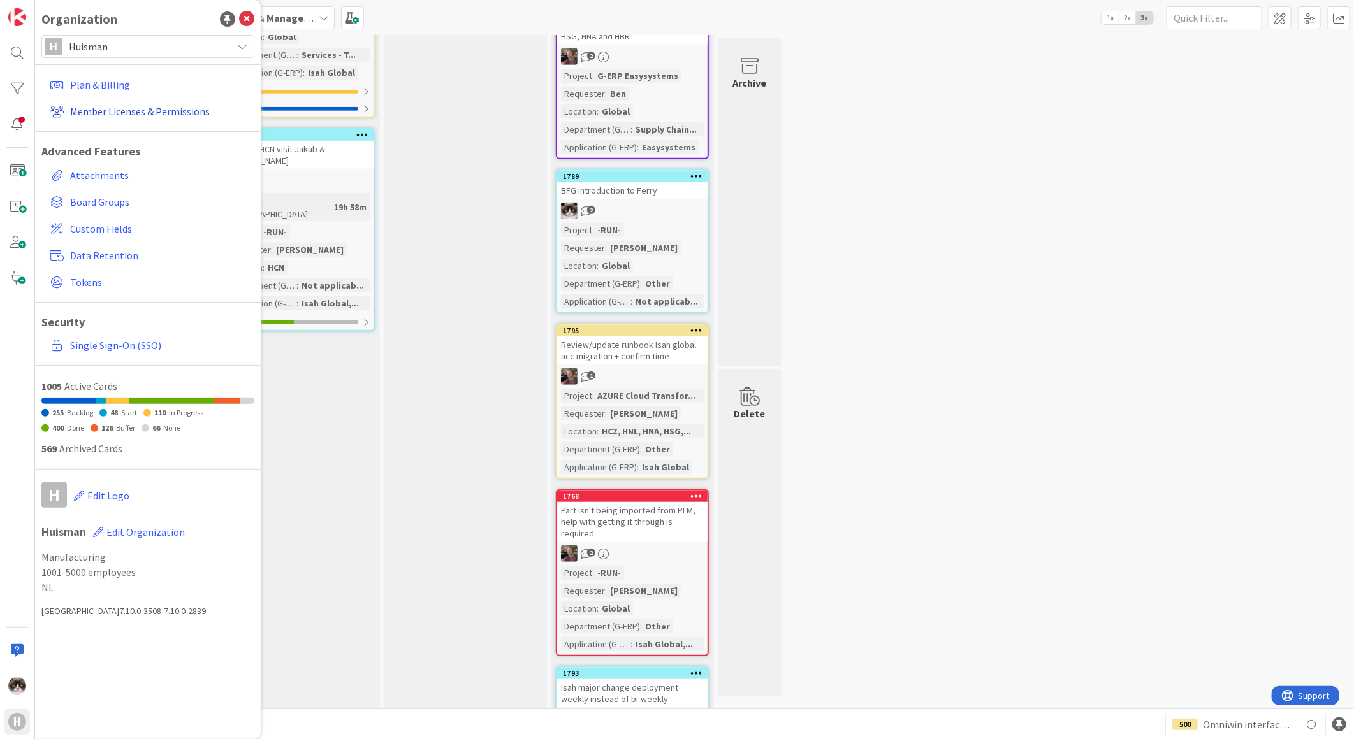
click at [180, 110] on link "Member Licenses & Permissions" at bounding box center [150, 111] width 210 height 23
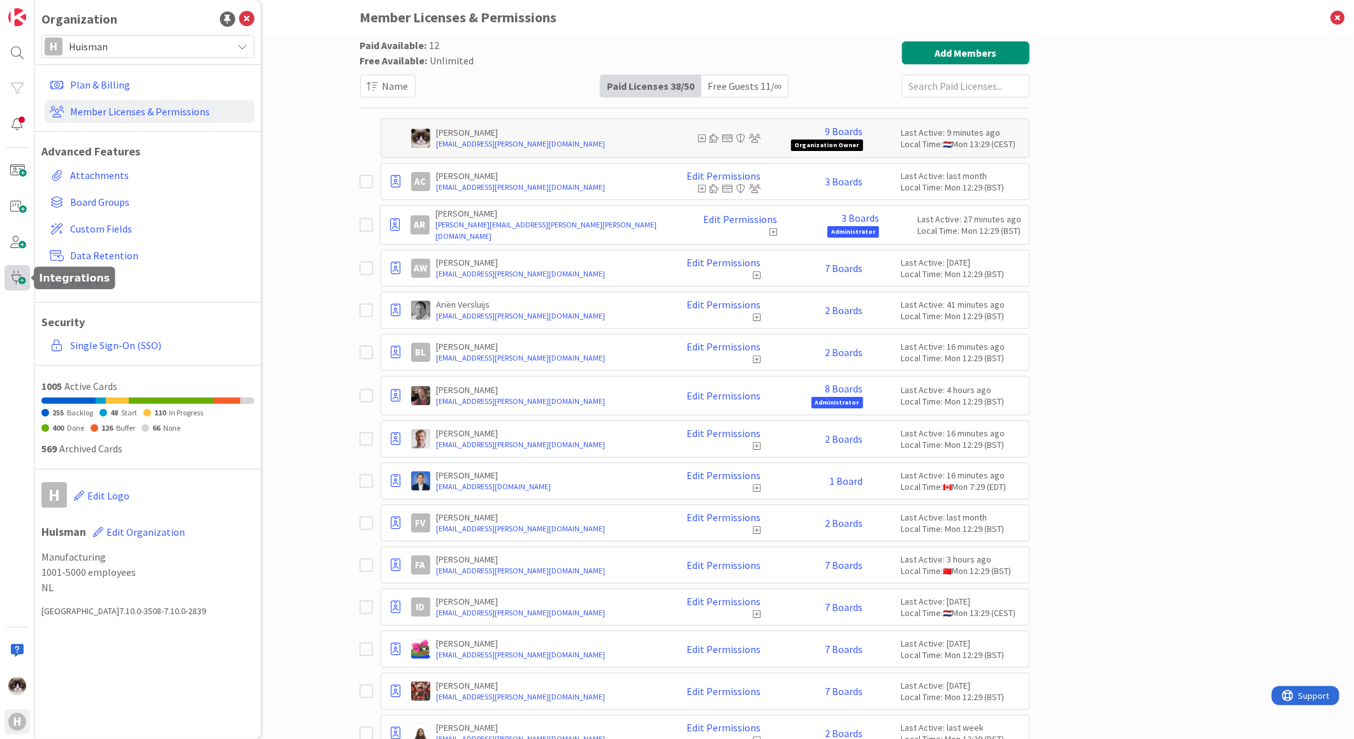
click at [15, 273] on span at bounding box center [16, 277] width 25 height 25
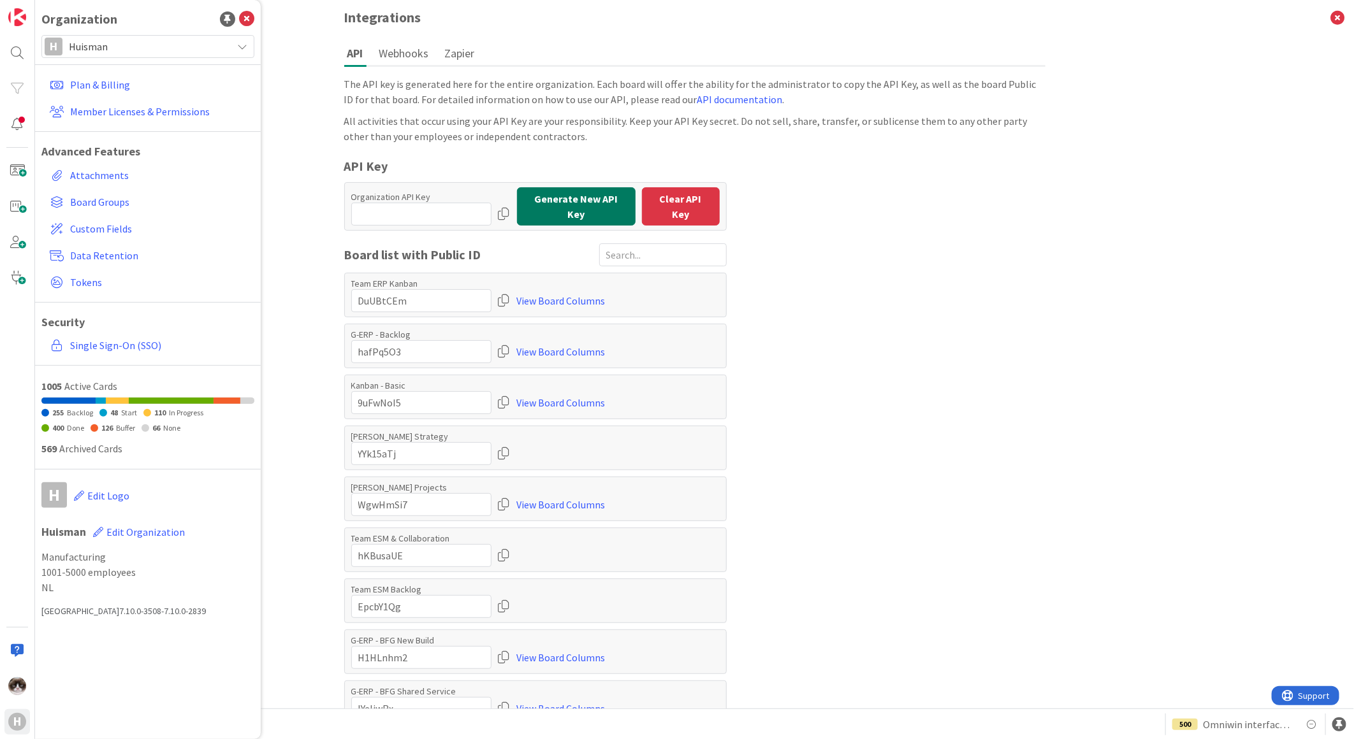
click at [551, 205] on button "Generate New API Key" at bounding box center [576, 206] width 119 height 38
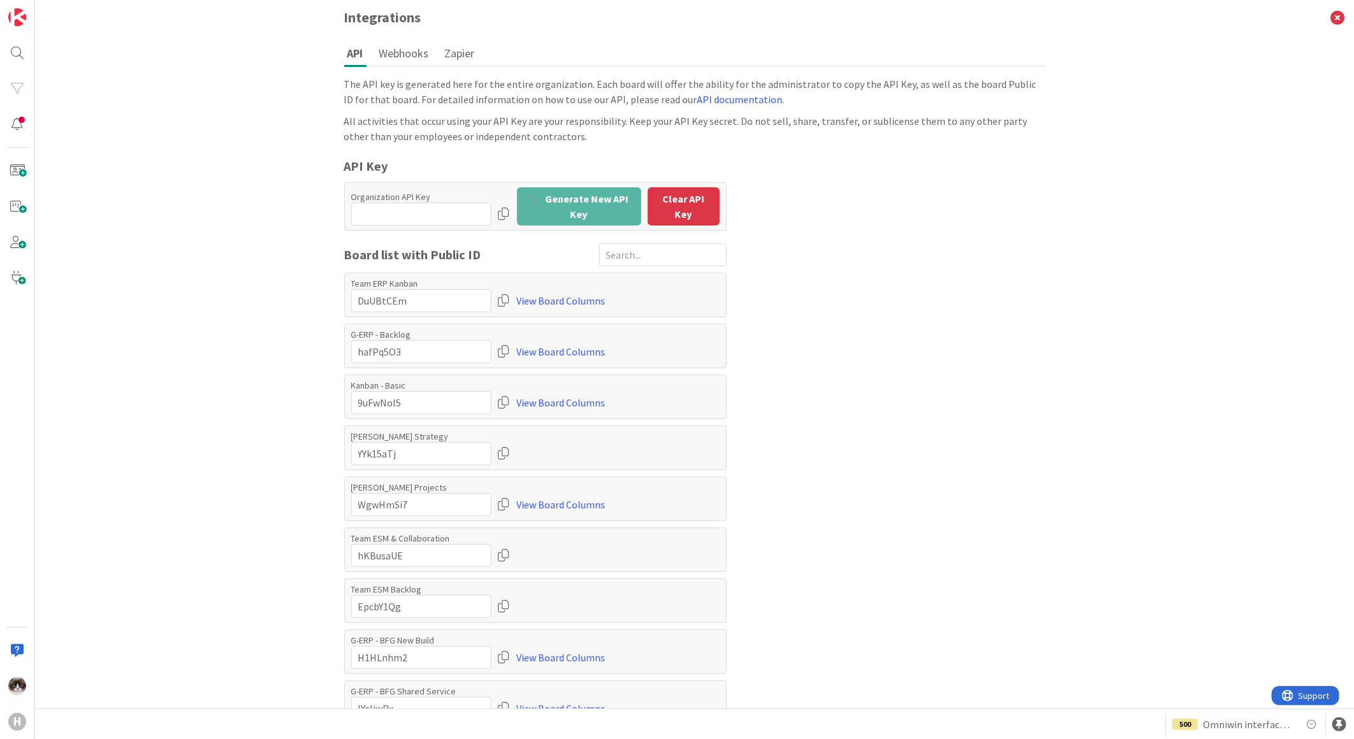
type input "im7air5t:8JoJdT6BJhqE77ff4OUbx"
click at [466, 209] on button "show" at bounding box center [472, 214] width 40 height 23
click at [498, 210] on div at bounding box center [504, 214] width 13 height 23
click at [405, 48] on button "Webhooks" at bounding box center [404, 53] width 56 height 24
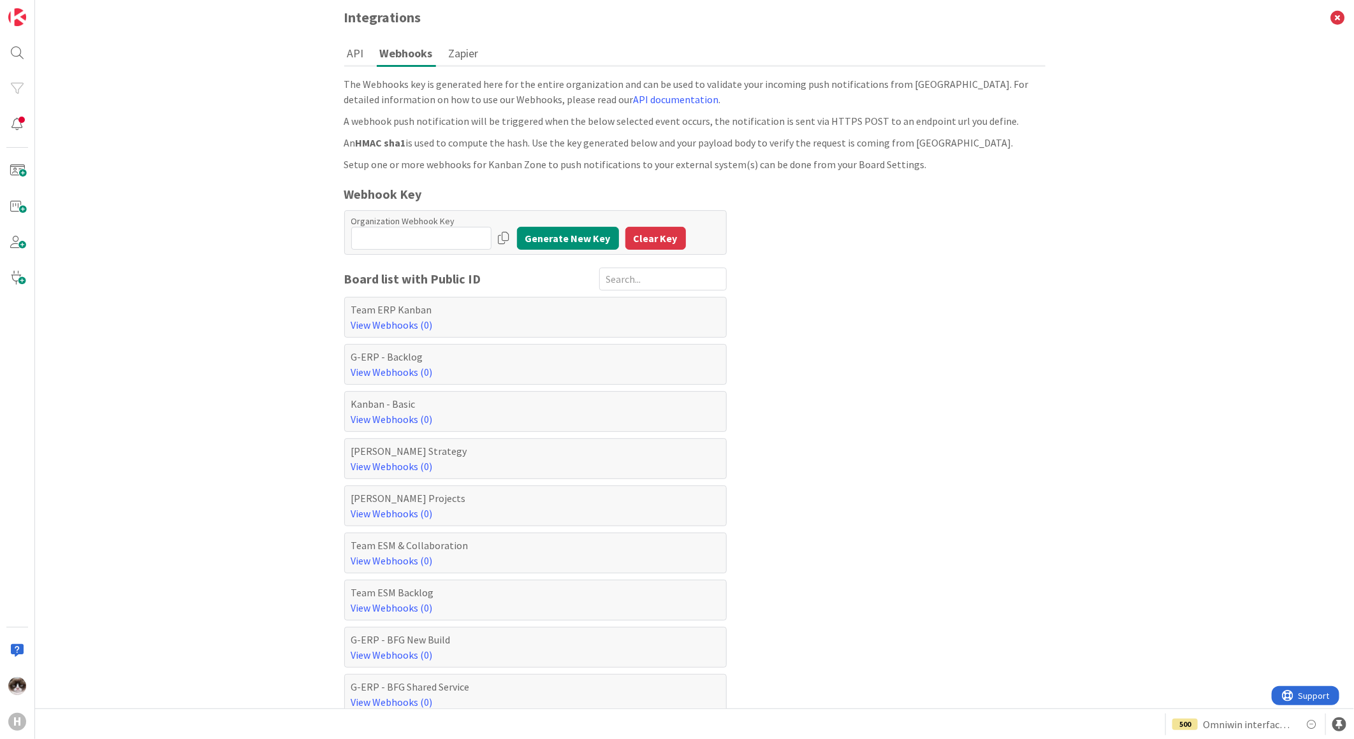
click at [472, 57] on button "Zapier" at bounding box center [464, 53] width 36 height 24
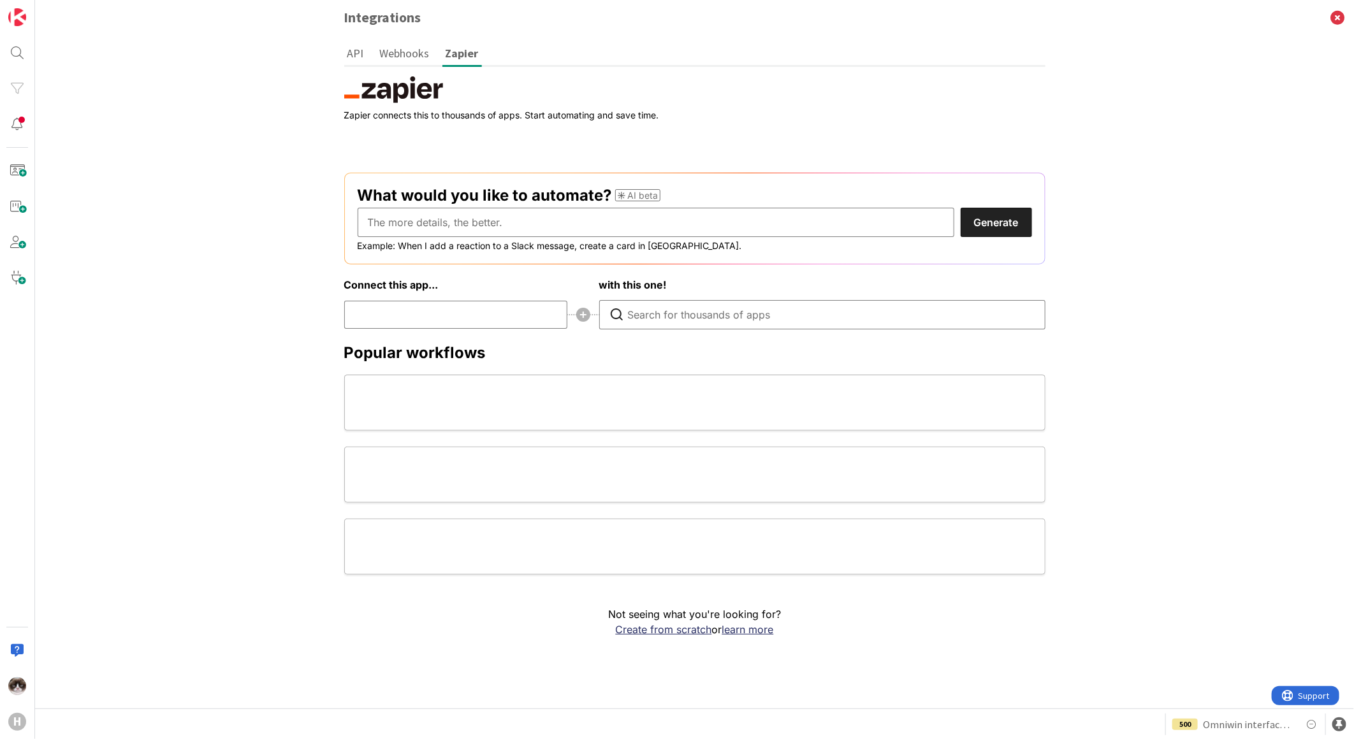
click at [358, 47] on button "API" at bounding box center [355, 53] width 23 height 24
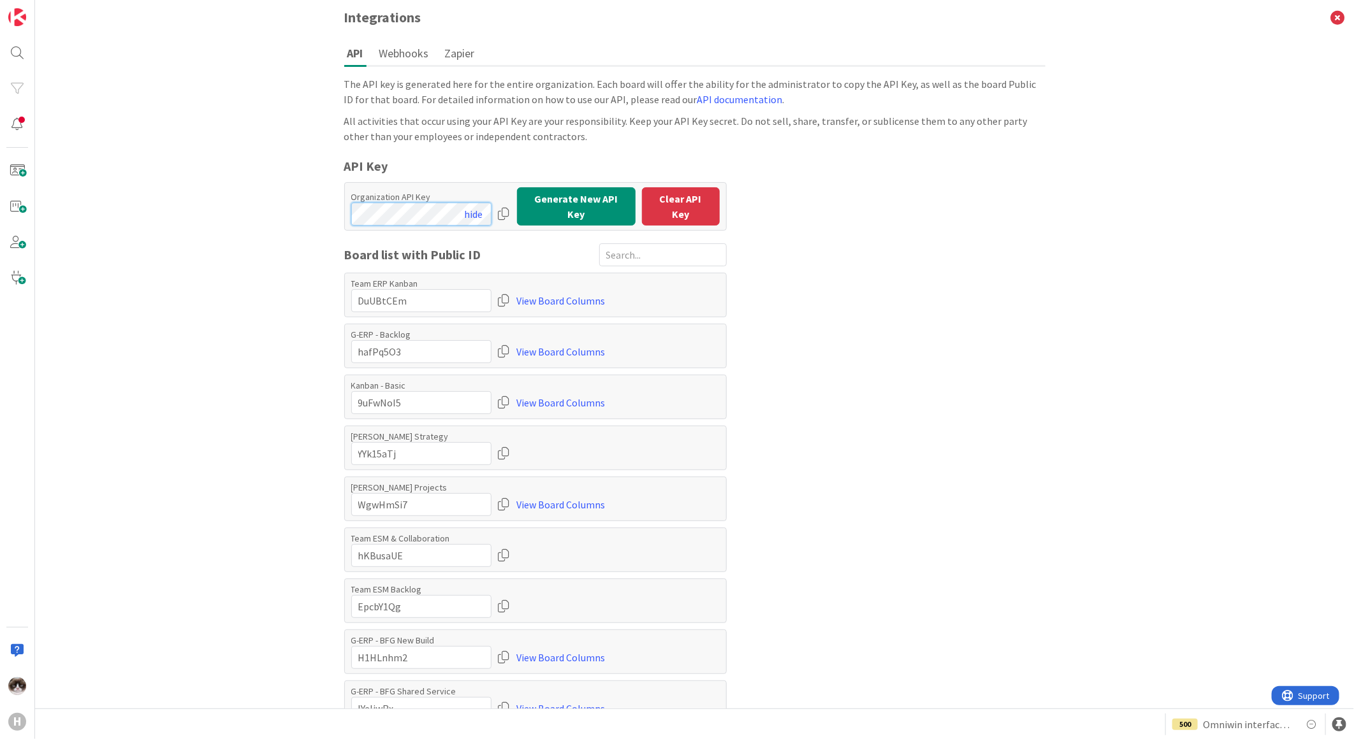
scroll to position [0, 46]
click at [633, 224] on div "Organization API Key hide Generate New API Key Clear API Key" at bounding box center [535, 206] width 382 height 48
click at [945, 283] on div "The API key is generated here for the entire organization. Each board will offe…" at bounding box center [694, 630] width 701 height 1108
click at [1328, 15] on icon at bounding box center [1337, 17] width 33 height 35
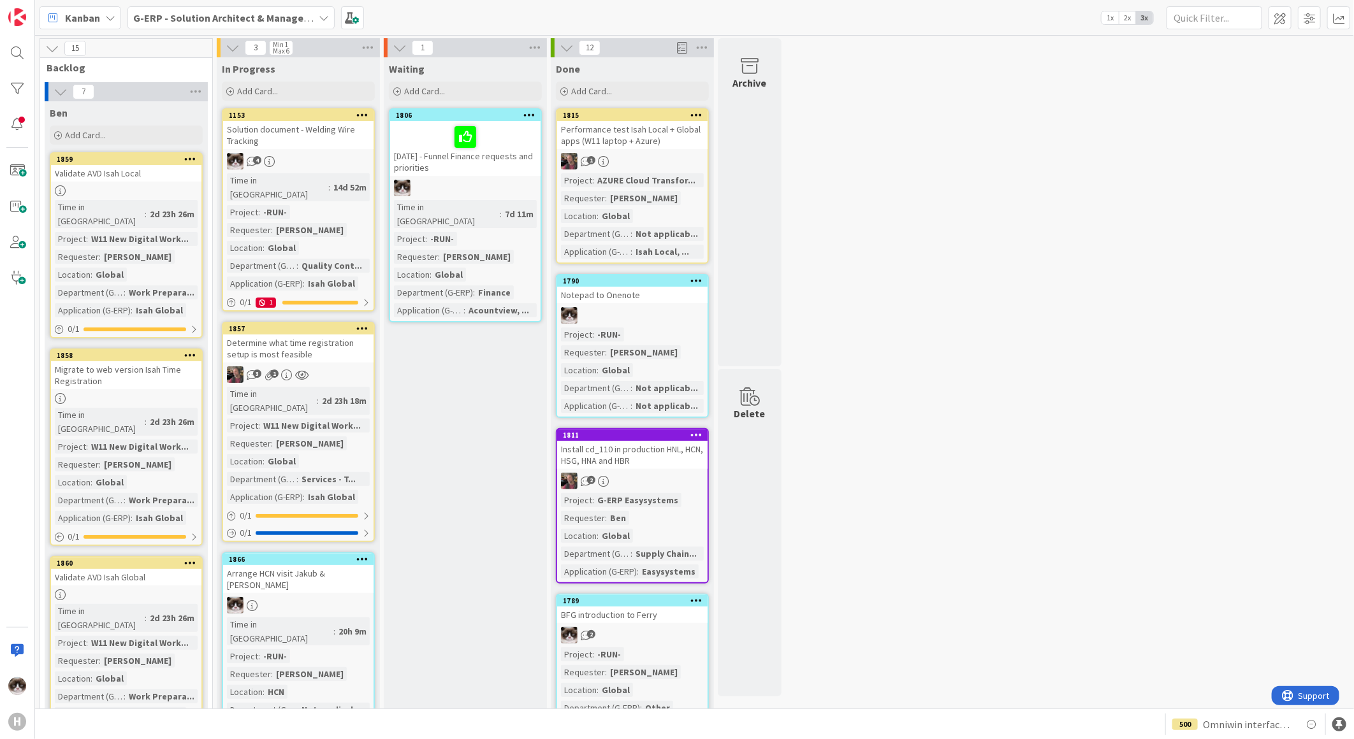
click at [187, 14] on b "G-ERP - Solution Architect & Management" at bounding box center [230, 17] width 195 height 13
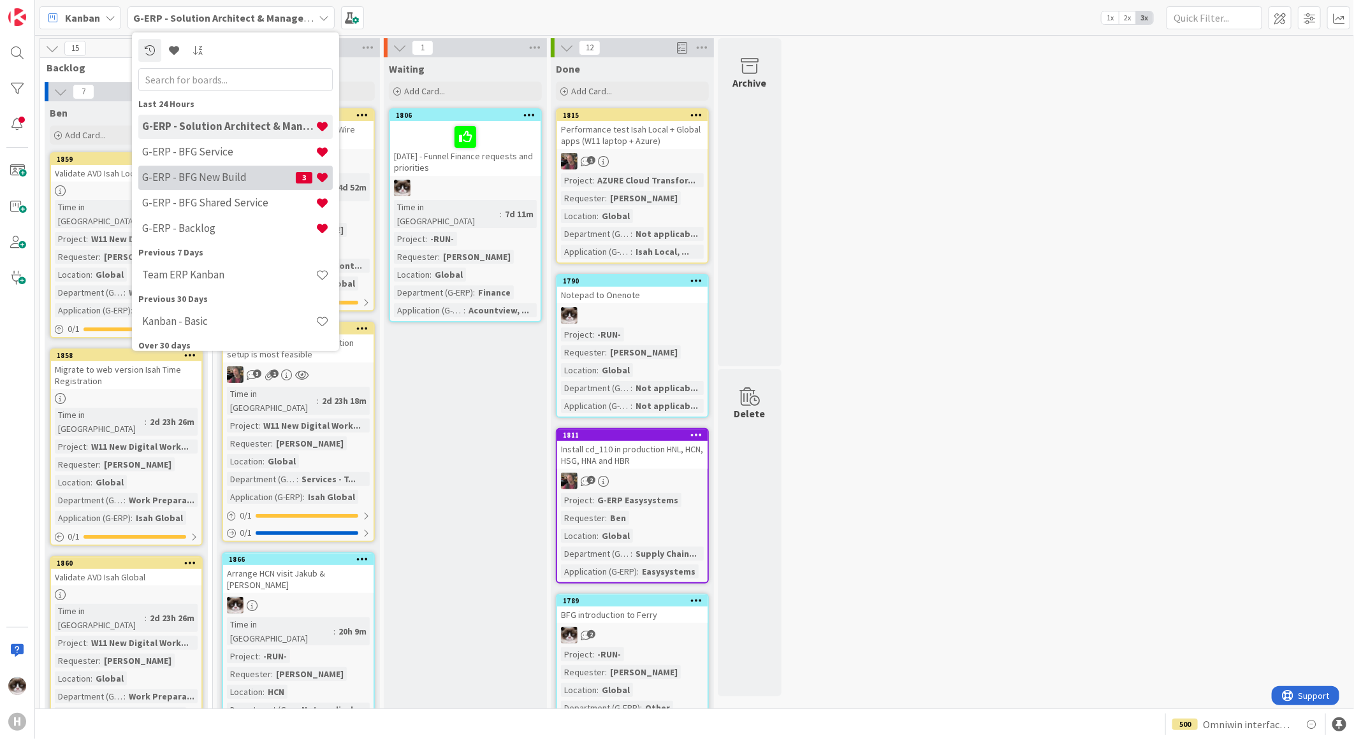
click at [227, 172] on h4 "G-ERP - BFG New Build" at bounding box center [219, 177] width 154 height 13
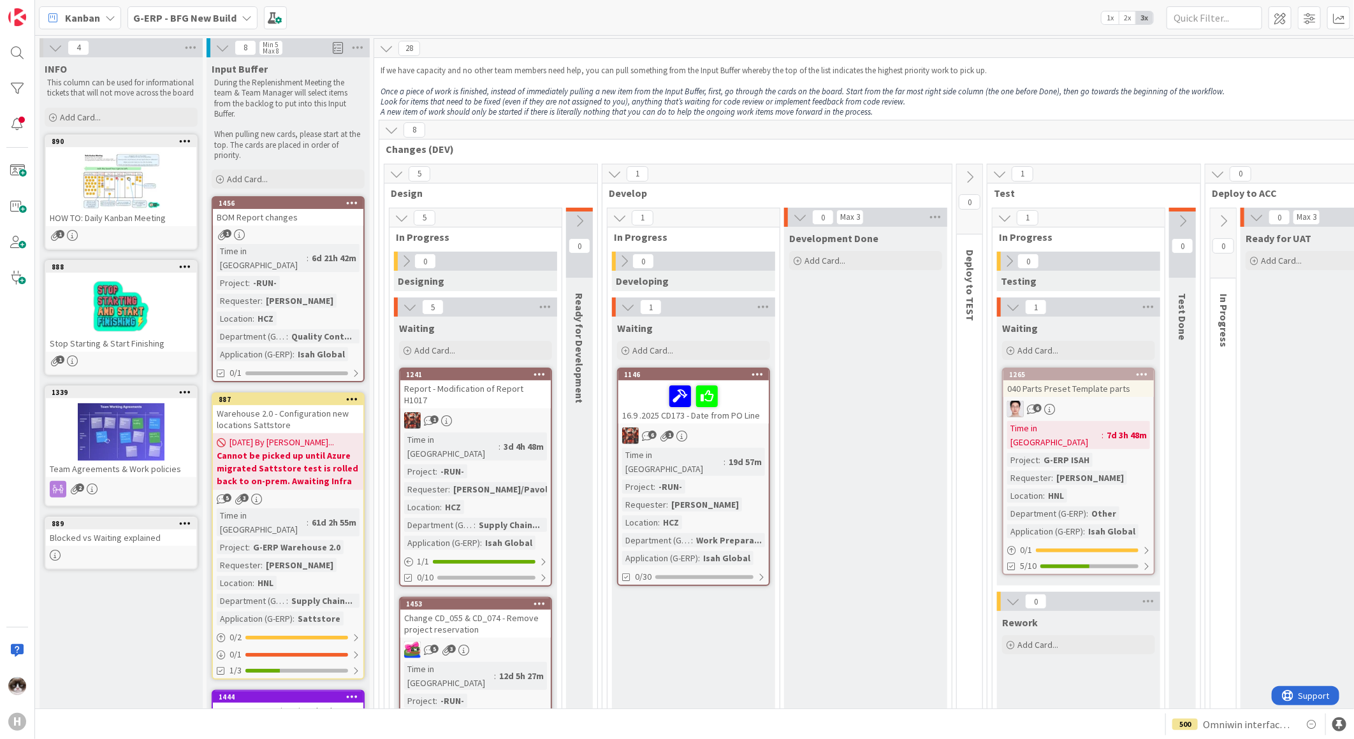
click at [195, 26] on div "G-ERP - BFG New Build" at bounding box center [192, 17] width 130 height 23
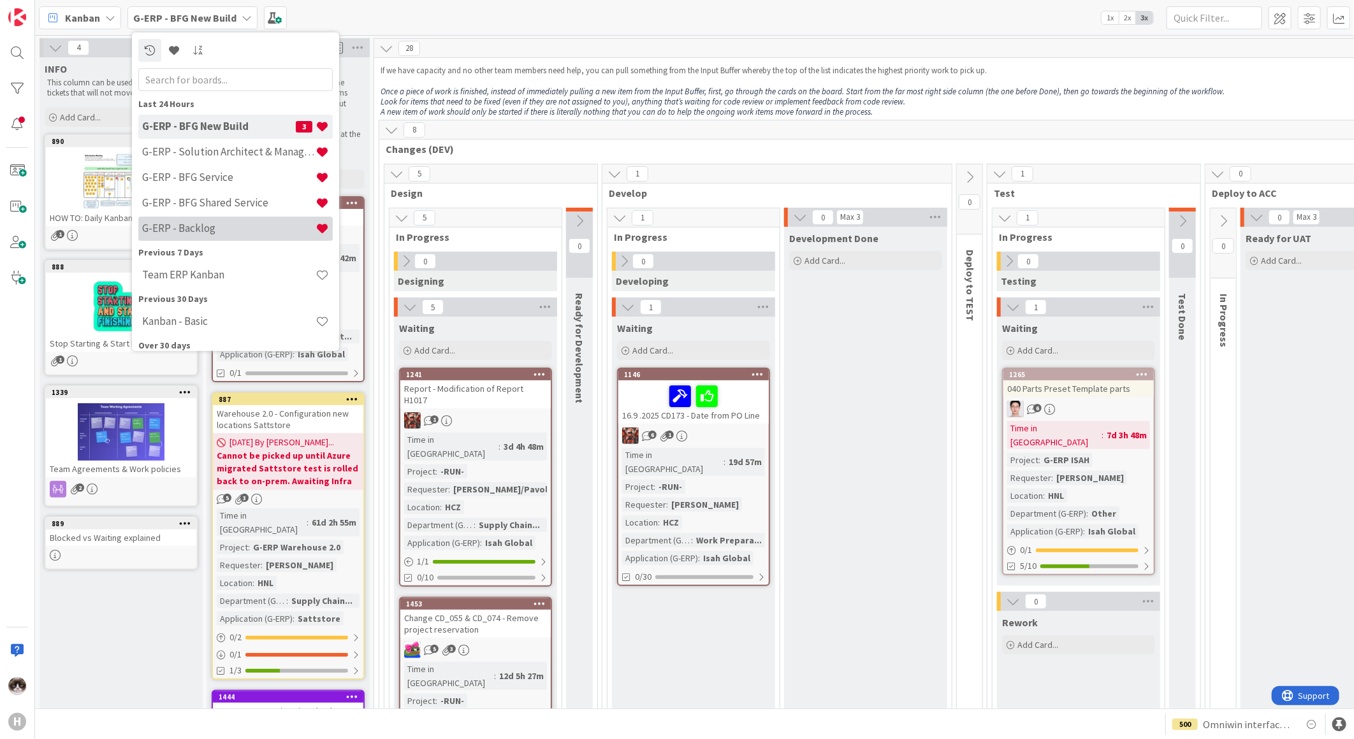
click at [215, 228] on h4 "G-ERP - Backlog" at bounding box center [228, 228] width 173 height 13
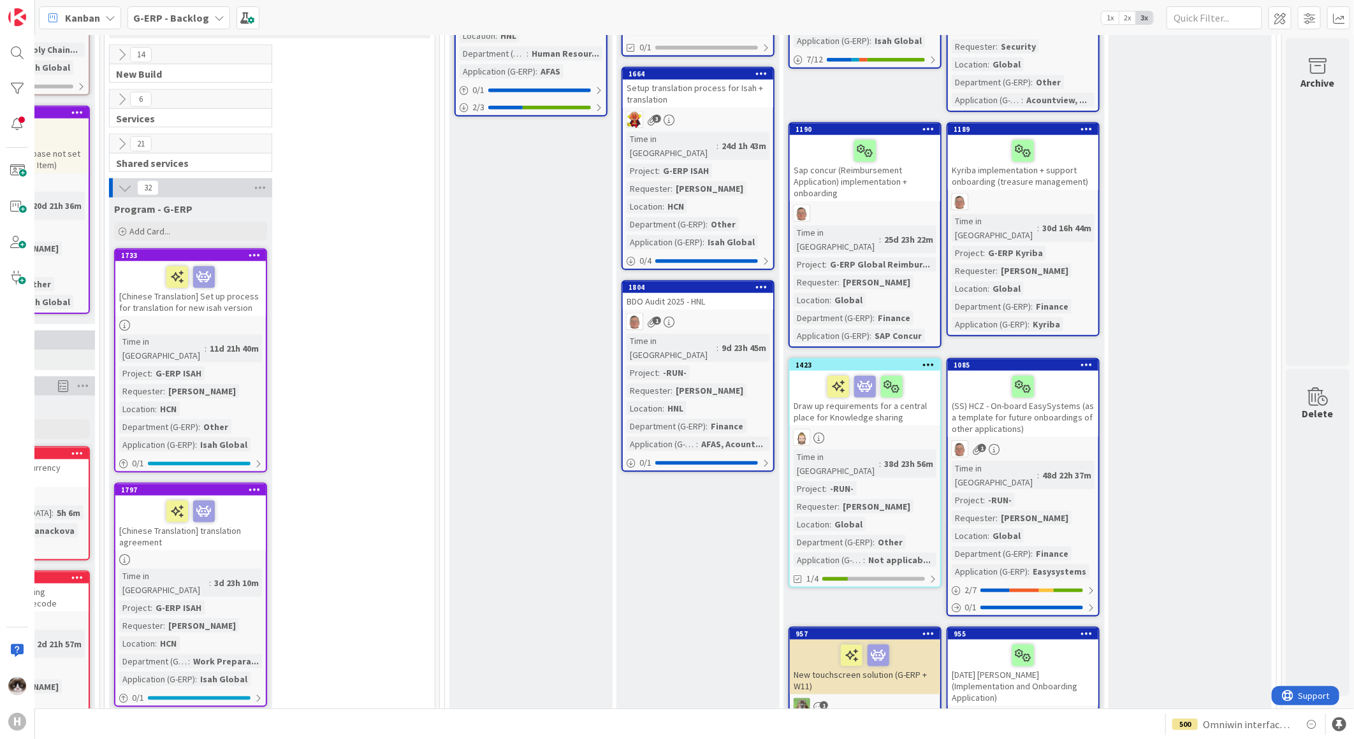
scroll to position [283, 154]
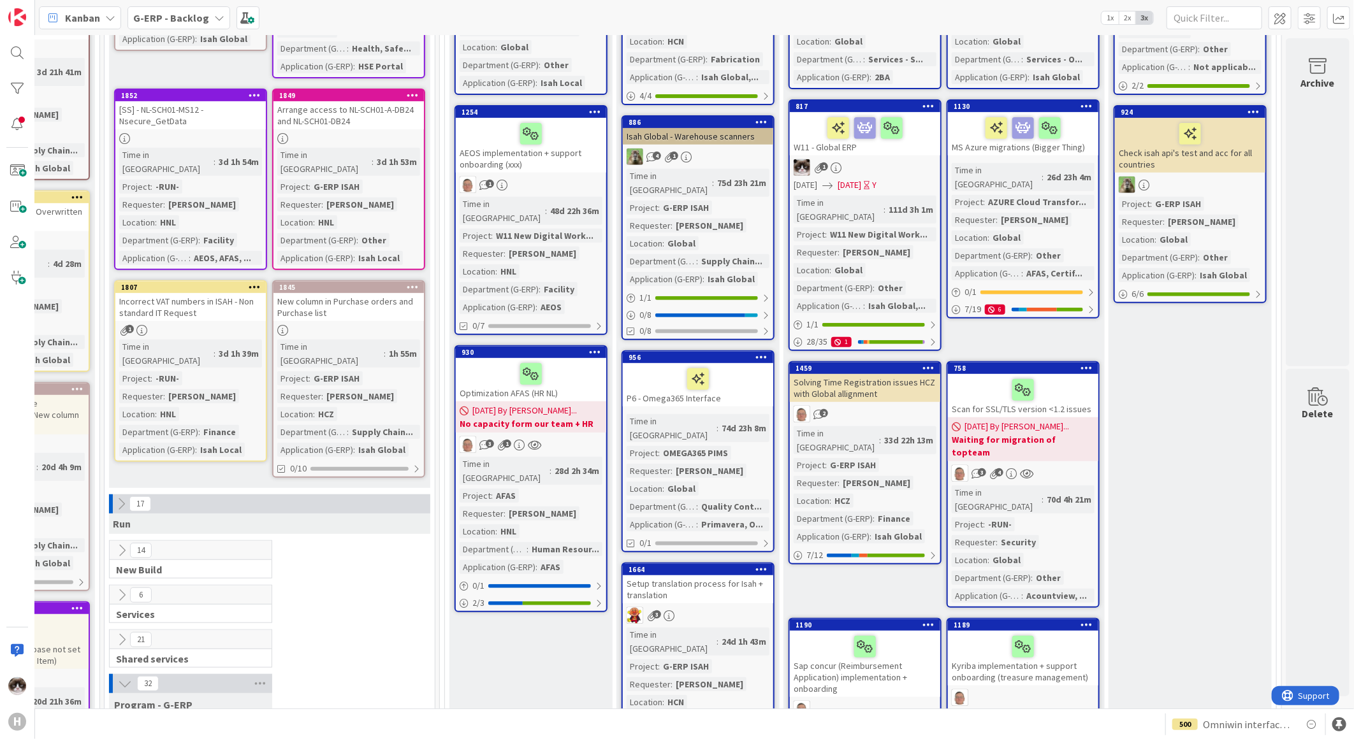
click at [115, 544] on icon at bounding box center [122, 551] width 14 height 14
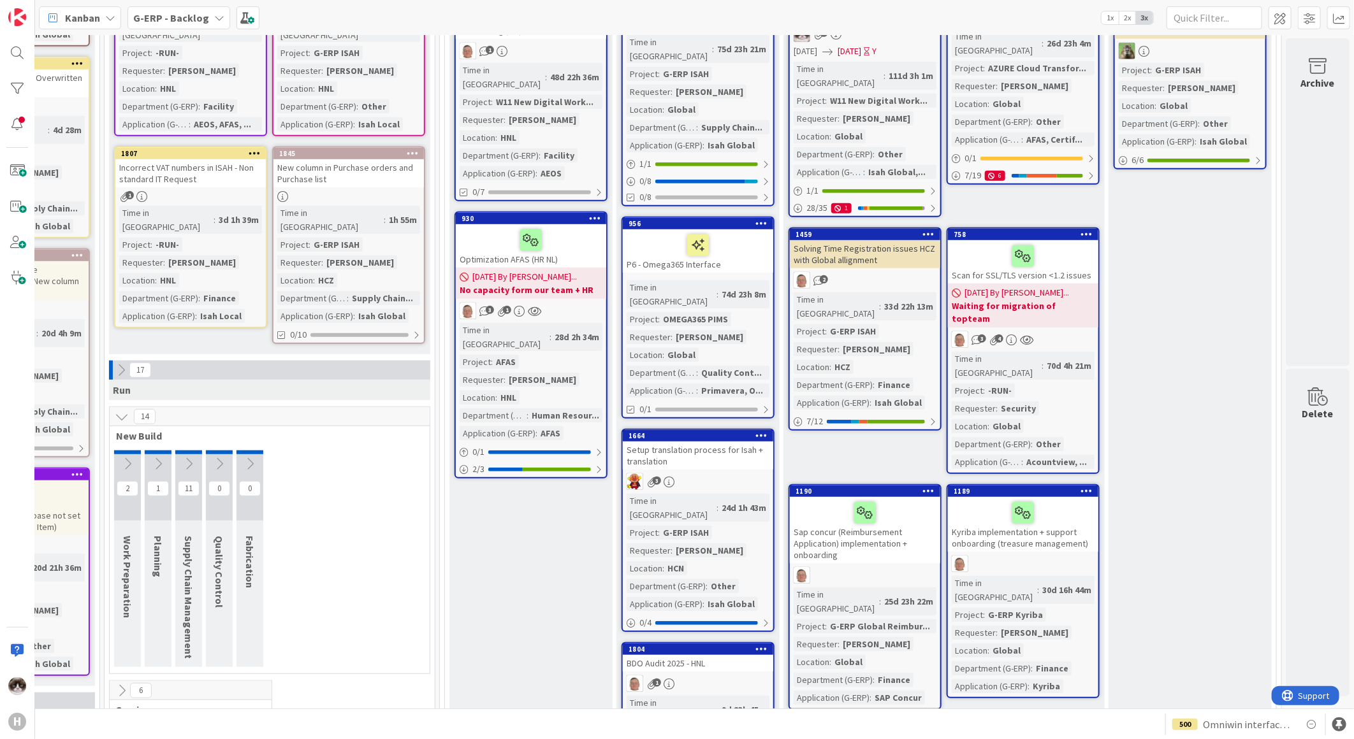
scroll to position [566, 154]
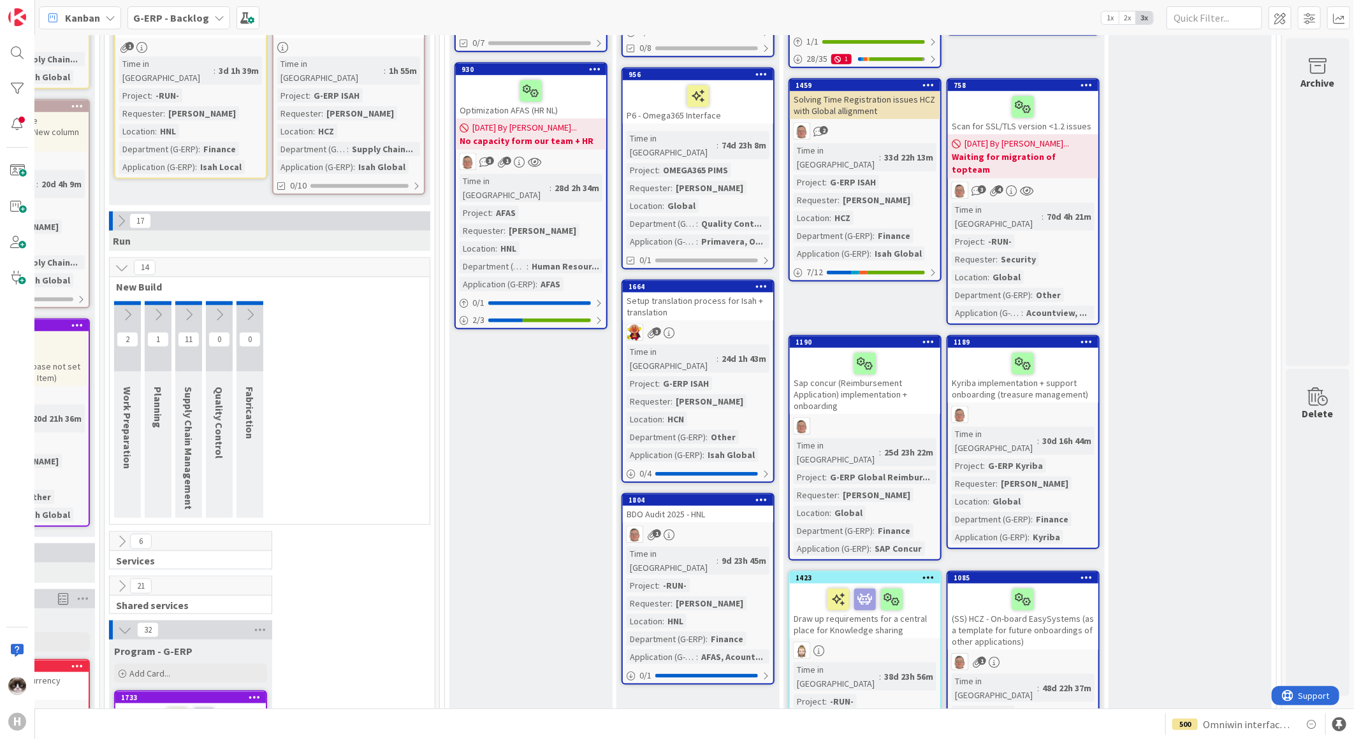
click at [182, 308] on icon at bounding box center [189, 315] width 14 height 14
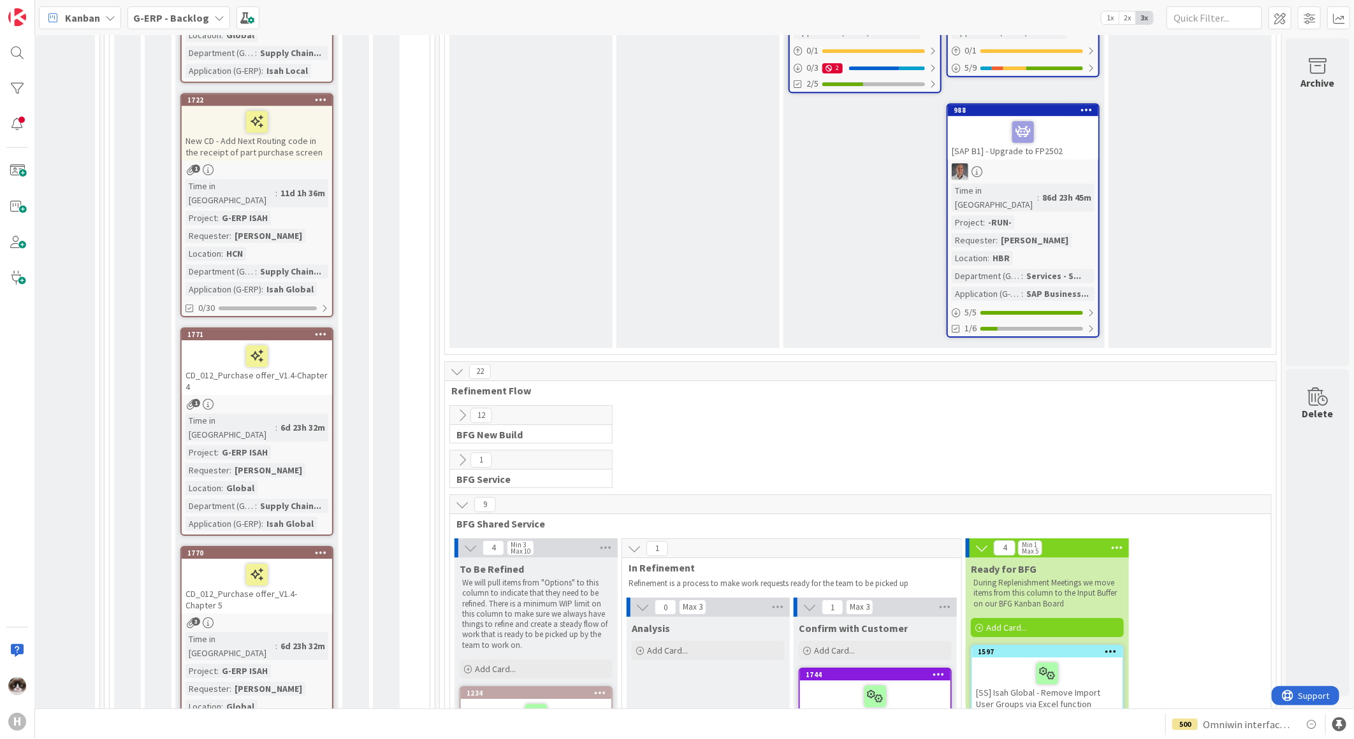
scroll to position [2478, 154]
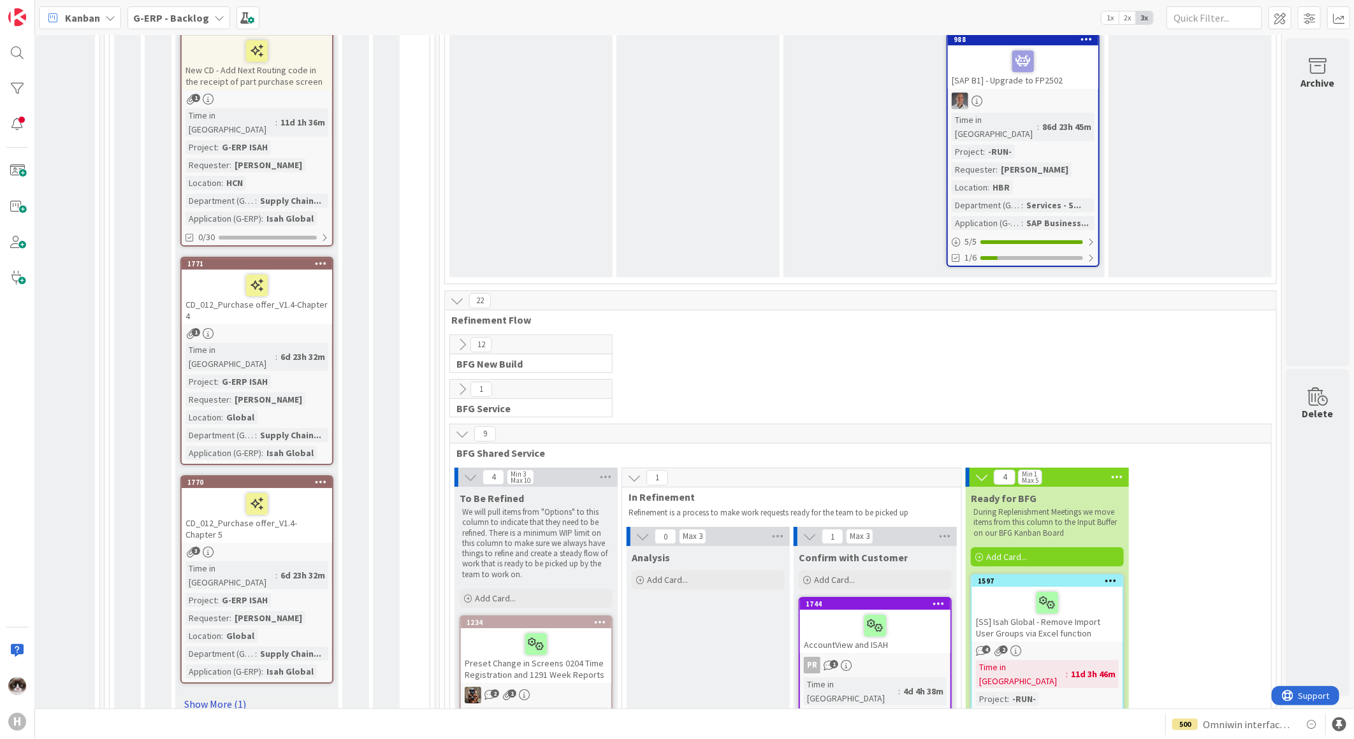
click at [220, 694] on link "Show More (1)" at bounding box center [256, 704] width 153 height 20
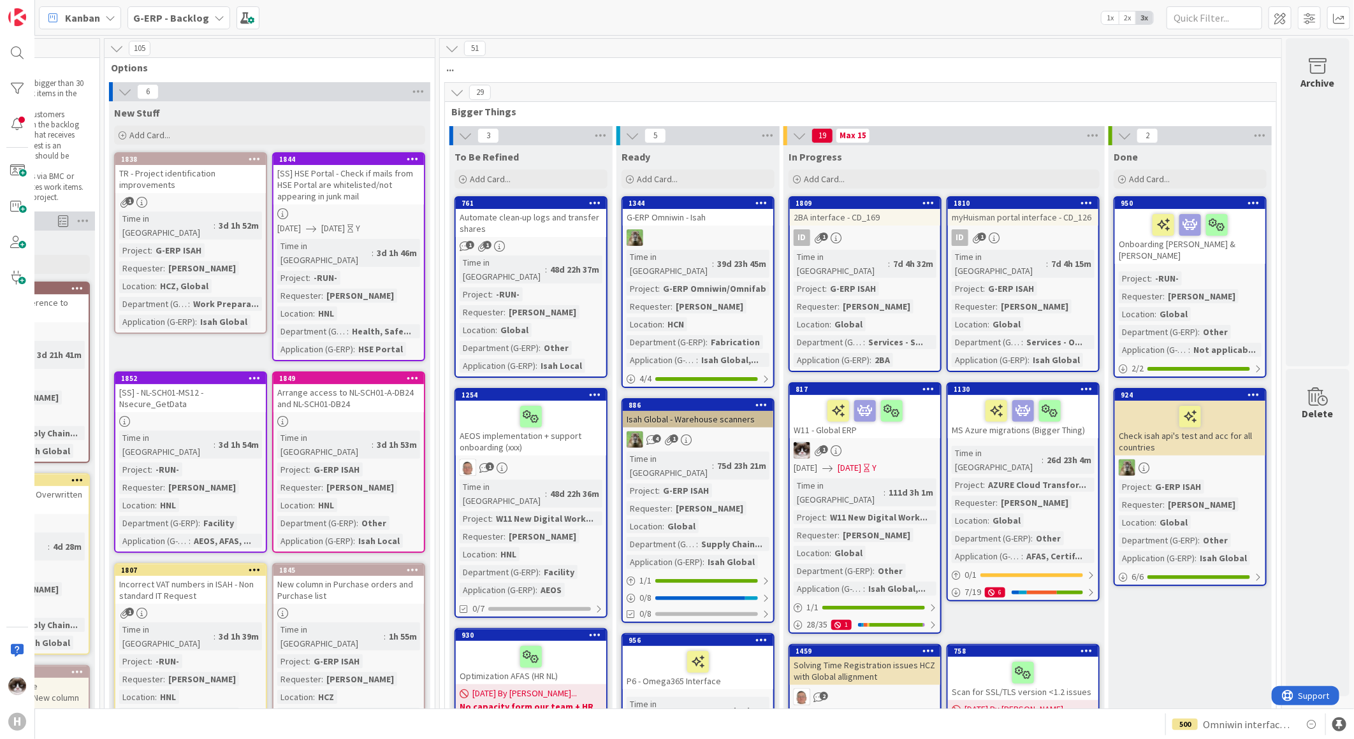
scroll to position [0, 0]
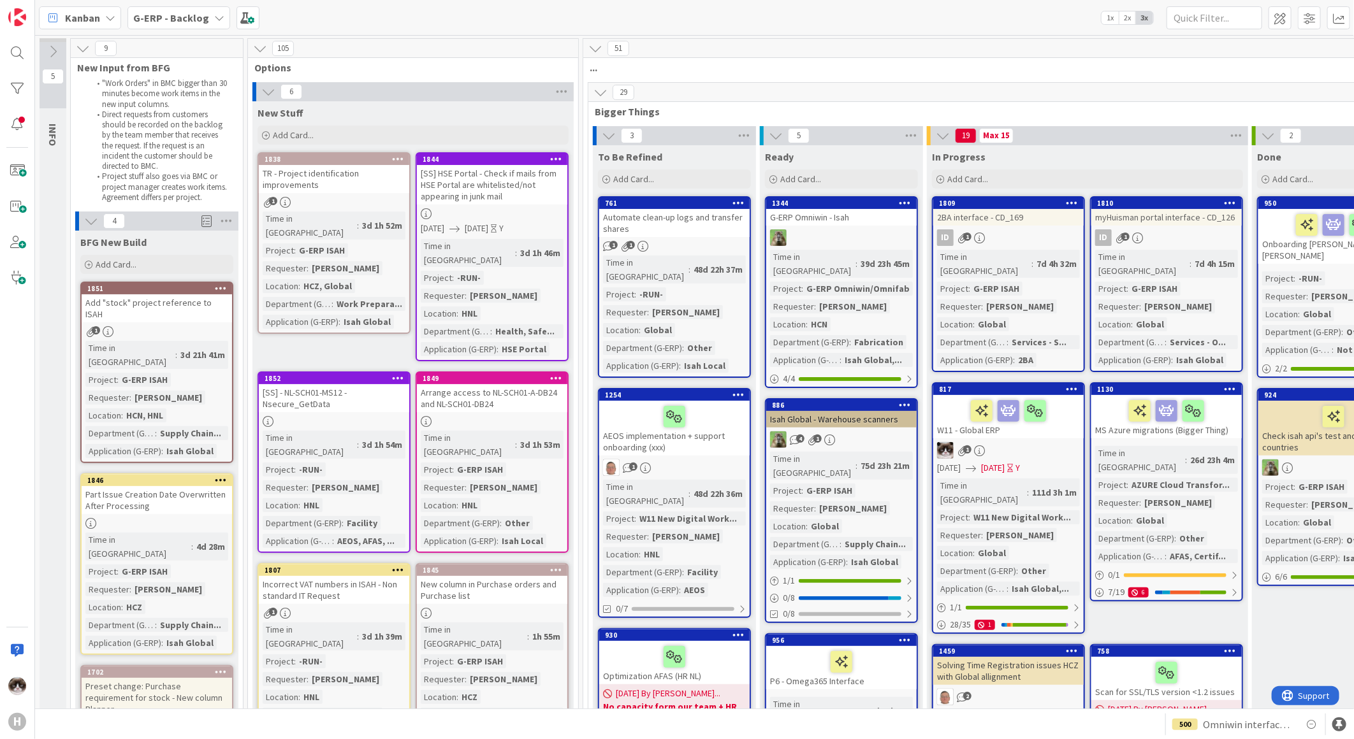
click at [363, 194] on link "1838 TR - Project identification improvements 1 Time in Column : 3d 1h 52m Proj…" at bounding box center [334, 243] width 153 height 182
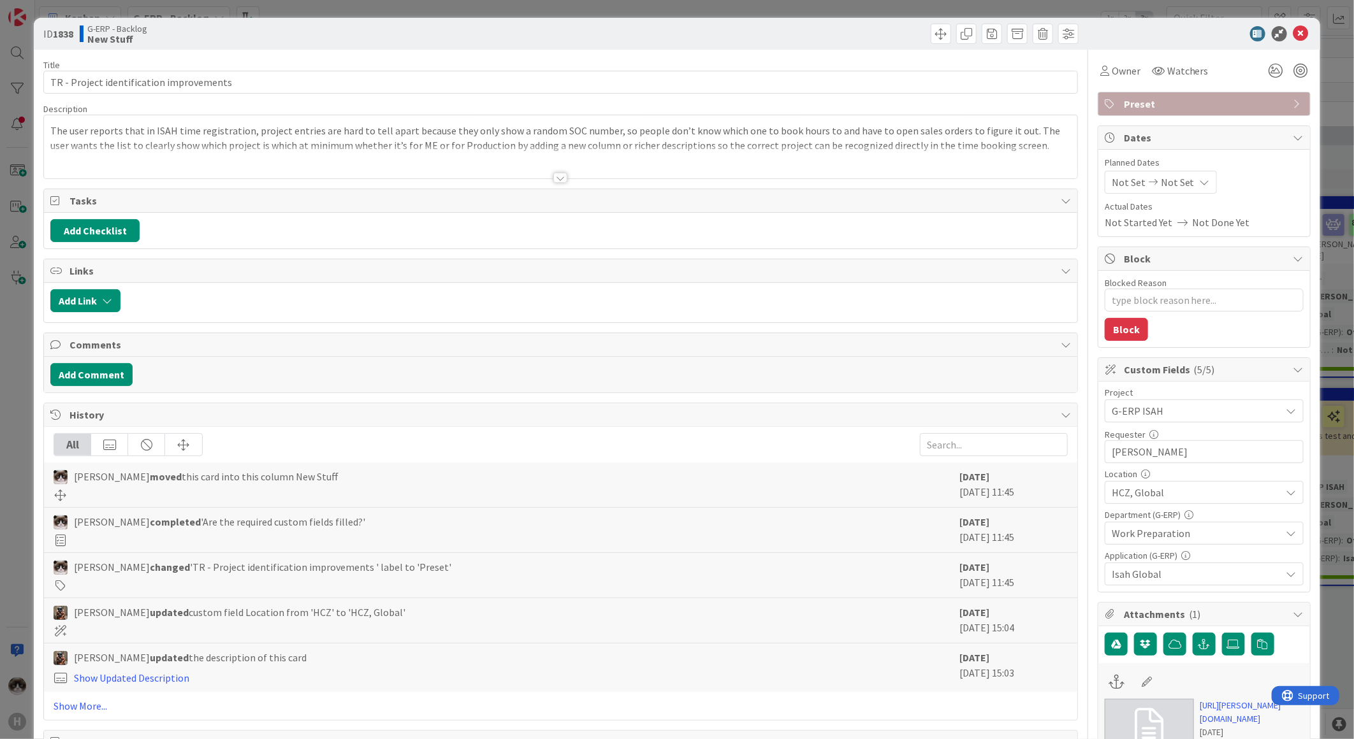
type textarea "x"
click at [556, 180] on div at bounding box center [560, 178] width 14 height 10
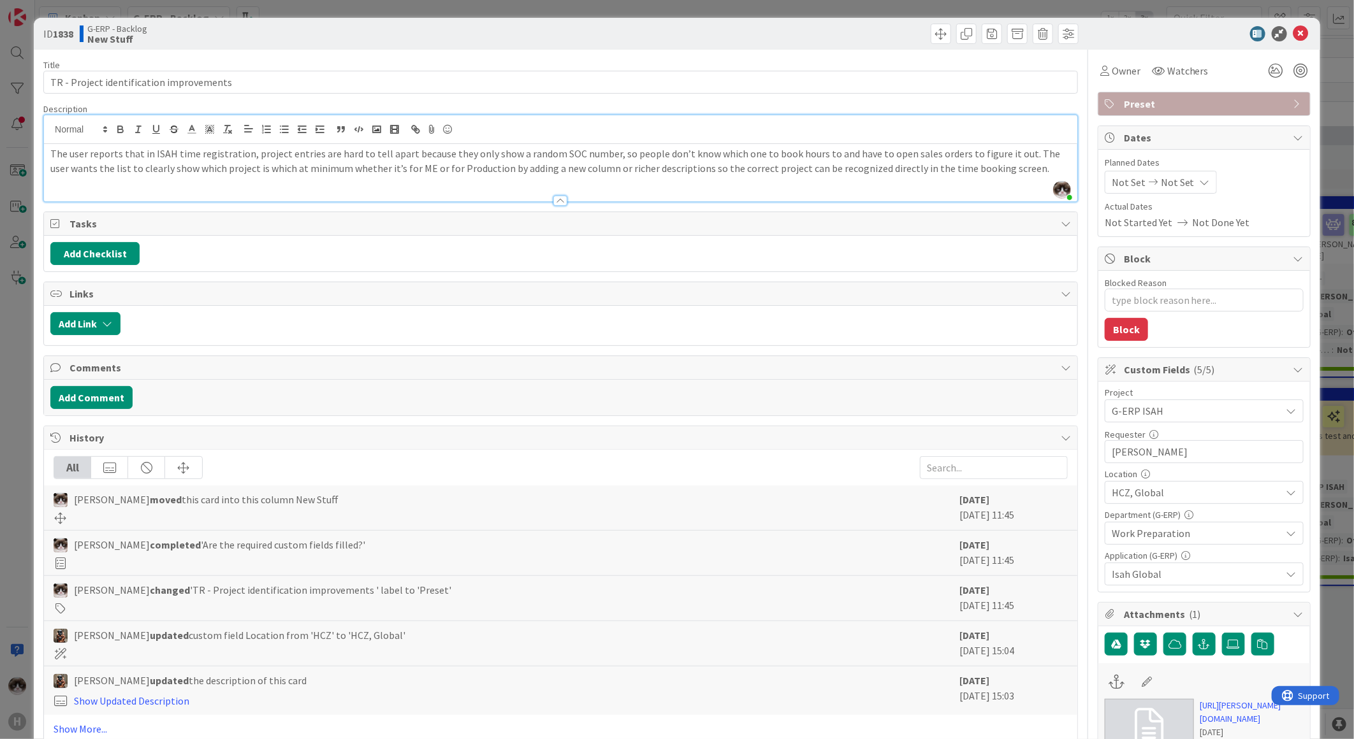
click at [1158, 534] on span "Work Preparation" at bounding box center [1197, 533] width 170 height 15
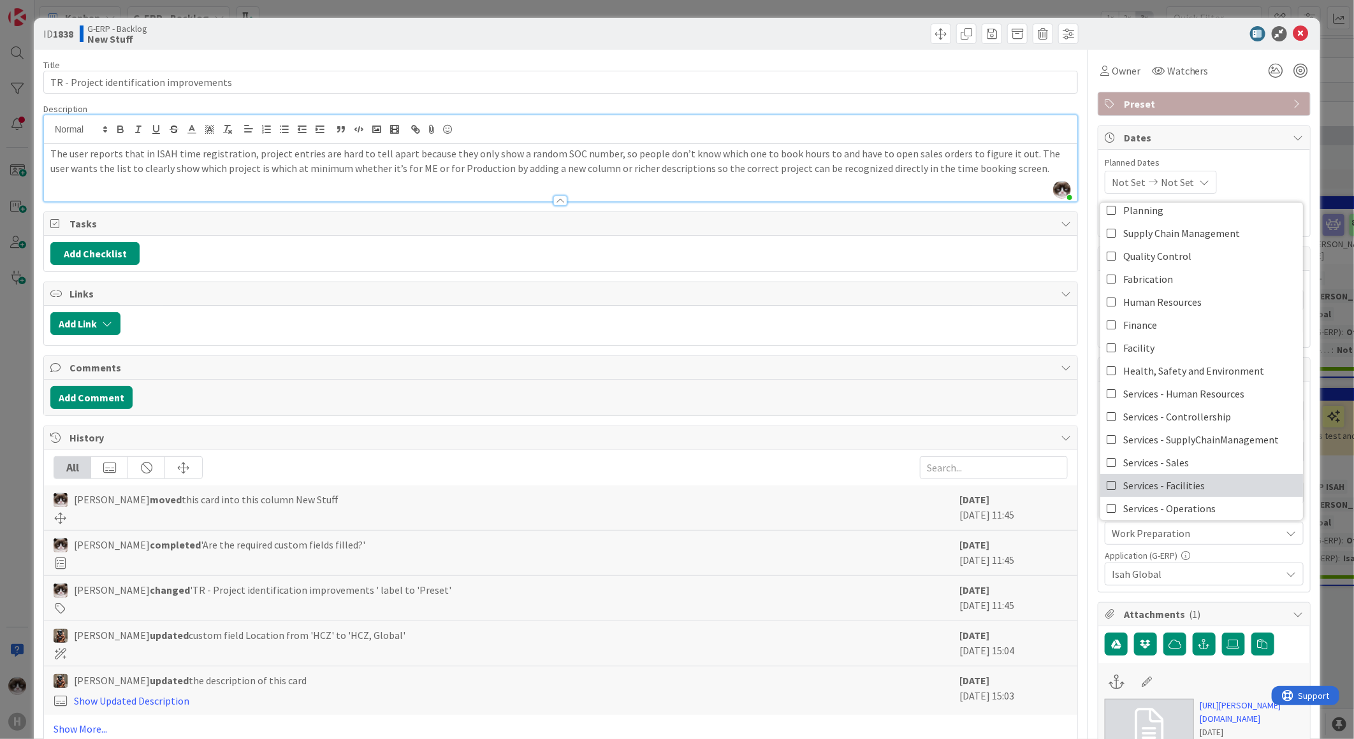
scroll to position [105, 0]
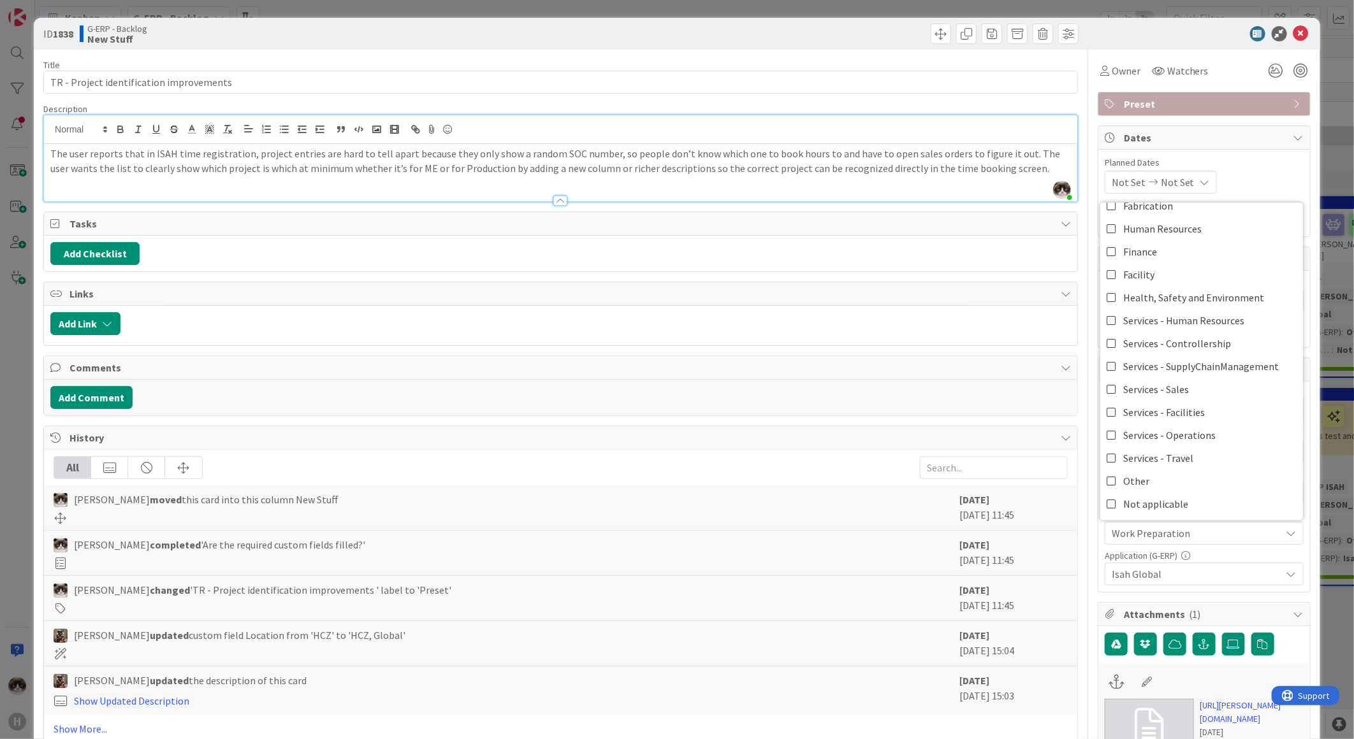
click at [794, 185] on div "The user reports that in ISAH time registration, project entries are hard to te…" at bounding box center [560, 172] width 1033 height 57
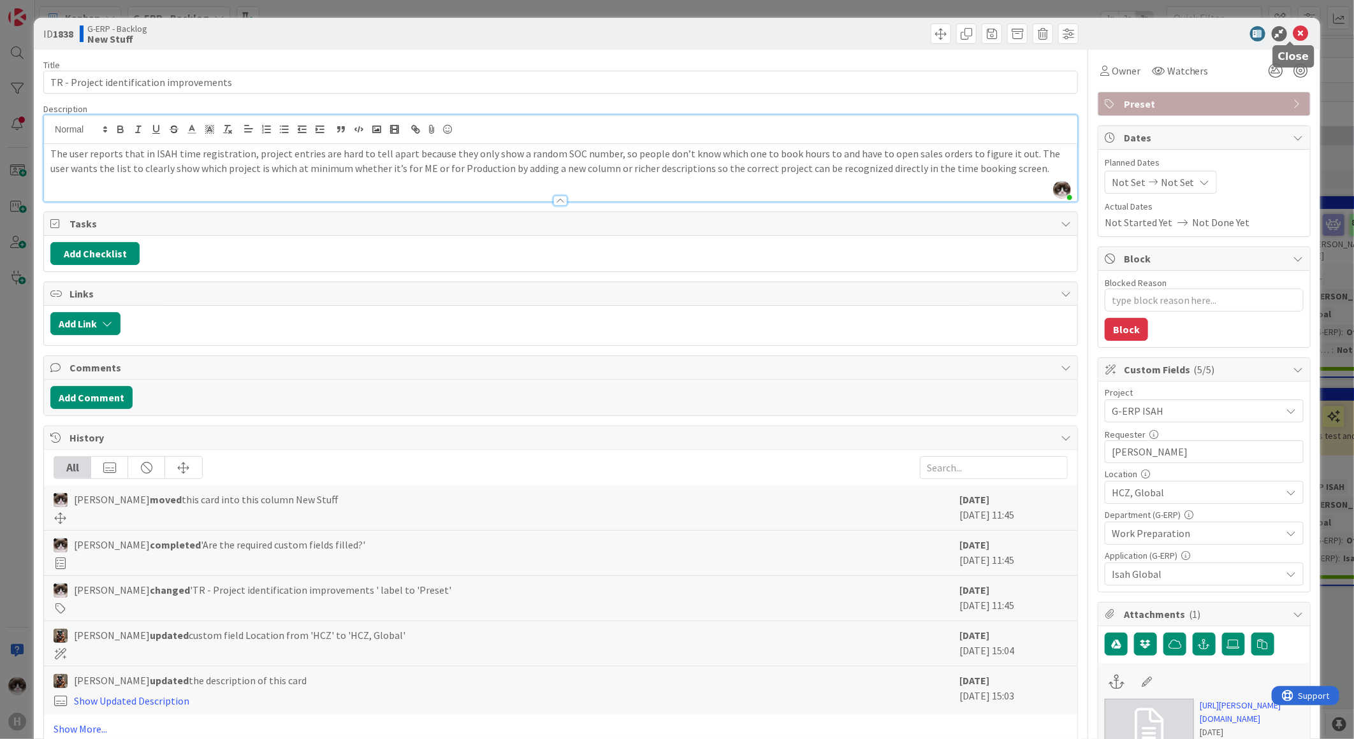
click at [1293, 34] on icon at bounding box center [1300, 33] width 15 height 15
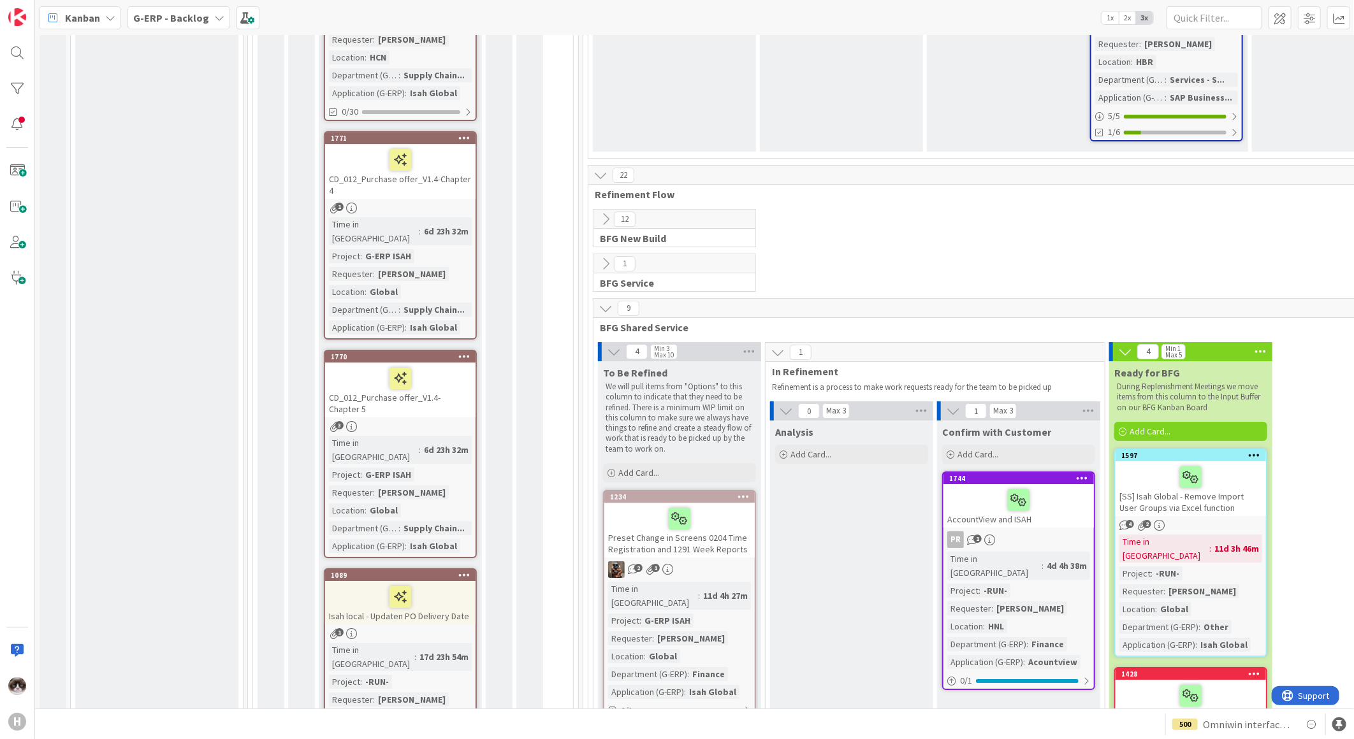
scroll to position [2691, 0]
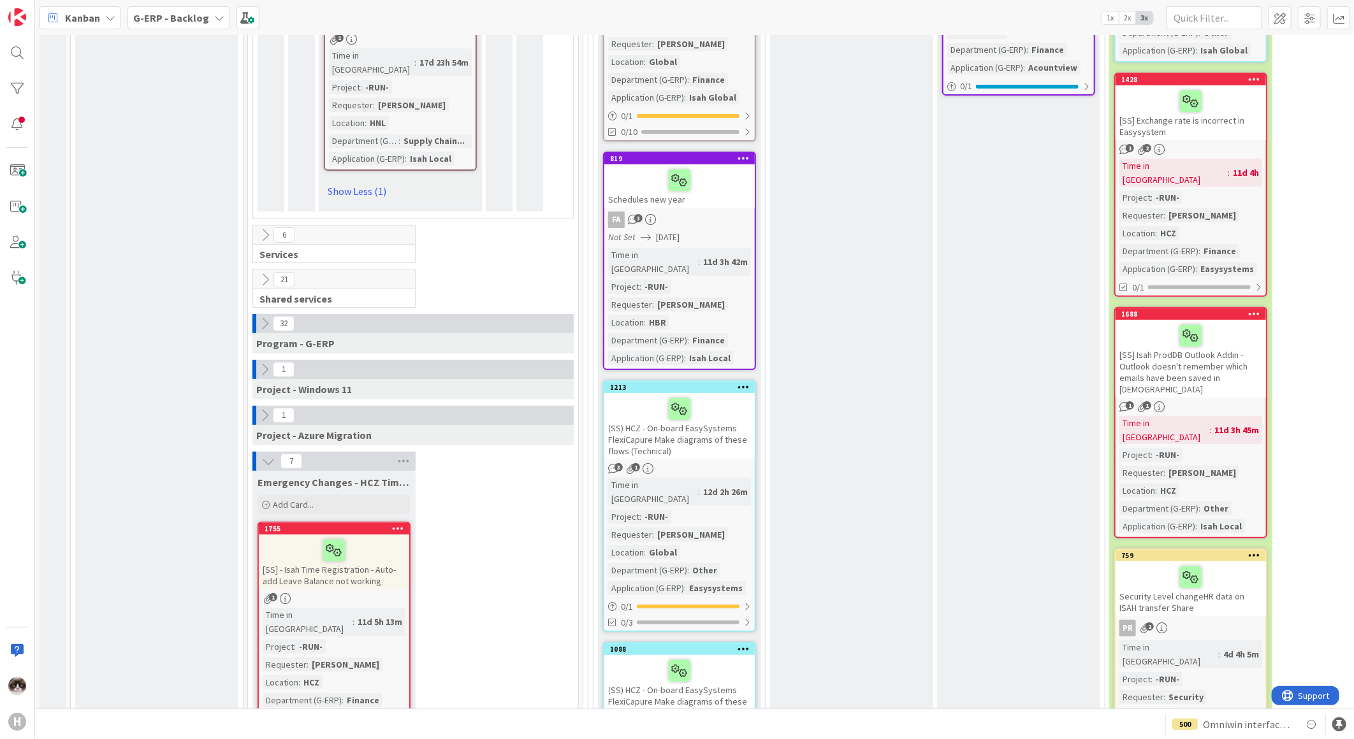
scroll to position [3258, 0]
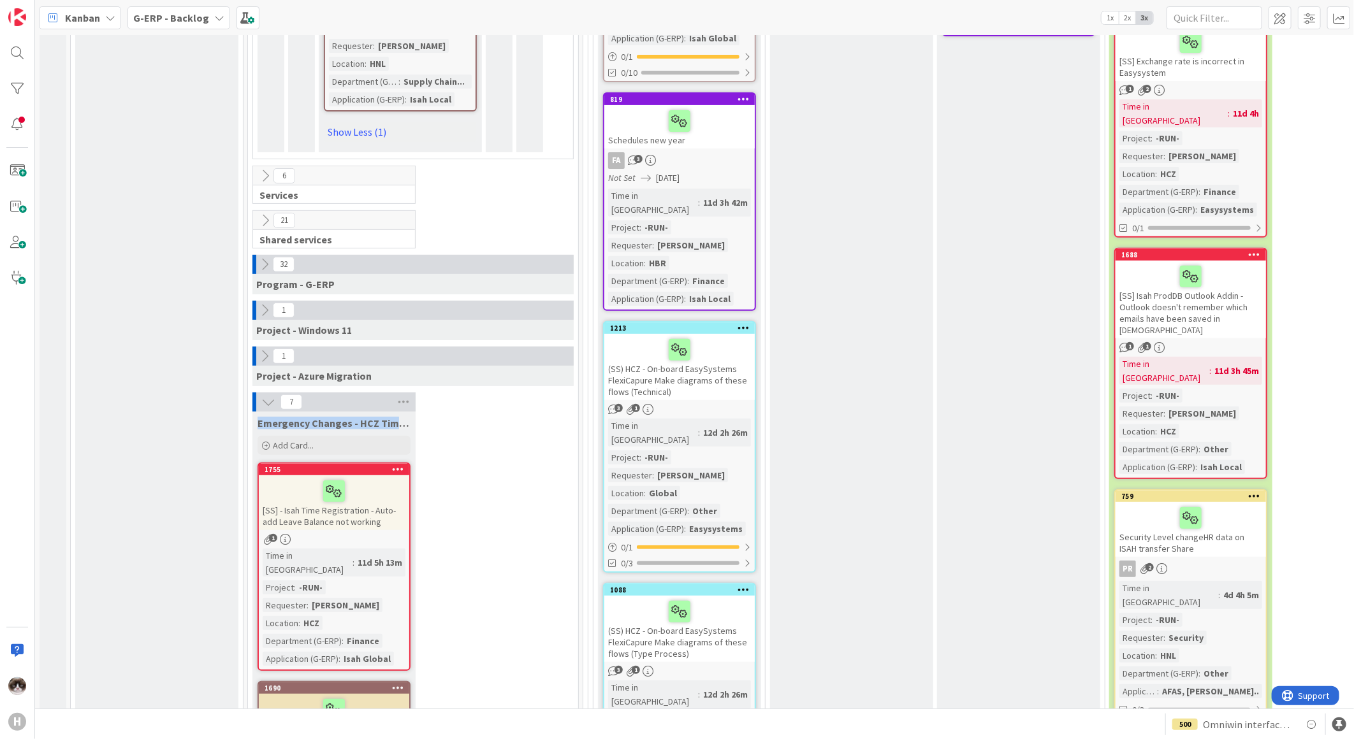
drag, startPoint x: 268, startPoint y: 193, endPoint x: 410, endPoint y: 196, distance: 142.8
click at [410, 412] on div "Emergency Changes - HCZ Time Registration" at bounding box center [333, 421] width 163 height 18
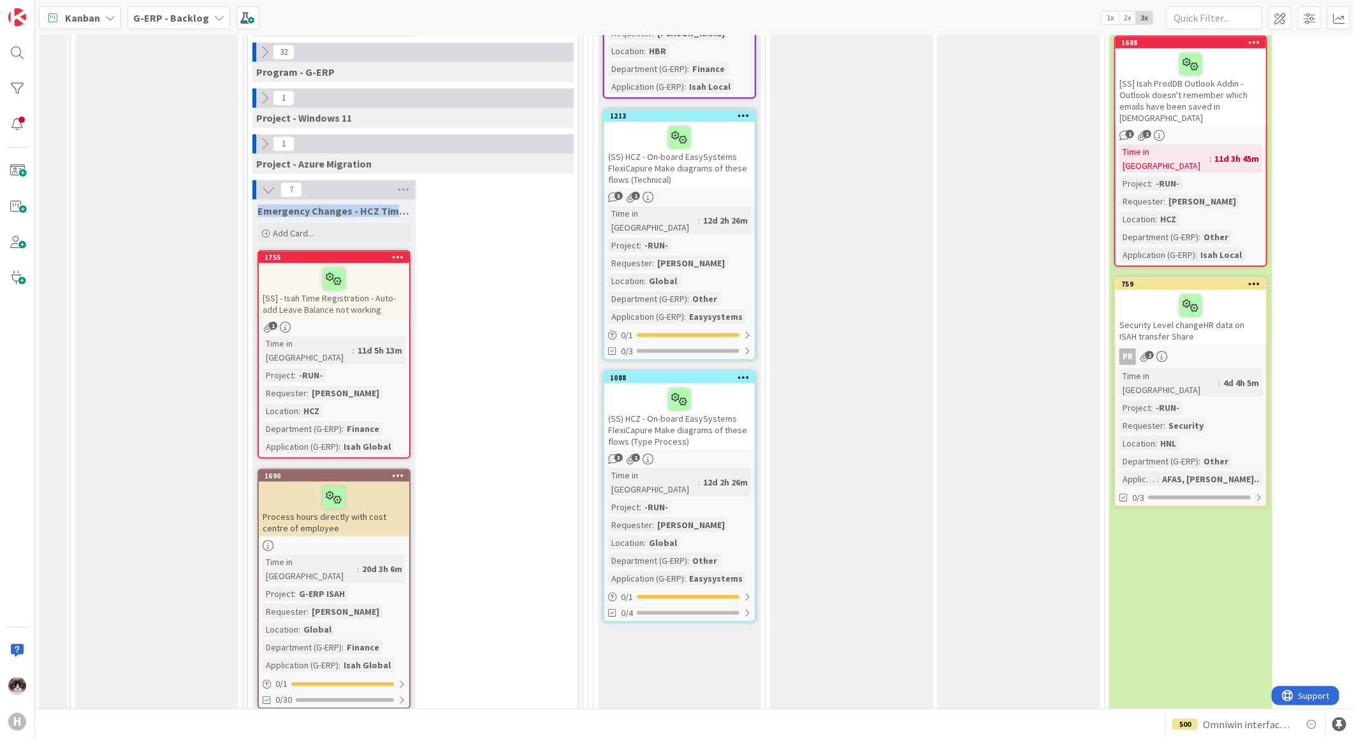
scroll to position [3187, 0]
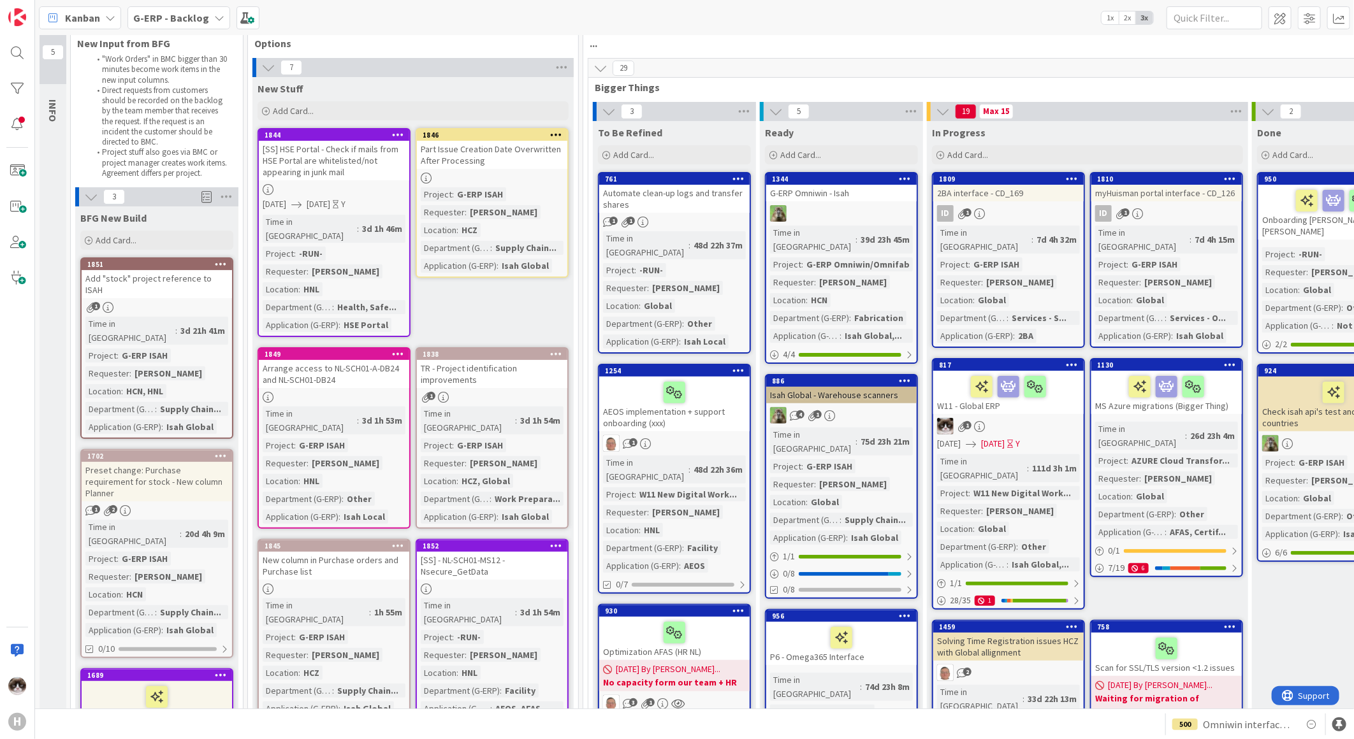
scroll to position [0, 0]
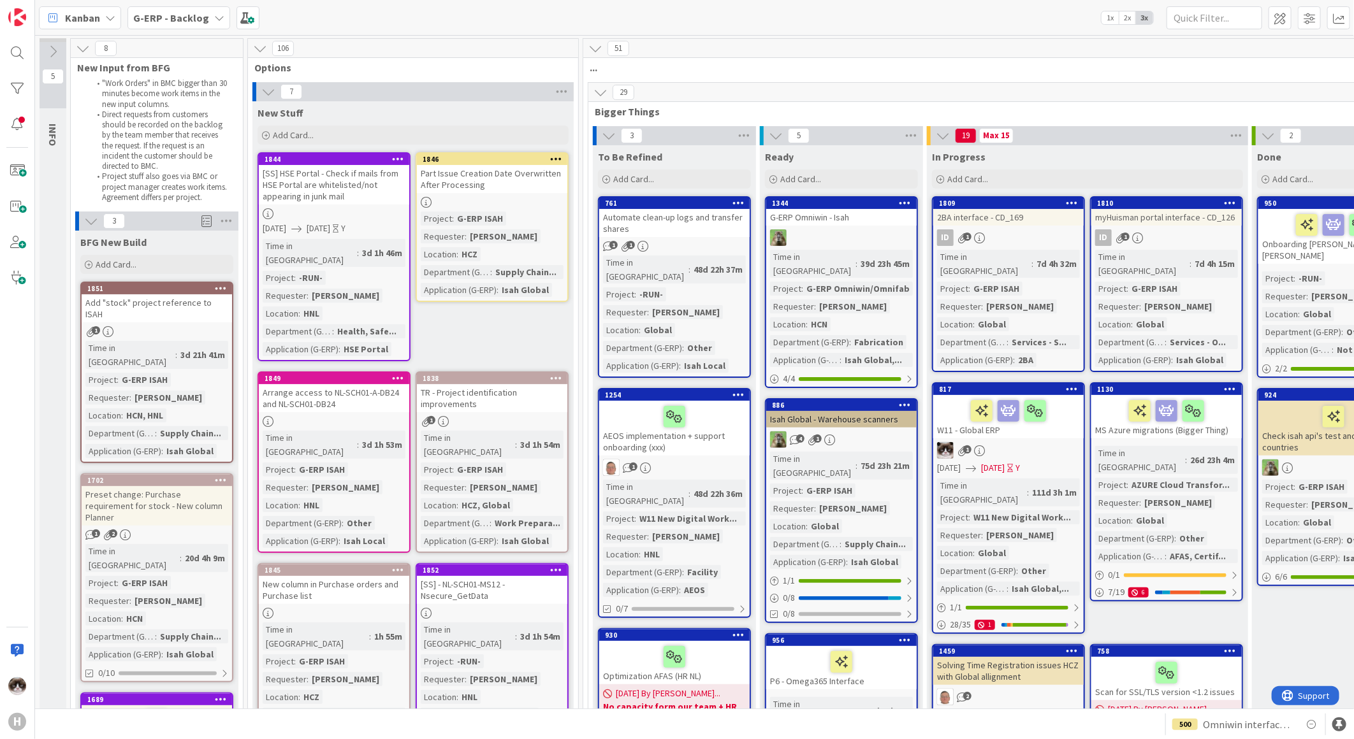
click at [177, 23] on span "G-ERP - Backlog" at bounding box center [171, 17] width 76 height 15
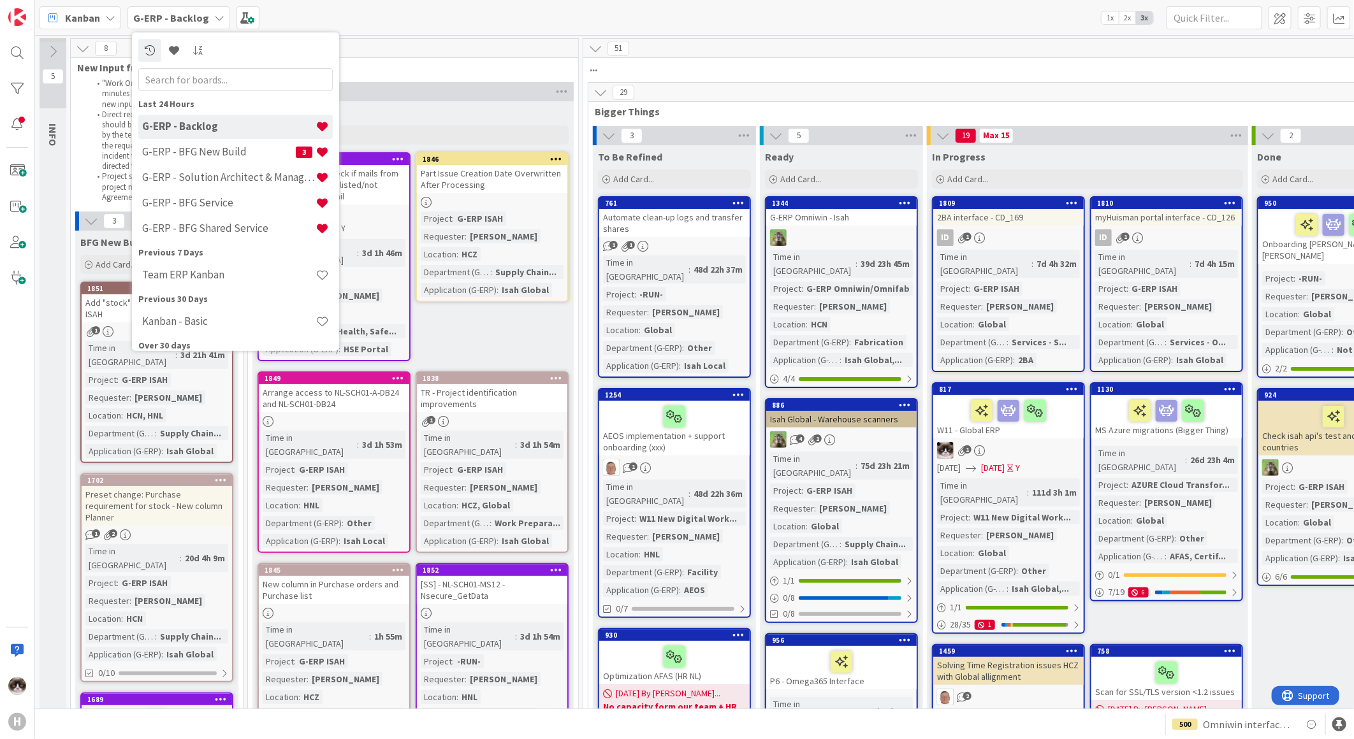
click at [488, 314] on div "New Stuff Add Card... 1846 Part Issue Creation Date Overwritten After Processin…" at bounding box center [412, 532] width 321 height 862
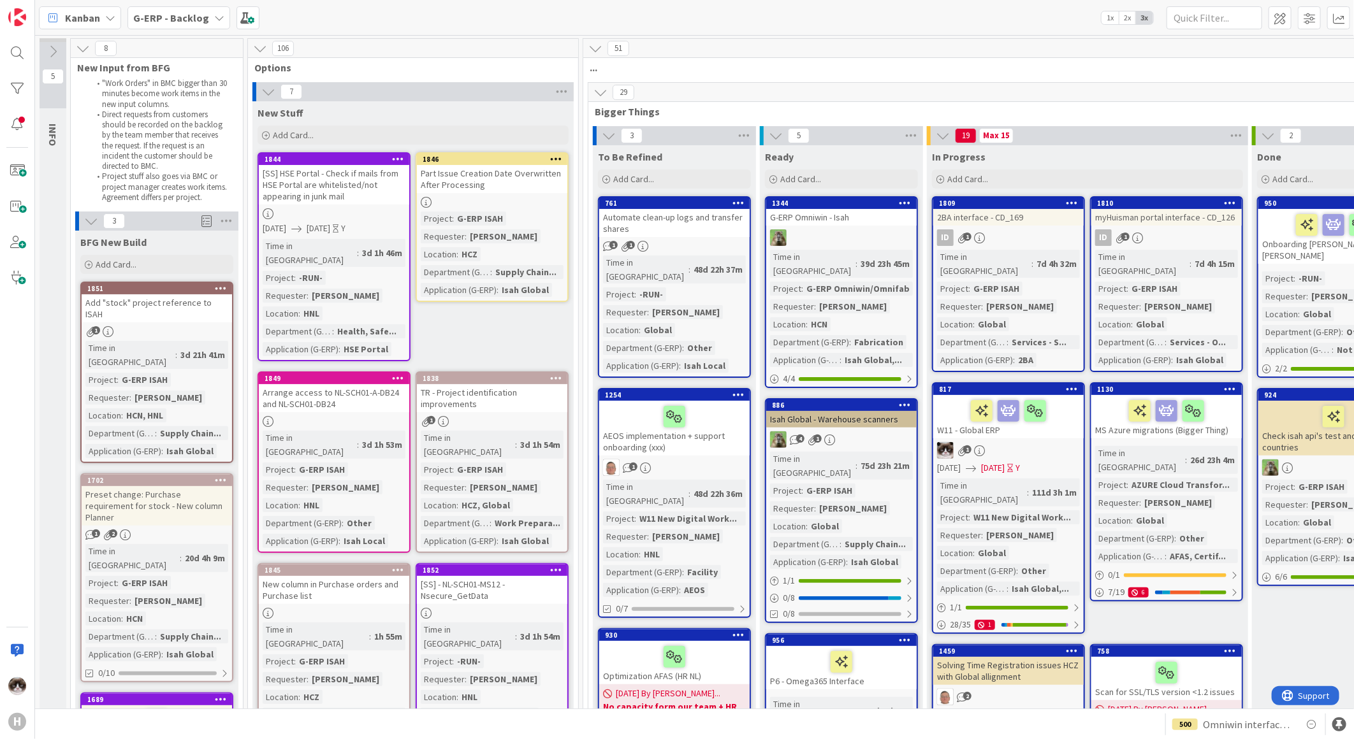
click at [184, 16] on b "G-ERP - Backlog" at bounding box center [171, 17] width 76 height 13
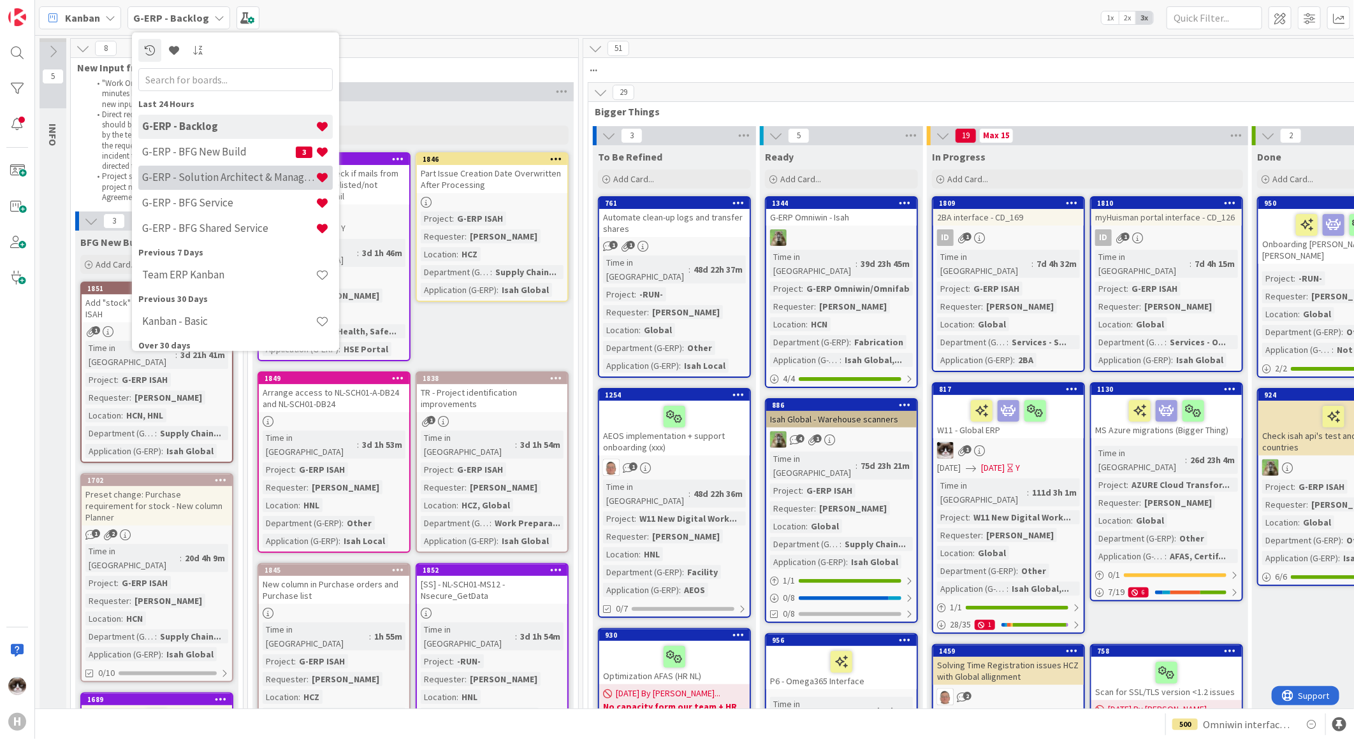
click at [244, 182] on h4 "G-ERP - Solution Architect & Management" at bounding box center [228, 177] width 173 height 13
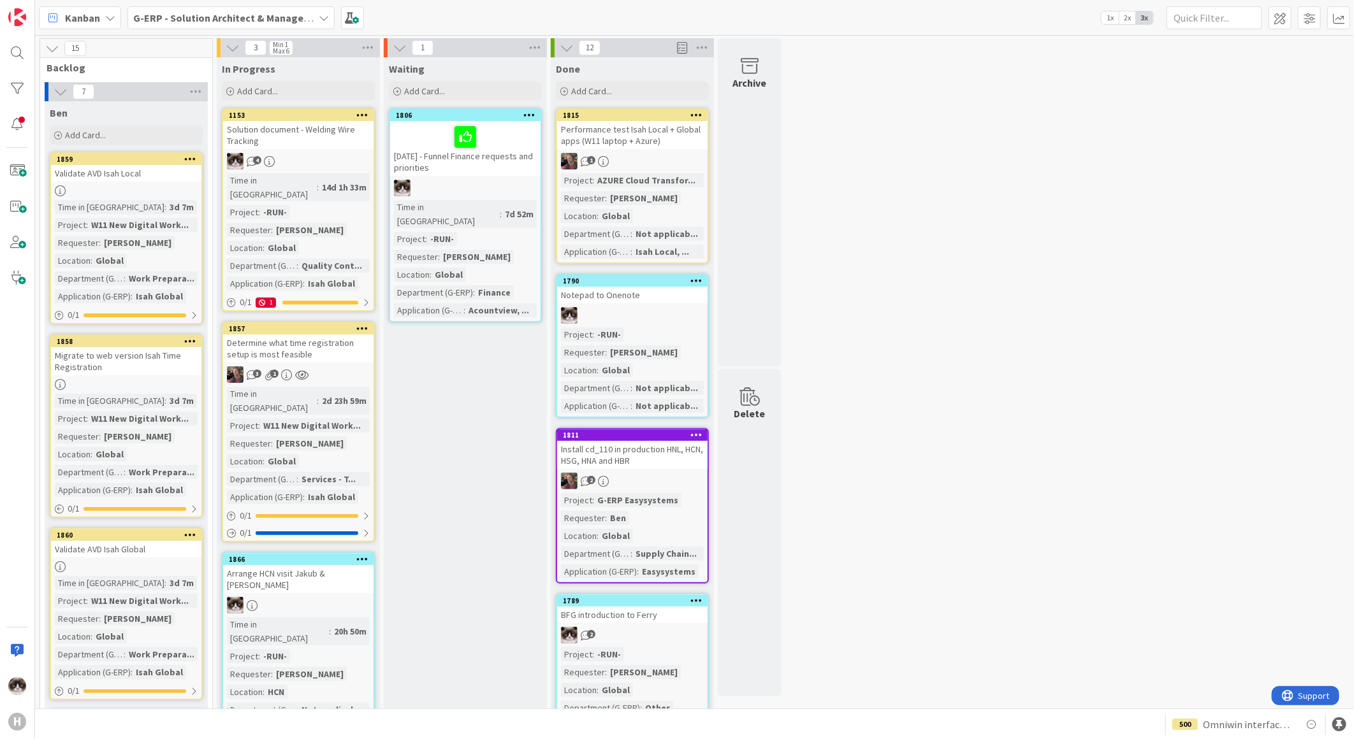
click at [264, 25] on div "G-ERP - Solution Architect & Management" at bounding box center [230, 17] width 207 height 23
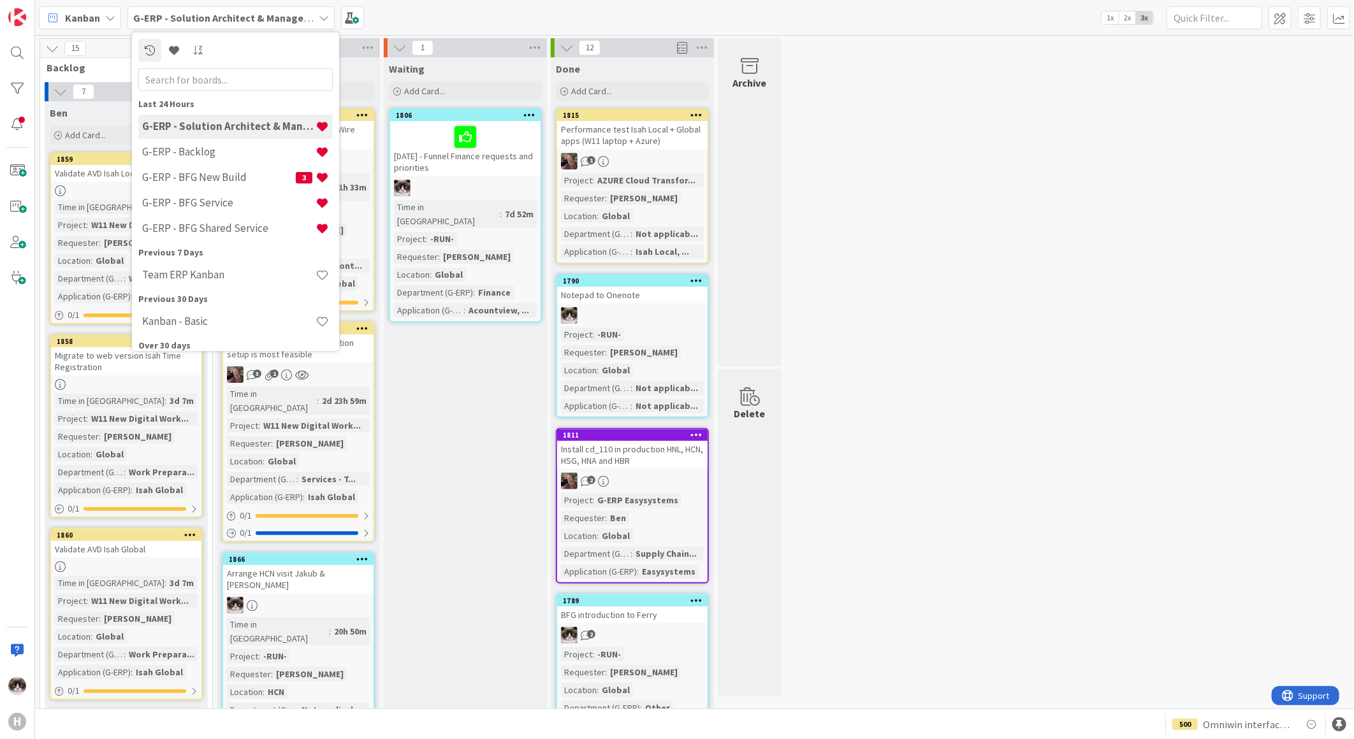
click at [238, 131] on h4 "G-ERP - Solution Architect & Management" at bounding box center [228, 126] width 173 height 13
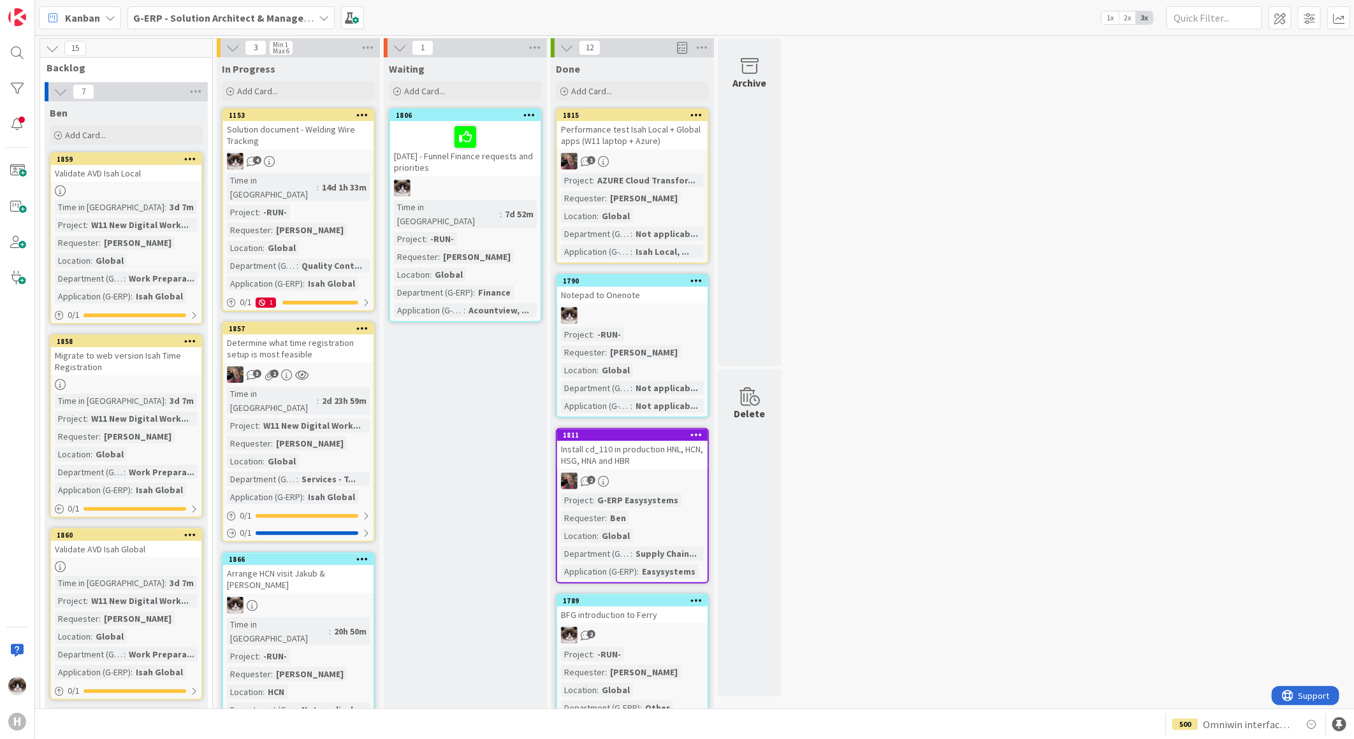
drag, startPoint x: 294, startPoint y: 15, endPoint x: 294, endPoint y: 26, distance: 10.9
click at [294, 15] on b "G-ERP - Solution Architect & Management" at bounding box center [230, 17] width 195 height 13
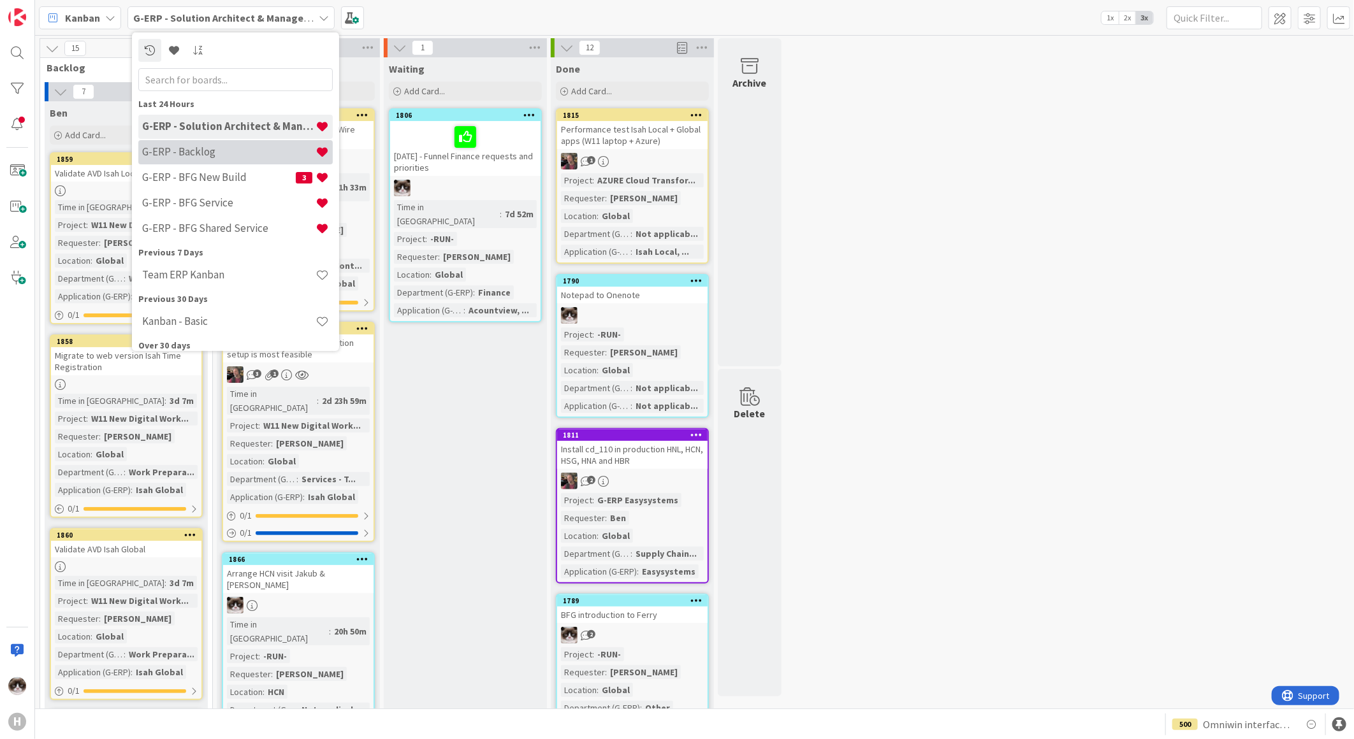
click at [243, 158] on div "G-ERP - Backlog" at bounding box center [235, 152] width 194 height 24
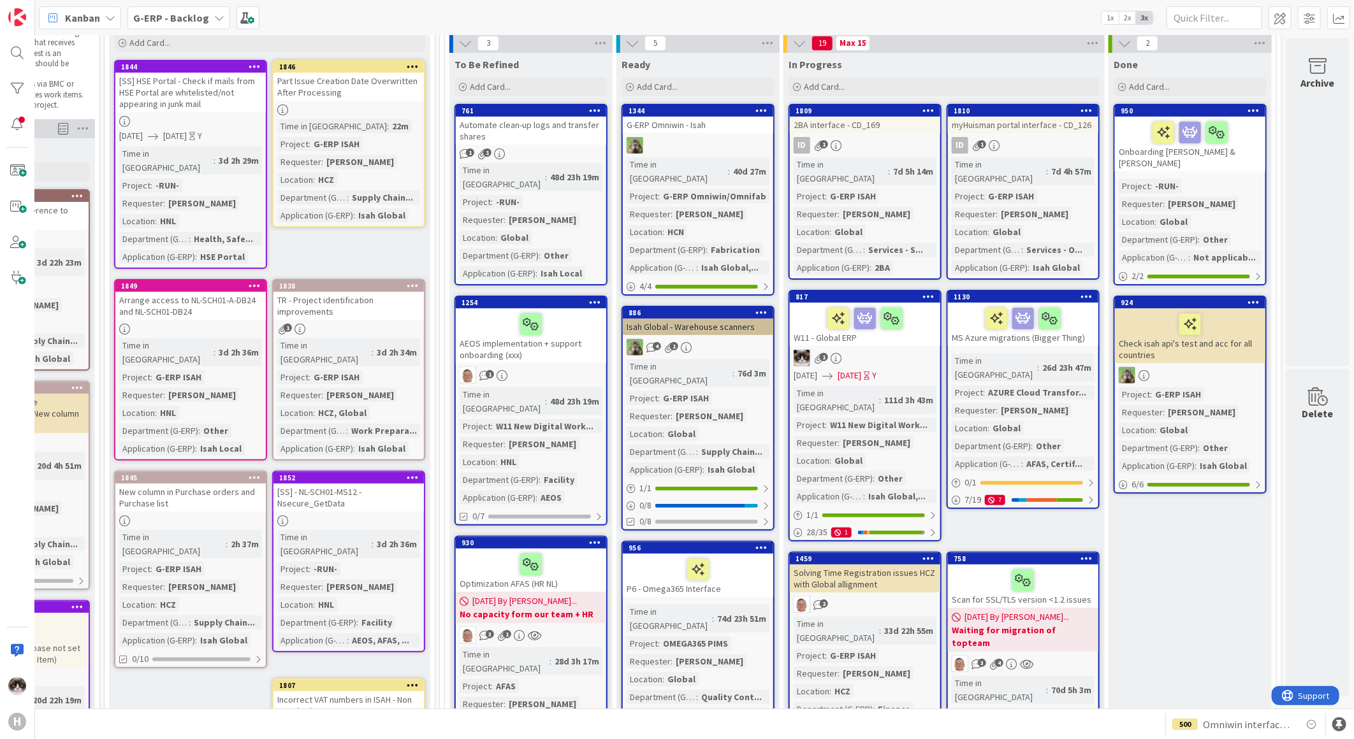
scroll to position [212, 154]
